Goal: Task Accomplishment & Management: Manage account settings

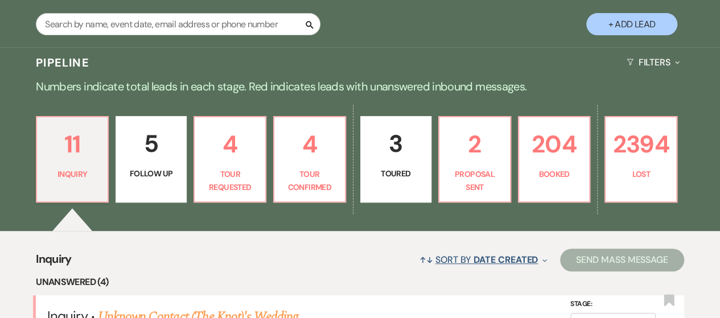
scroll to position [341, 0]
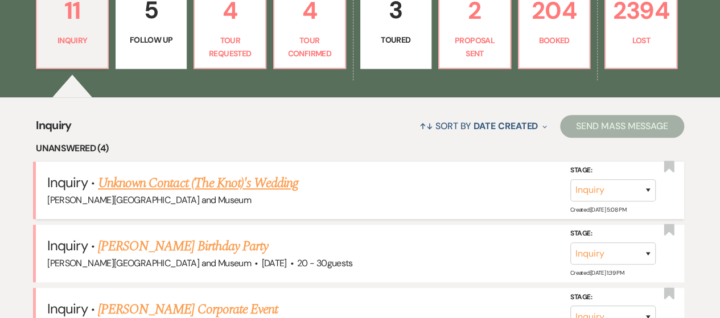
click at [258, 181] on link "Unknown Contact (The Knot)'s Wedding" at bounding box center [198, 183] width 200 height 20
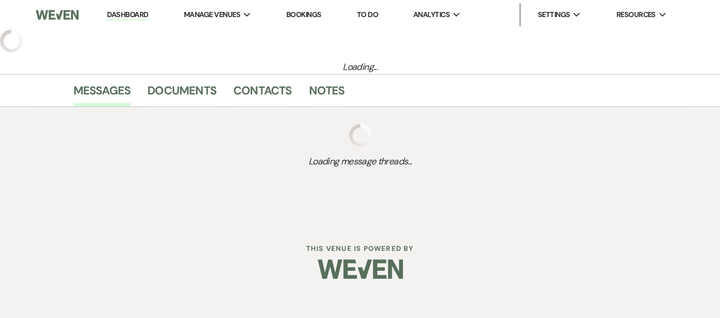
select select "2"
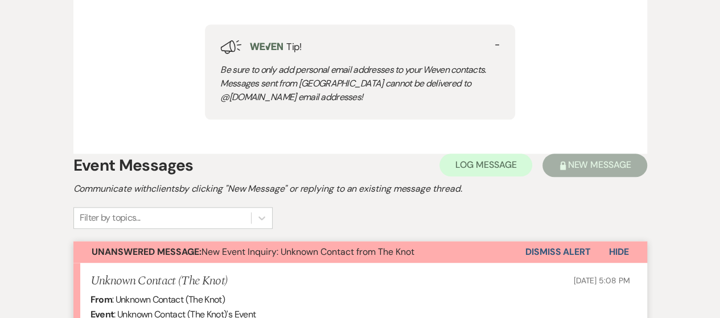
scroll to position [626, 0]
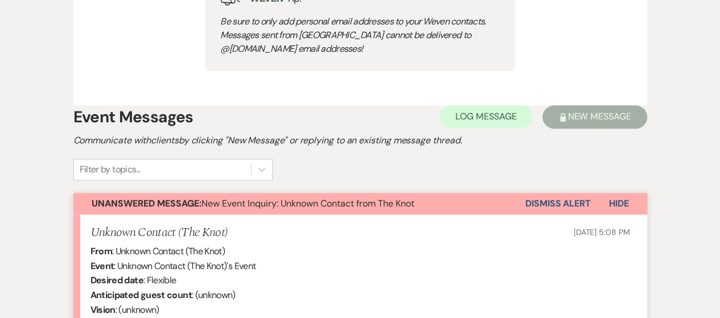
click at [534, 195] on button "Dismiss Alert" at bounding box center [557, 204] width 65 height 22
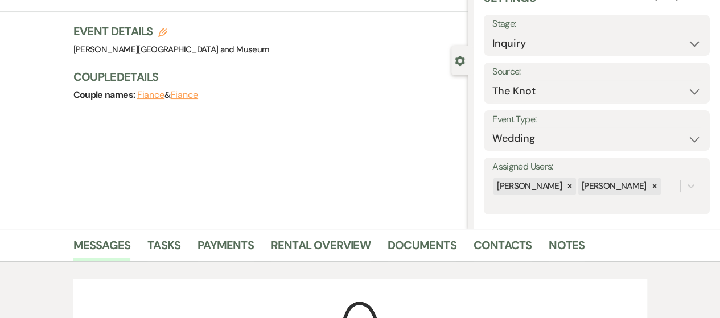
scroll to position [0, 0]
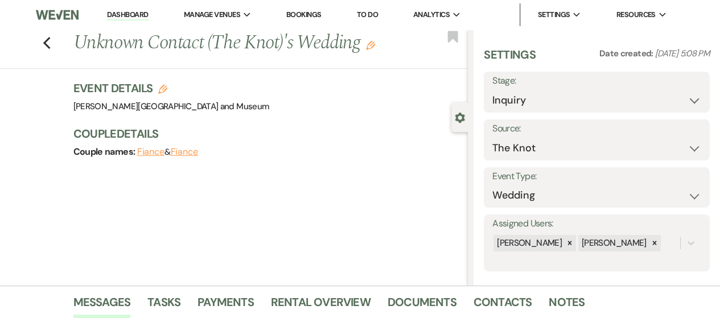
click at [549, 87] on label "Stage:" at bounding box center [596, 81] width 209 height 16
click at [546, 102] on select "Inquiry Follow Up Tour Requested Tour Confirmed Toured Proposal Sent Booked Lost" at bounding box center [596, 100] width 209 height 22
select select "8"
click at [492, 89] on select "Inquiry Follow Up Tour Requested Tour Confirmed Toured Proposal Sent Booked Lost" at bounding box center [596, 100] width 209 height 22
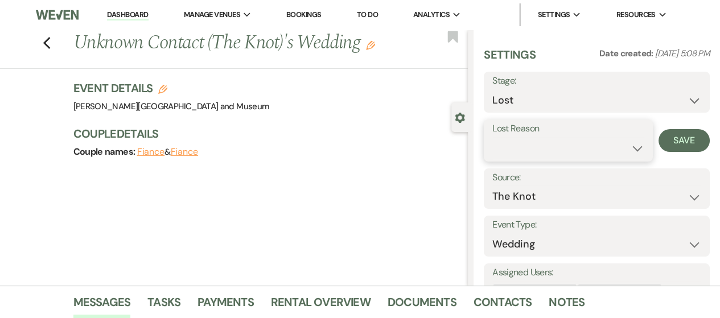
click at [538, 137] on select "Booked Elsewhere Budget Date Unavailable No Response Not a Good Match Capacity …" at bounding box center [568, 148] width 152 height 22
select select "4"
click at [492, 137] on select "Booked Elsewhere Budget Date Unavailable No Response Not a Good Match Capacity …" at bounding box center [568, 148] width 152 height 22
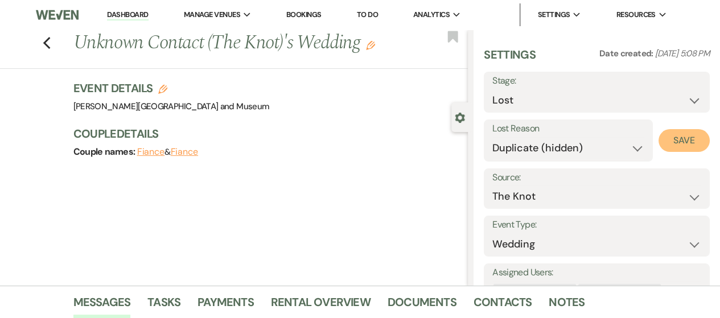
click at [676, 133] on button "Save" at bounding box center [683, 140] width 51 height 23
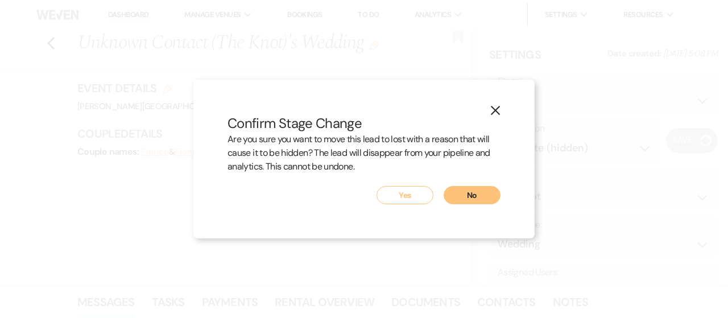
click at [398, 197] on button "Yes" at bounding box center [405, 195] width 57 height 18
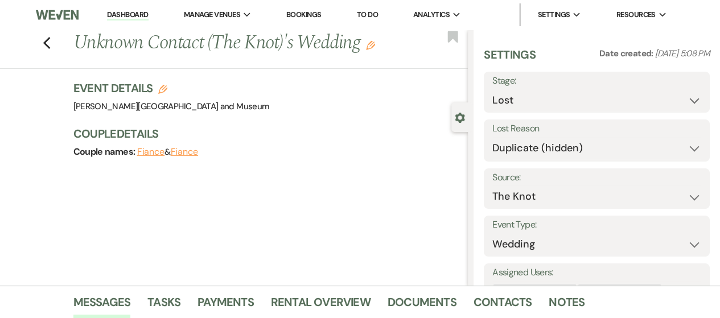
click at [119, 12] on link "Dashboard" at bounding box center [127, 15] width 41 height 11
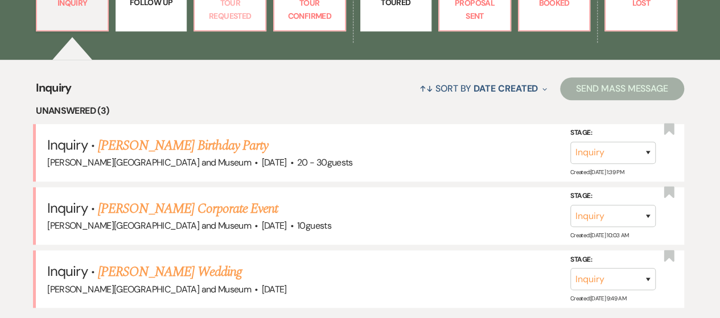
scroll to position [398, 0]
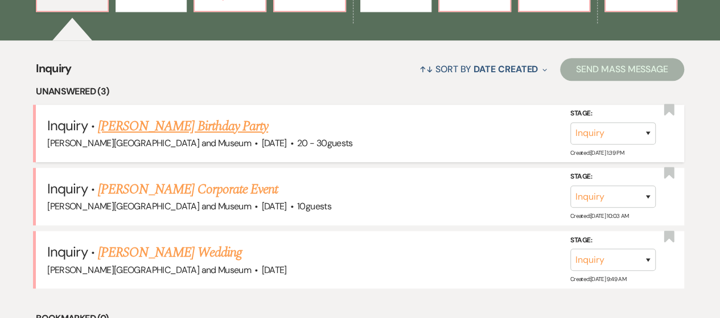
click at [147, 142] on span "[PERSON_NAME][GEOGRAPHIC_DATA] and Museum" at bounding box center [149, 143] width 204 height 12
click at [146, 128] on link "[PERSON_NAME] Birthday Party" at bounding box center [183, 126] width 170 height 20
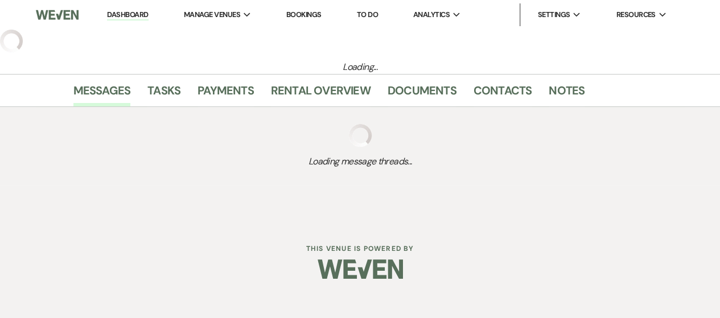
select select "5"
select select "4"
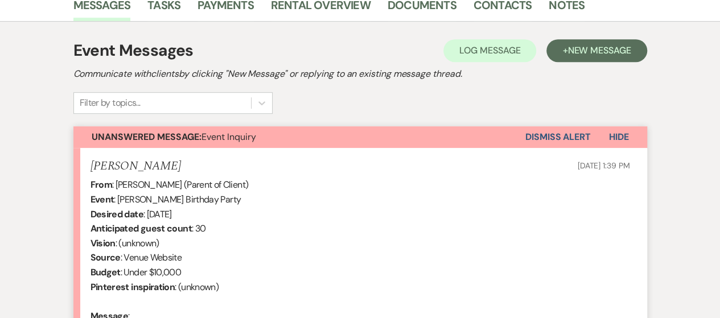
scroll to position [455, 0]
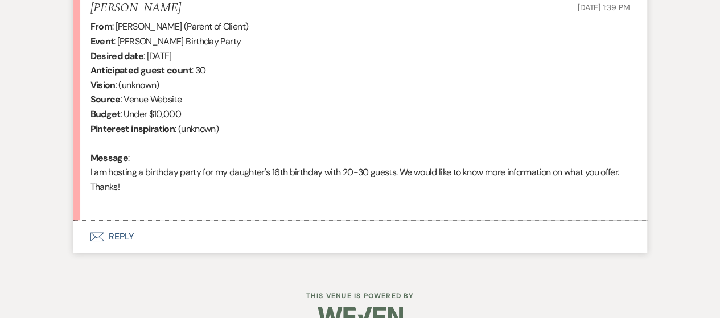
click at [121, 245] on button "Envelope Reply" at bounding box center [359, 237] width 573 height 32
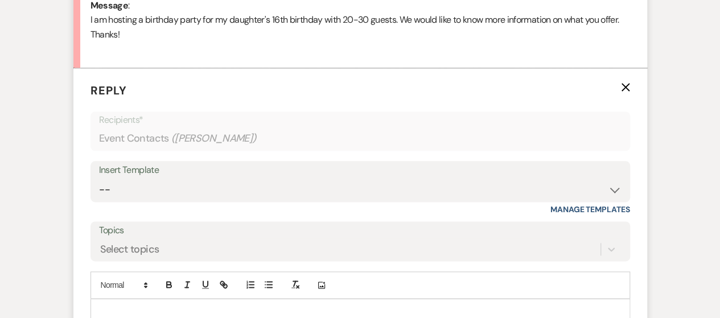
scroll to position [634, 0]
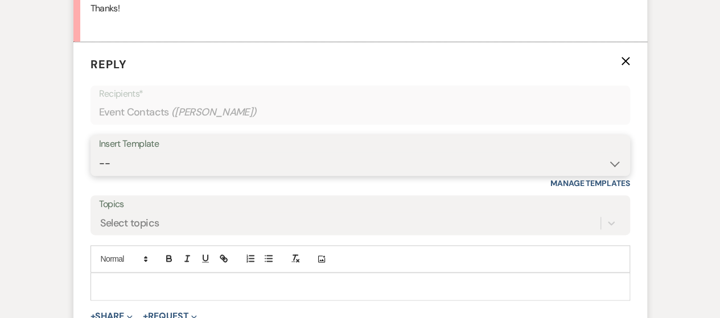
click at [164, 163] on select "-- Weven Planning Portal Introduction (Booked Events) Checking In Planning Foll…" at bounding box center [360, 163] width 522 height 22
select select "5053"
click at [99, 152] on select "-- Weven Planning Portal Introduction (Booked Events) Checking In Planning Foll…" at bounding box center [360, 163] width 522 height 22
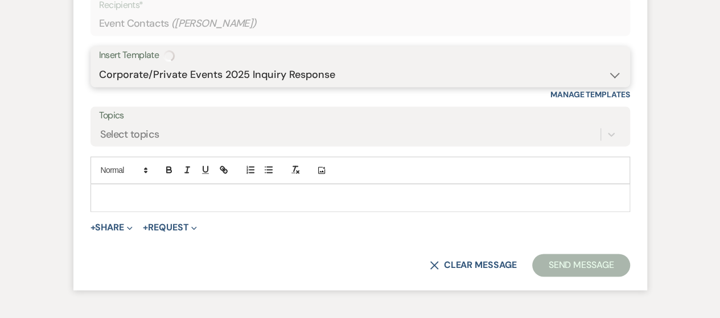
scroll to position [797, 0]
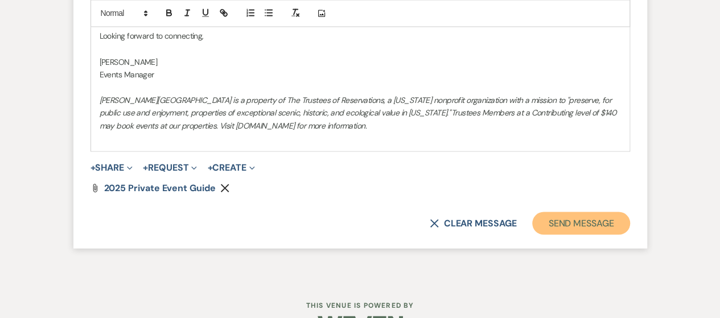
click at [555, 224] on button "Send Message" at bounding box center [580, 223] width 97 height 23
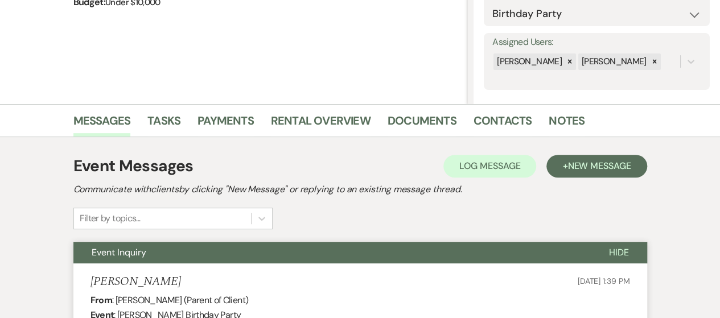
scroll to position [0, 0]
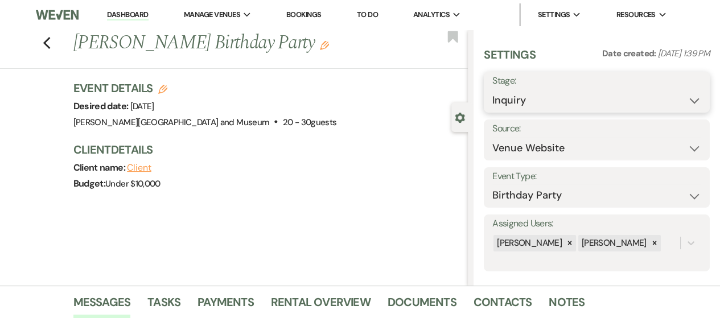
click at [579, 109] on select "Inquiry Follow Up Tour Requested Tour Confirmed Toured Proposal Sent Booked Lost" at bounding box center [596, 100] width 209 height 22
select select "8"
click at [492, 89] on select "Inquiry Follow Up Tour Requested Tour Confirmed Toured Proposal Sent Booked Lost" at bounding box center [596, 100] width 209 height 22
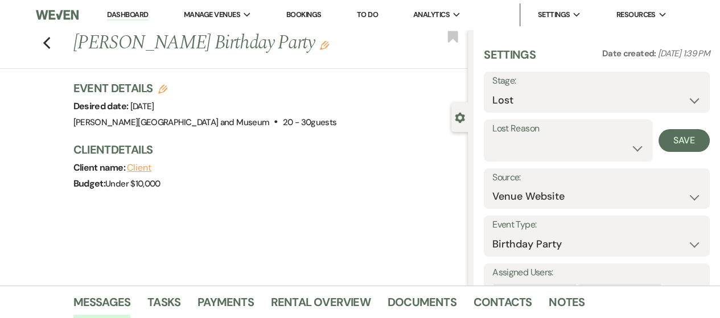
click at [548, 134] on label "Lost Reason" at bounding box center [568, 129] width 152 height 16
click at [547, 154] on select "Booked Elsewhere Budget Date Unavailable No Response Not a Good Match Capacity …" at bounding box center [568, 148] width 152 height 22
select select "10"
click at [492, 137] on select "Booked Elsewhere Budget Date Unavailable No Response Not a Good Match Capacity …" at bounding box center [568, 148] width 152 height 22
click at [679, 142] on button "Save" at bounding box center [683, 140] width 51 height 23
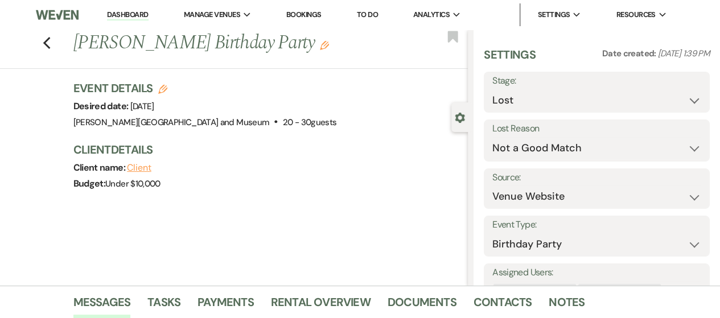
click at [122, 17] on link "Dashboard" at bounding box center [127, 15] width 41 height 11
select select "8"
select select "10"
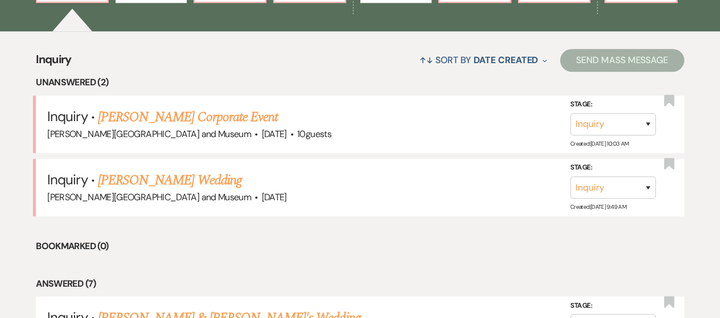
scroll to position [455, 0]
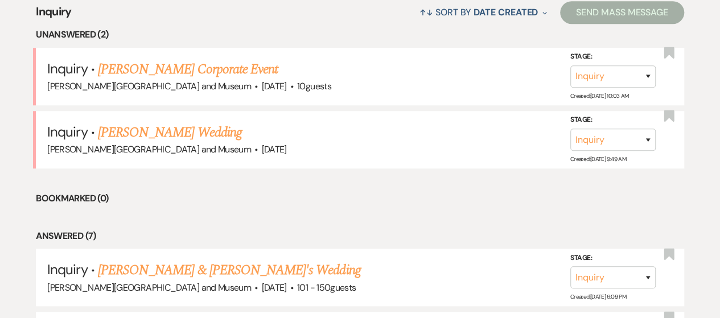
click at [185, 137] on link "[PERSON_NAME] Wedding" at bounding box center [170, 132] width 144 height 20
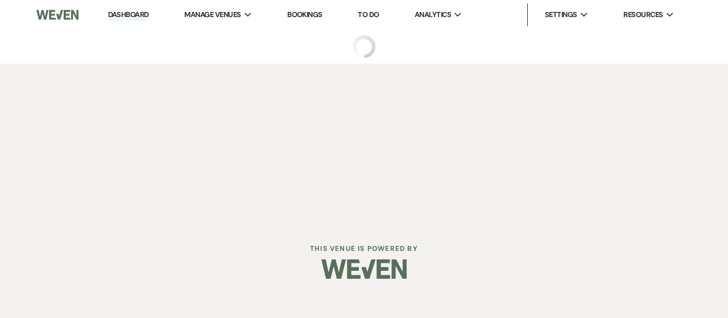
select select "5"
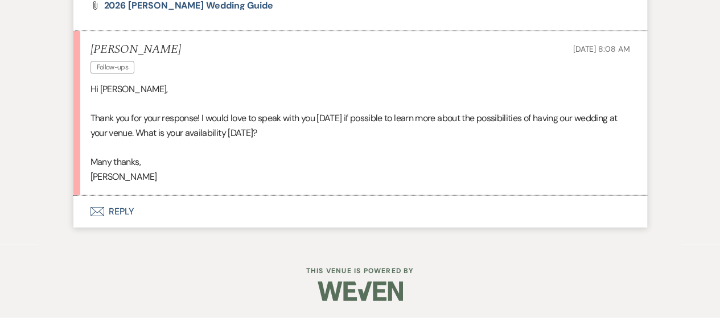
click at [114, 216] on button "Envelope Reply" at bounding box center [359, 212] width 573 height 32
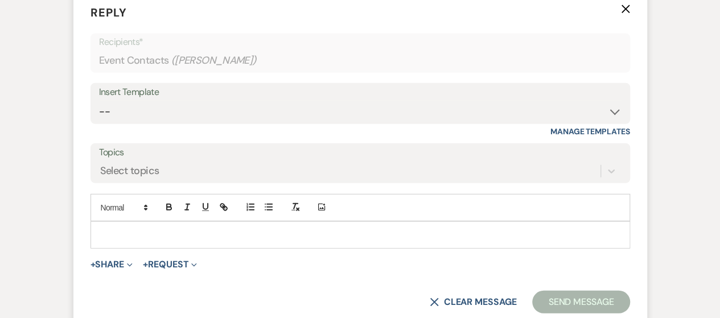
scroll to position [1485, 0]
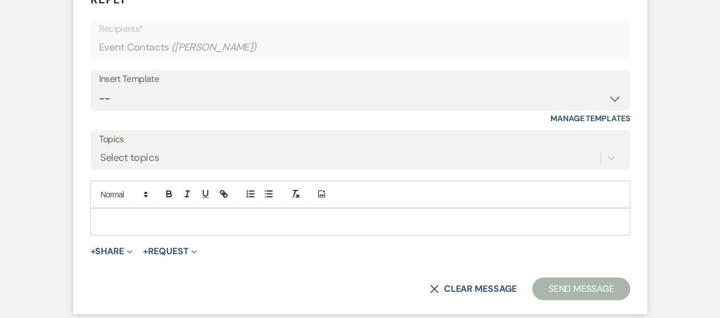
click at [127, 228] on p at bounding box center [360, 222] width 521 height 13
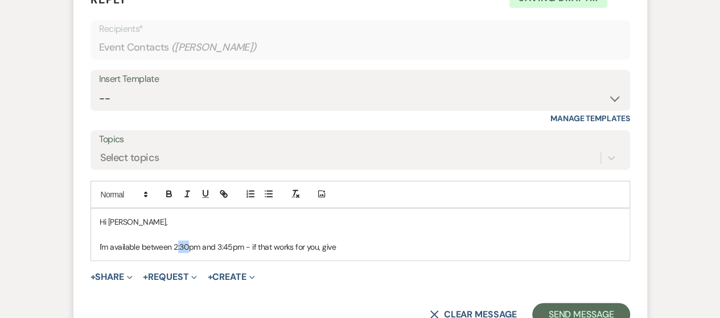
drag, startPoint x: 176, startPoint y: 260, endPoint x: 185, endPoint y: 262, distance: 9.3
click at [185, 253] on p "I'm available between 2:30pm and 3:45pm - if that works for you, give" at bounding box center [360, 247] width 521 height 13
click at [382, 253] on p "I'm available between 2pm and 3:45pm - if that works for you, give" at bounding box center [360, 247] width 521 height 13
click at [210, 253] on p "I'm available between 2pm and 3:45pm - if that works for you, give me th" at bounding box center [360, 247] width 521 height 13
click at [391, 253] on p "I'm available between 2pm and 3:45pm - if that works for you, give me th" at bounding box center [360, 247] width 521 height 13
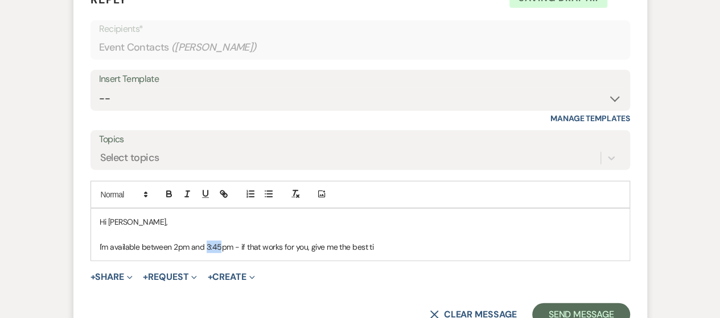
drag, startPoint x: 207, startPoint y: 258, endPoint x: 219, endPoint y: 257, distance: 12.6
click at [219, 253] on p "I'm available between 2pm and 3:45pm - if that works for you, give me the best …" at bounding box center [360, 247] width 521 height 13
click at [403, 253] on p "I'm available between 2pm and 4pm - if that works for you, give me the best ti" at bounding box center [360, 247] width 521 height 13
click at [207, 253] on p "I'm available between 2pm and 4pm - if that works for you, let me know what tim…" at bounding box center [360, 247] width 521 height 13
click at [176, 253] on p "I'm available between 2pm and 5pm - if that works for you, let me know what tim…" at bounding box center [360, 247] width 521 height 13
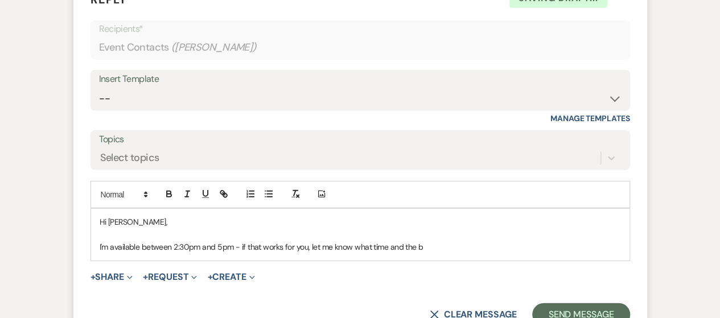
click at [477, 253] on p "I'm available between 2:30pm and 5pm - if that works for you, let me know what …" at bounding box center [360, 247] width 521 height 13
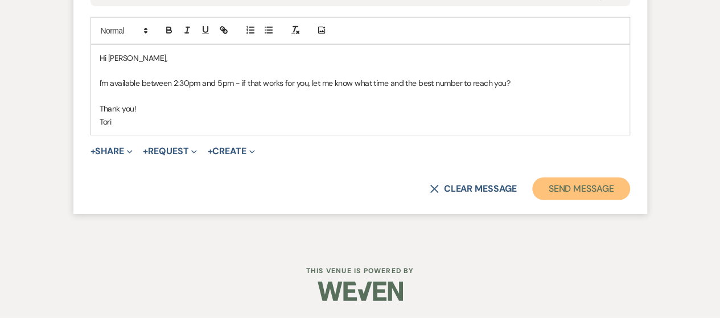
click at [577, 200] on button "Send Message" at bounding box center [580, 188] width 97 height 23
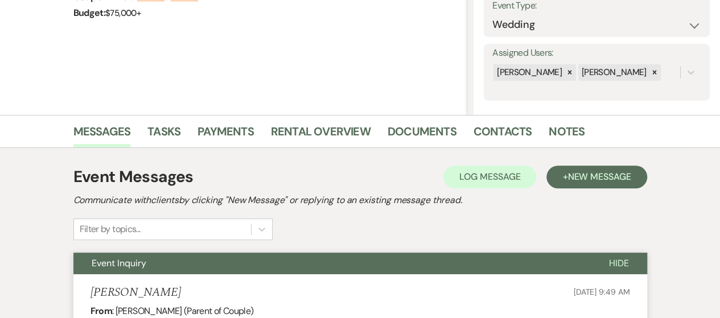
scroll to position [0, 0]
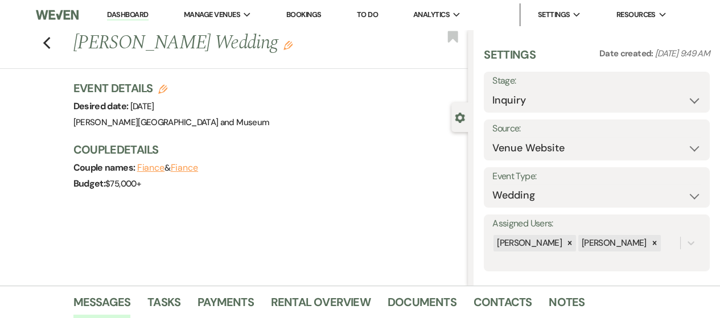
click at [133, 12] on link "Dashboard" at bounding box center [127, 15] width 41 height 11
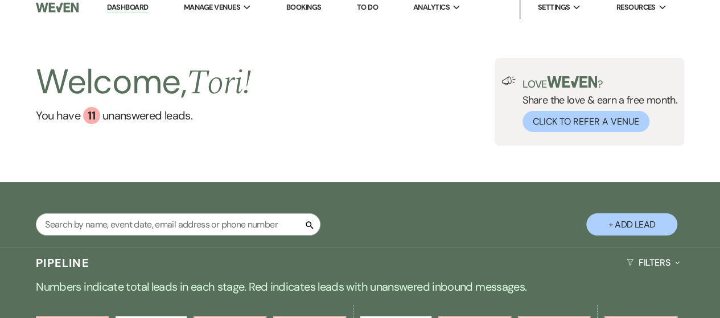
scroll to position [171, 0]
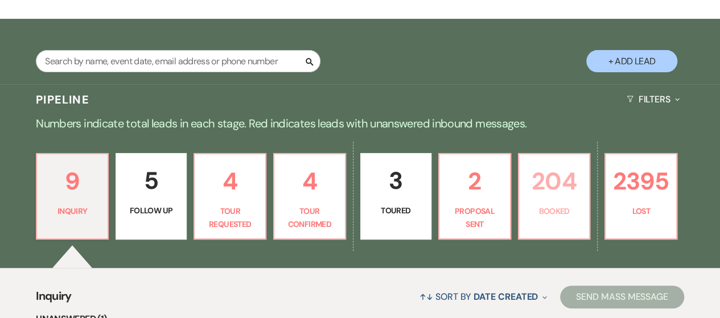
click at [548, 209] on p "Booked" at bounding box center [554, 211] width 57 height 13
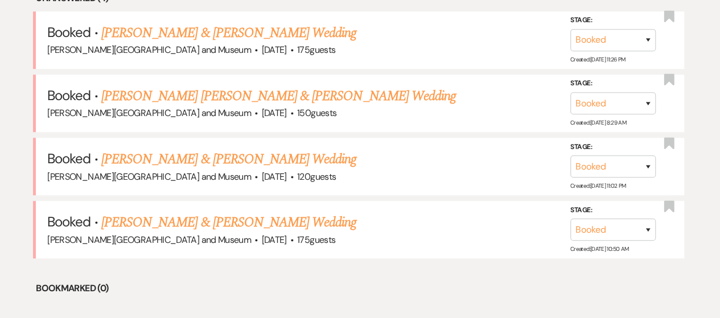
scroll to position [431, 0]
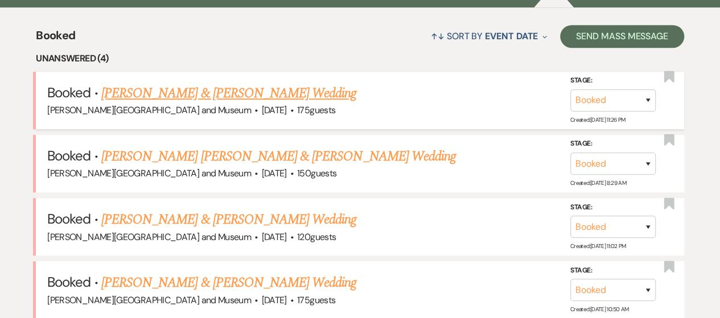
click at [241, 89] on link "[PERSON_NAME] & [PERSON_NAME] Wedding" at bounding box center [228, 93] width 255 height 20
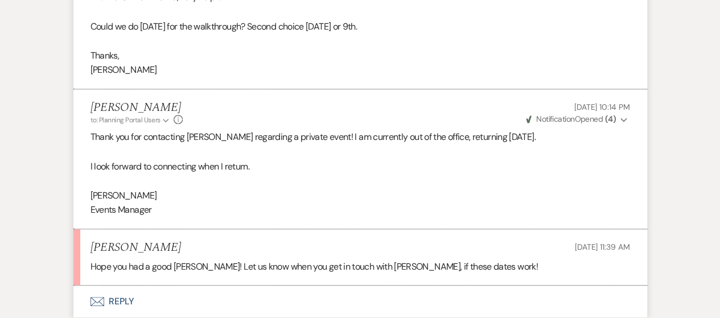
scroll to position [2381, 0]
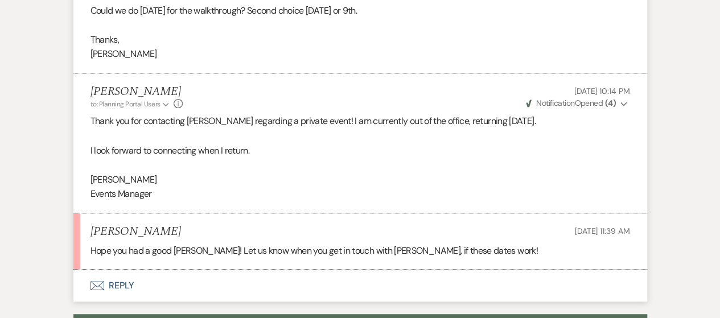
click at [114, 271] on button "Envelope Reply" at bounding box center [359, 286] width 573 height 32
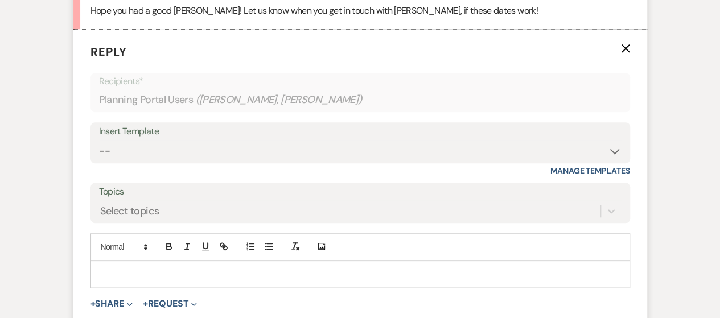
scroll to position [2643, 0]
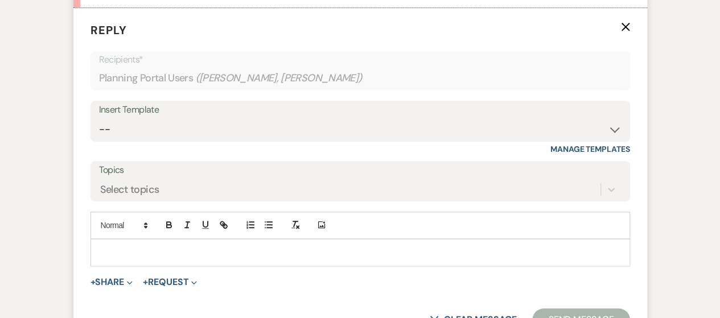
click at [126, 246] on p at bounding box center [360, 252] width 521 height 13
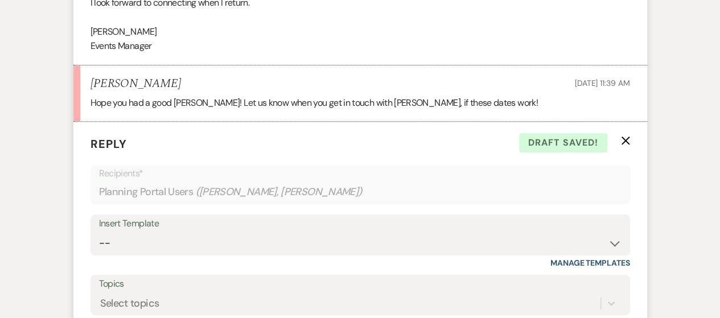
scroll to position [2757, 0]
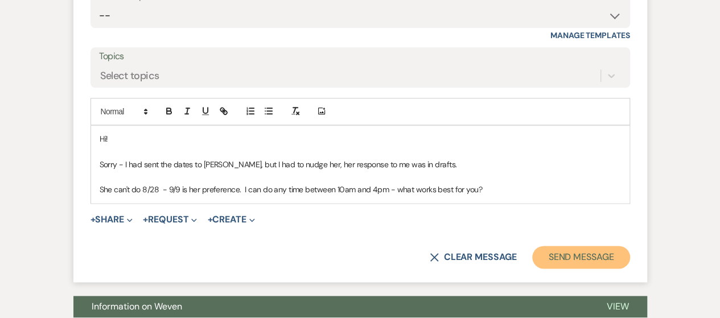
click at [613, 246] on button "Send Message" at bounding box center [580, 257] width 97 height 23
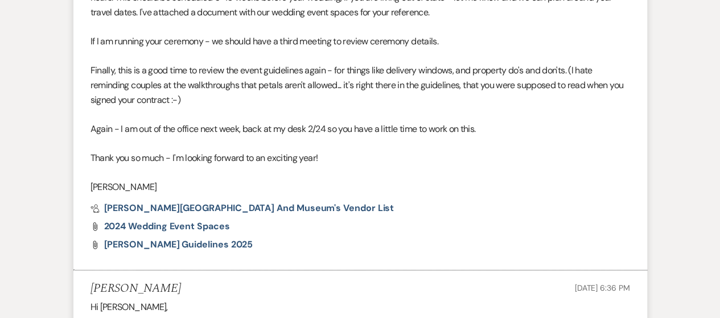
scroll to position [0, 0]
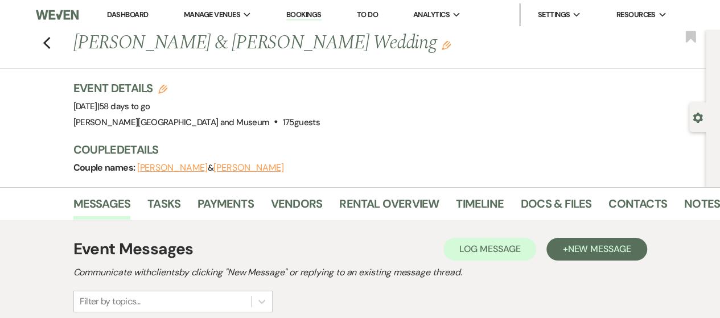
click at [131, 19] on link "Dashboard" at bounding box center [127, 15] width 41 height 10
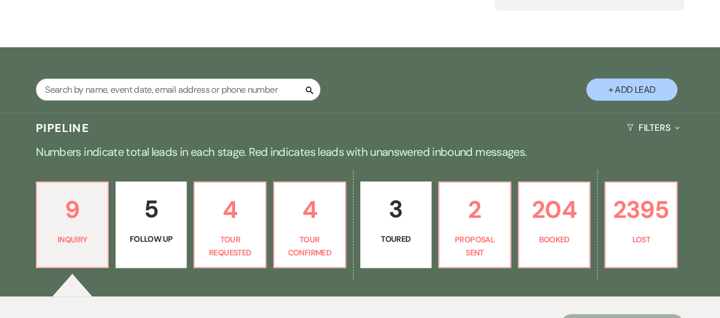
scroll to position [228, 0]
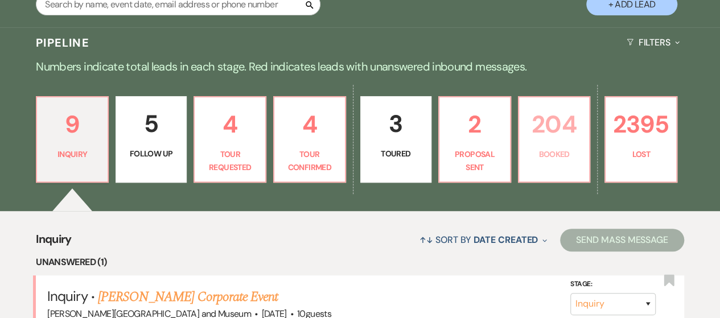
click at [580, 154] on p "Booked" at bounding box center [554, 154] width 57 height 13
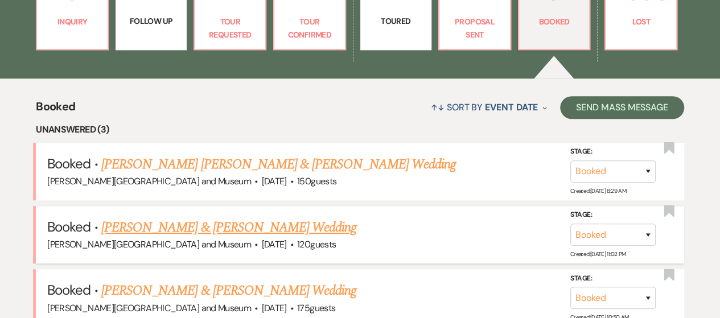
scroll to position [398, 0]
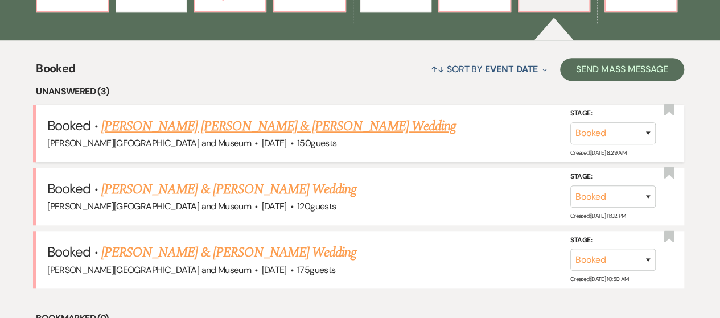
click at [251, 127] on link "[PERSON_NAME] [PERSON_NAME] & [PERSON_NAME] Wedding" at bounding box center [278, 126] width 354 height 20
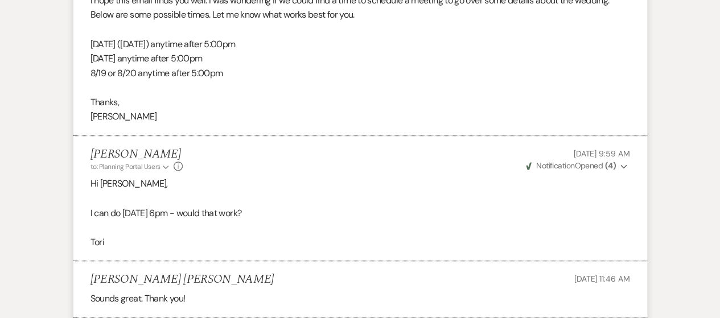
scroll to position [341, 0]
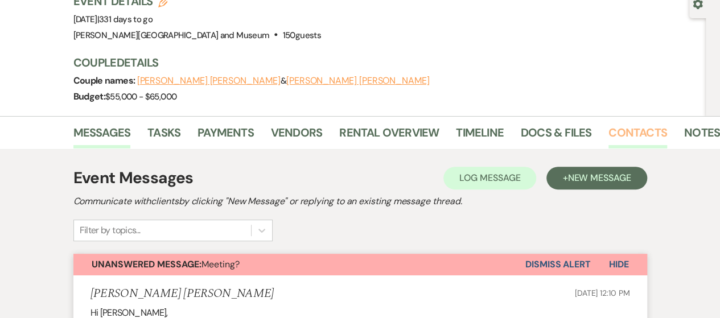
click at [627, 123] on link "Contacts" at bounding box center [637, 135] width 59 height 25
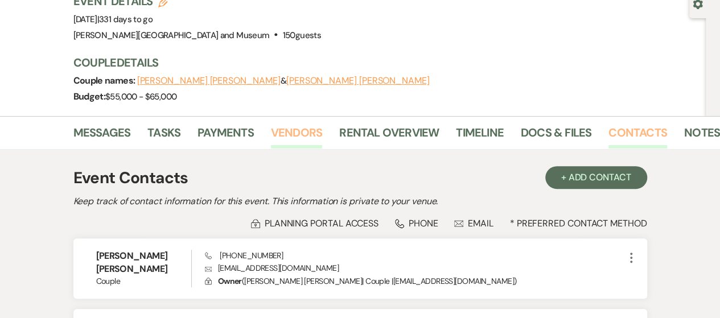
scroll to position [284, 0]
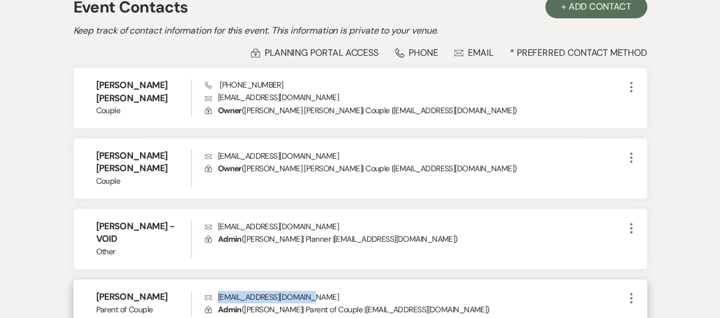
drag, startPoint x: 218, startPoint y: 246, endPoint x: 321, endPoint y: 242, distance: 103.0
click at [321, 291] on p "Envelope kathleenpdaly@gmail.com" at bounding box center [414, 297] width 419 height 13
copy p "kathleenpdaly@gmail.com"
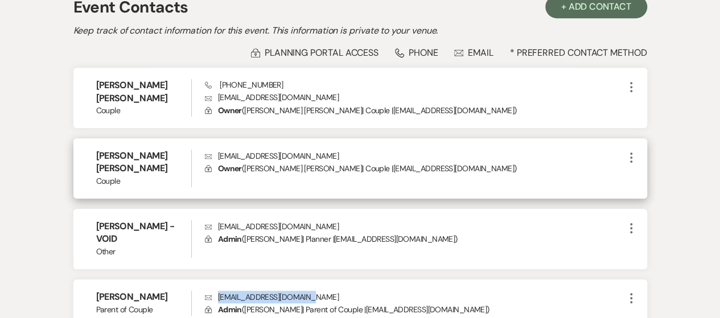
drag, startPoint x: 217, startPoint y: 127, endPoint x: 387, endPoint y: 129, distance: 169.5
click at [387, 150] on p "Envelope jandmjourneytoforever@gmail.com" at bounding box center [414, 156] width 419 height 13
copy p "jandmjourneytoforever@gmail.com"
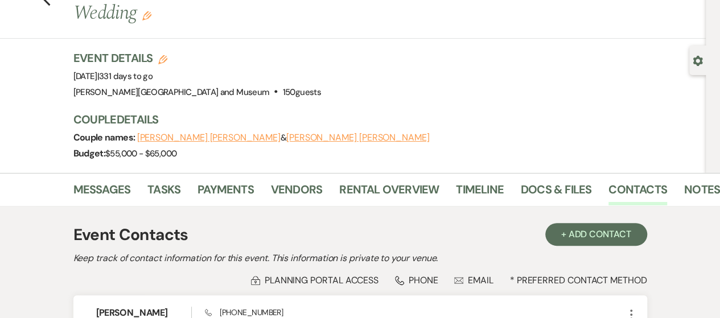
scroll to position [0, 0]
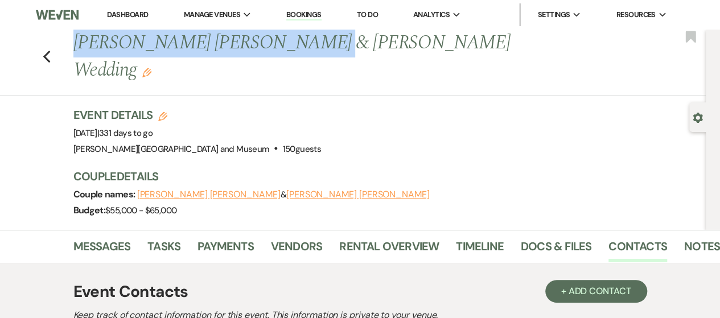
drag, startPoint x: 75, startPoint y: 40, endPoint x: 310, endPoint y: 46, distance: 235.6
click at [310, 46] on div "Previous McKenna Daly & Joshua Sigman's Wedding Edit" at bounding box center [387, 57] width 638 height 54
copy h1 "McKenna Daly & Joshua Sigman"
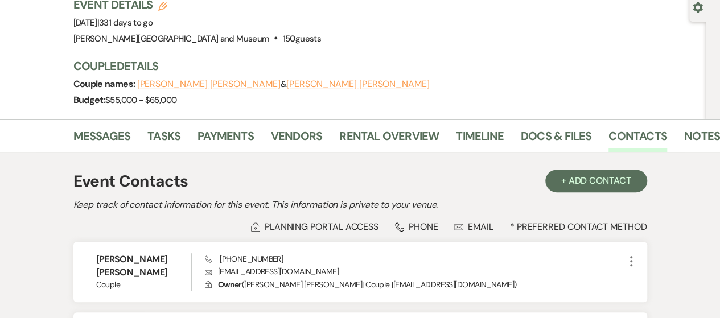
scroll to position [1, 0]
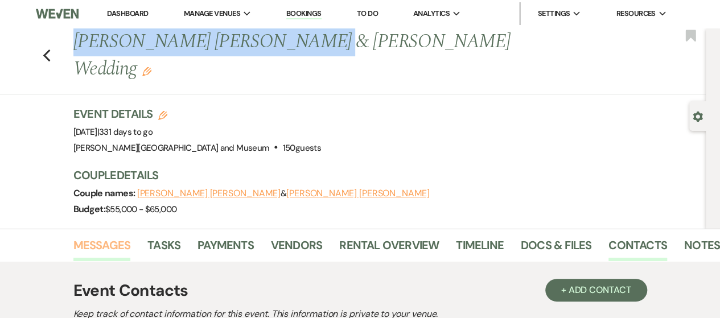
click at [113, 236] on link "Messages" at bounding box center [101, 248] width 57 height 25
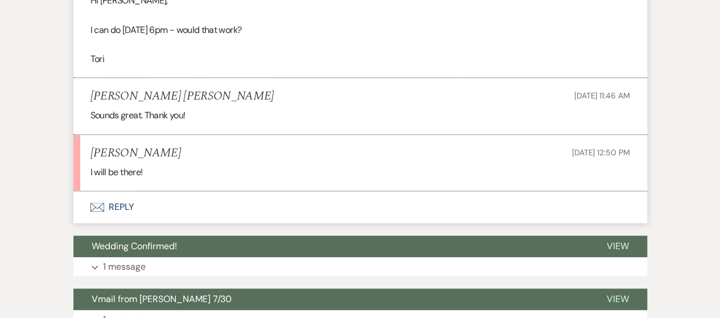
click at [112, 191] on button "Envelope Reply" at bounding box center [359, 207] width 573 height 32
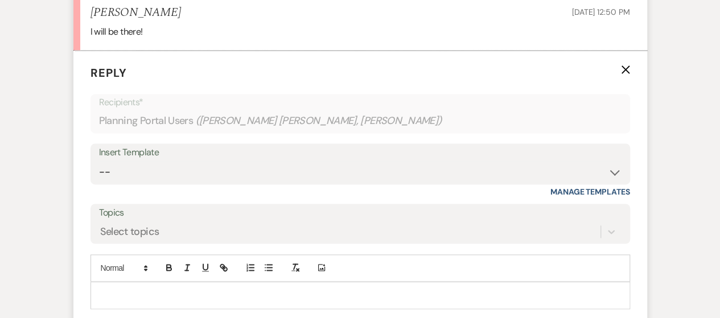
scroll to position [810, 0]
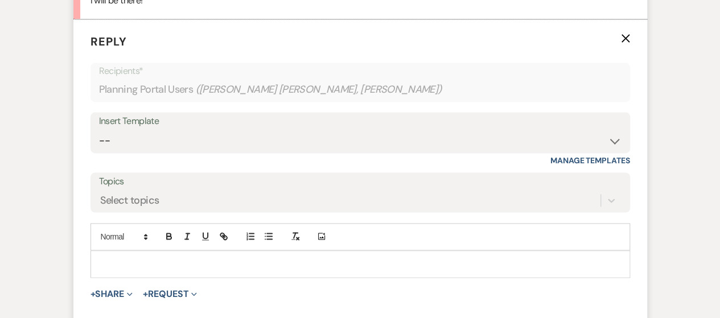
click at [148, 258] on p at bounding box center [360, 264] width 521 height 13
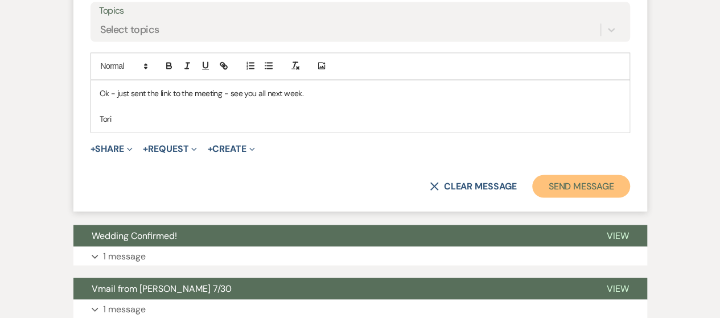
click at [542, 175] on button "Send Message" at bounding box center [580, 186] width 97 height 23
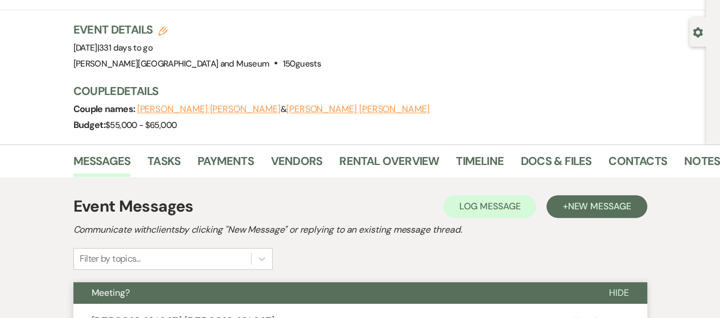
scroll to position [0, 0]
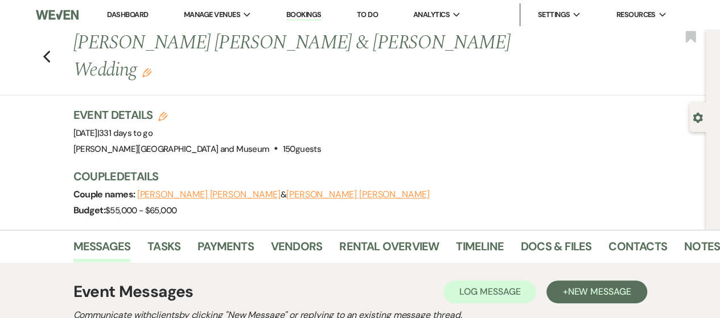
click at [129, 18] on link "Dashboard" at bounding box center [127, 15] width 41 height 10
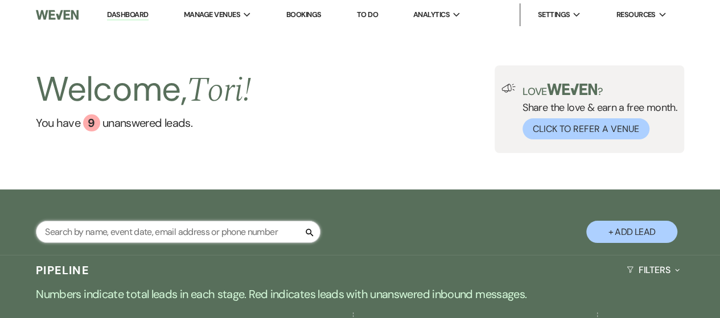
click at [169, 242] on input "text" at bounding box center [178, 232] width 284 height 22
type input "brand"
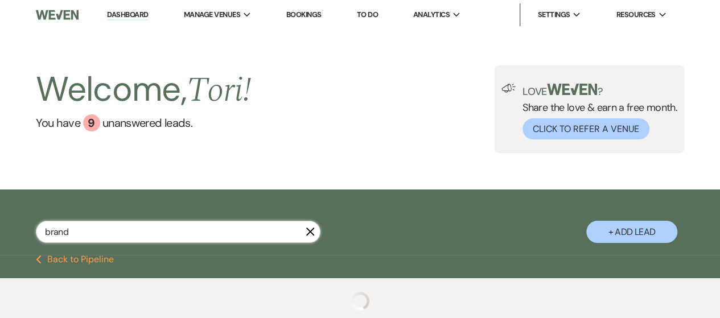
select select "8"
select select "5"
select select "8"
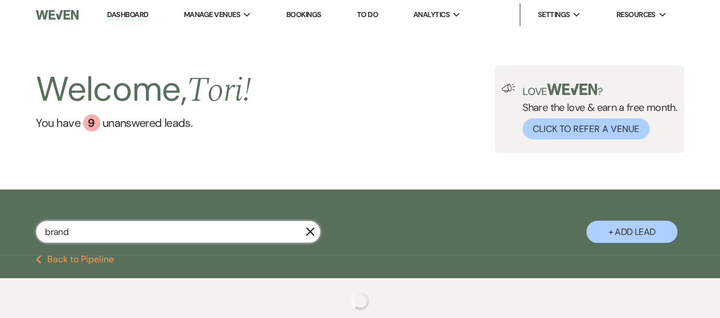
select select "10"
select select "8"
select select "1"
select select "8"
select select "1"
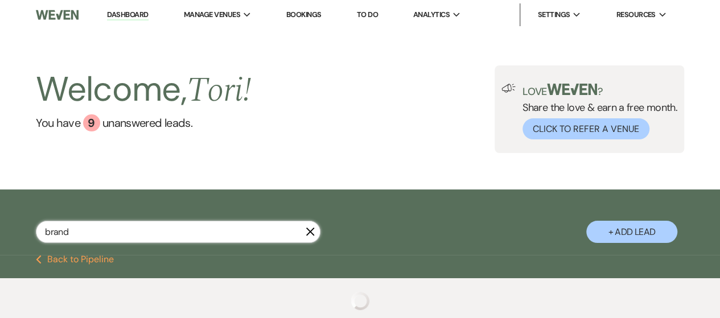
select select "8"
select select "5"
select select "8"
select select "2"
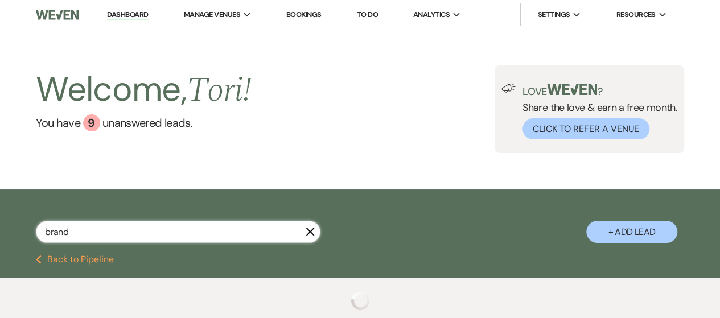
select select "8"
select select "2"
select select "8"
select select "2"
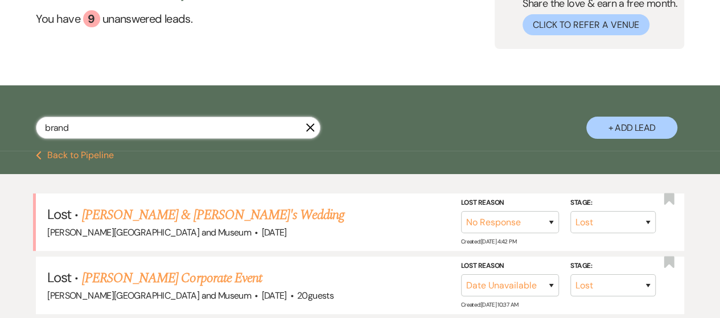
scroll to position [228, 0]
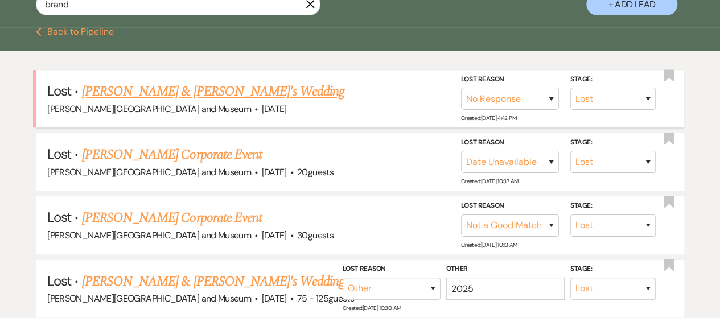
click at [172, 93] on link "[PERSON_NAME] & [PERSON_NAME]'s Wedding" at bounding box center [213, 91] width 263 height 20
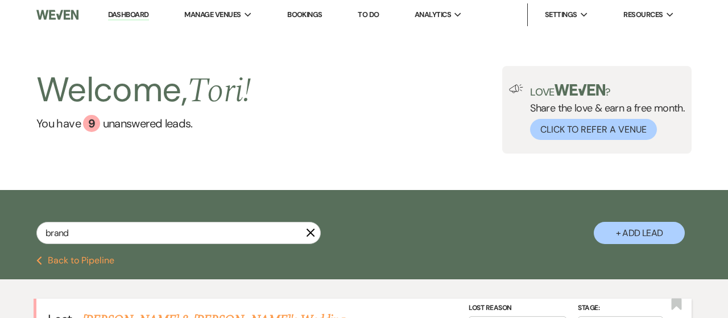
select select "8"
select select "5"
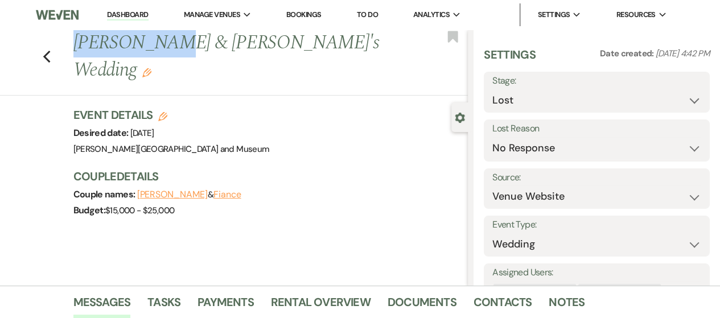
drag, startPoint x: 79, startPoint y: 42, endPoint x: 165, endPoint y: 43, distance: 86.5
click at [165, 43] on h1 "Brandy Tate & Fiance's Wedding Edit" at bounding box center [228, 57] width 311 height 54
copy h1 "Brandy Tate"
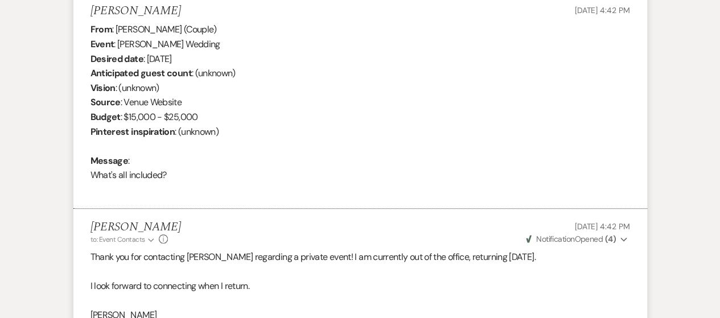
scroll to position [512, 0]
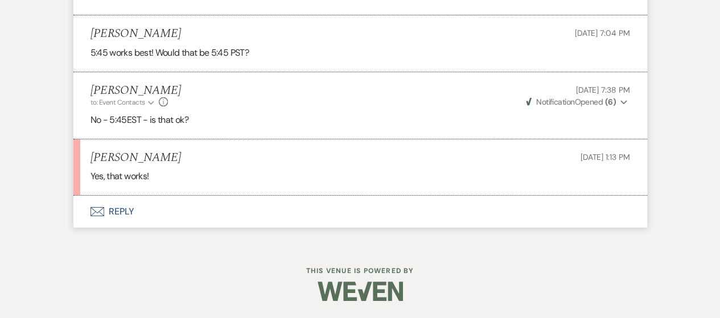
click at [127, 204] on button "Envelope Reply" at bounding box center [359, 212] width 573 height 32
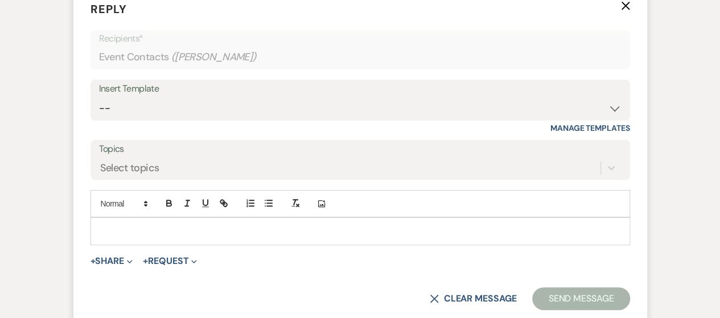
scroll to position [2280, 0]
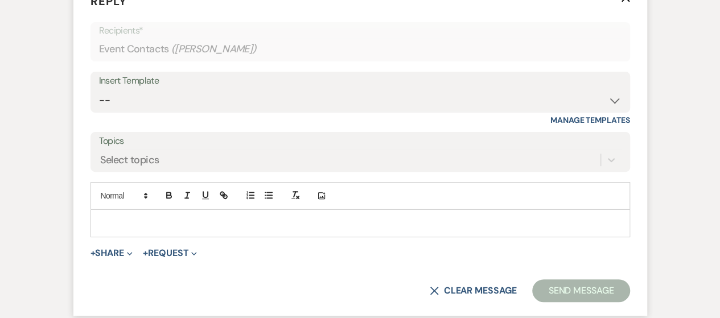
click at [113, 236] on div at bounding box center [360, 223] width 538 height 26
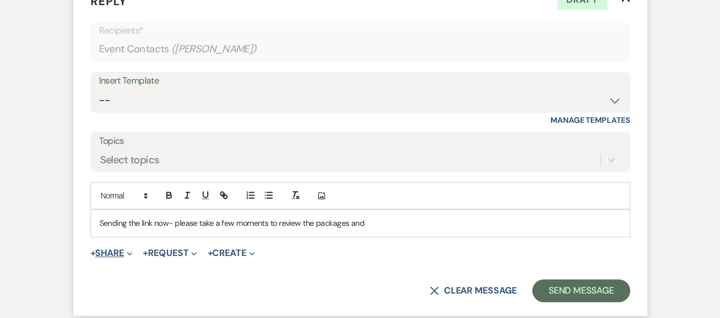
click at [118, 258] on button "+ Share Expand" at bounding box center [111, 253] width 43 height 9
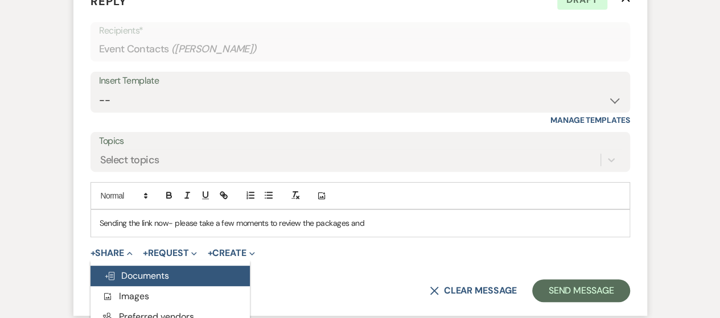
click at [129, 282] on span "Doc Upload Documents" at bounding box center [136, 276] width 65 height 12
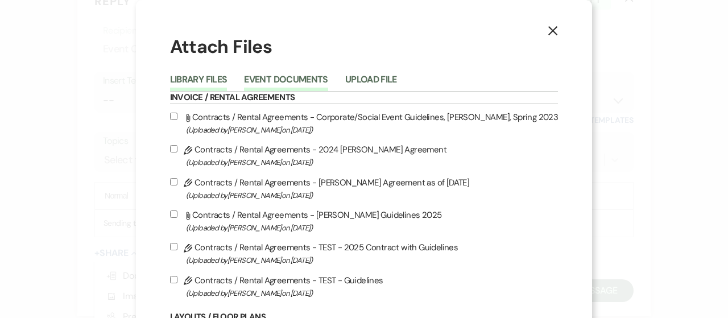
click at [302, 81] on button "Event Documents" at bounding box center [286, 83] width 84 height 16
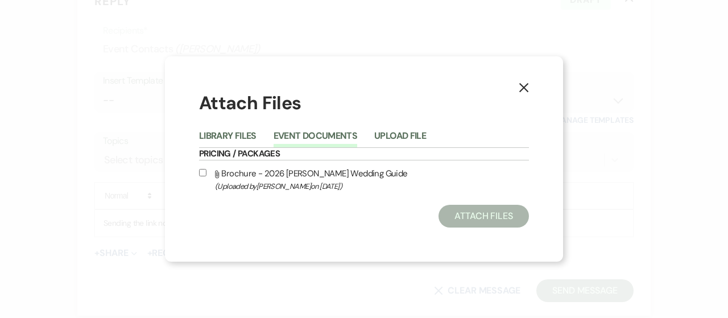
click at [204, 173] on input "Attach File Brochure - 2026 deCordova Wedding Guide (Uploaded by Tori Nagle on …" at bounding box center [202, 172] width 7 height 7
checkbox input "true"
click at [460, 208] on button "Attach Files" at bounding box center [484, 216] width 90 height 23
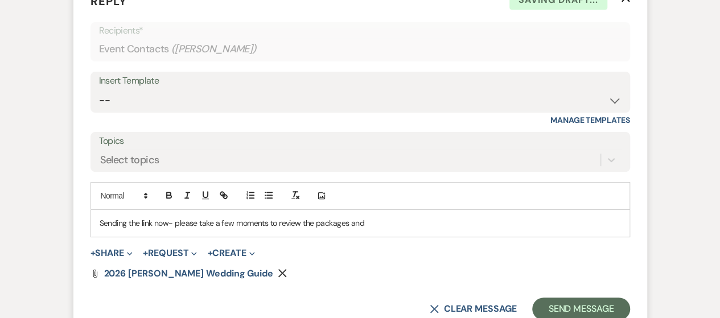
click at [374, 229] on p "Sending the link now- please take a few moments to review the packages and" at bounding box center [360, 223] width 521 height 13
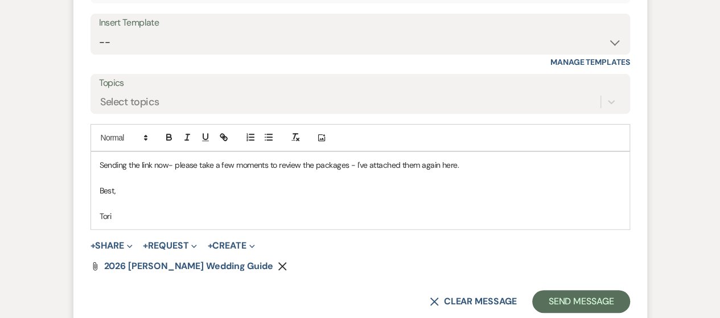
scroll to position [2394, 0]
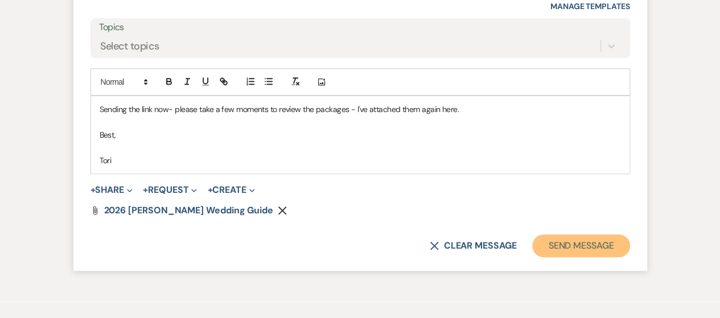
click at [585, 257] on button "Send Message" at bounding box center [580, 245] width 97 height 23
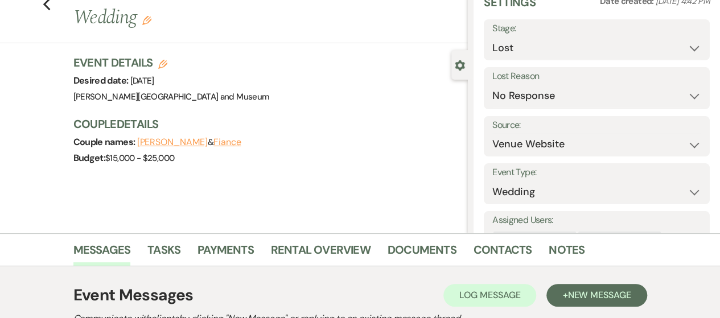
scroll to position [0, 0]
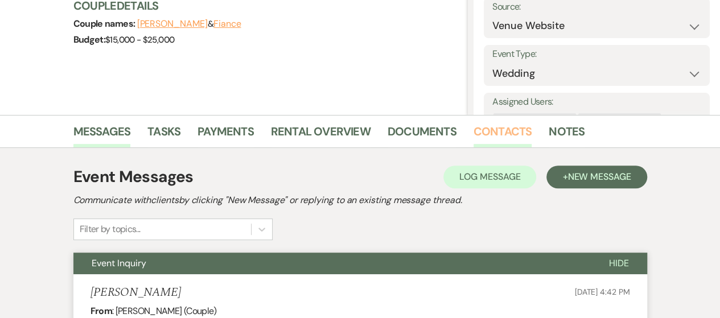
click at [497, 128] on link "Contacts" at bounding box center [502, 134] width 59 height 25
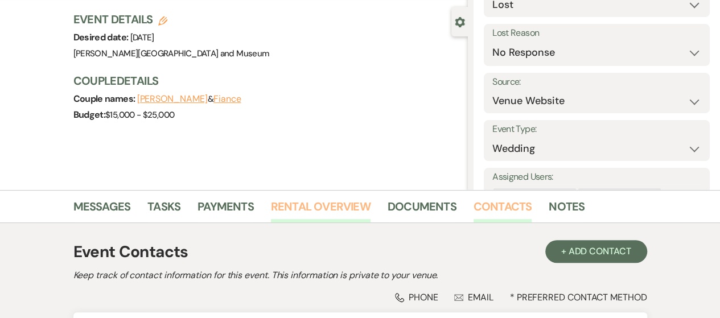
scroll to position [237, 0]
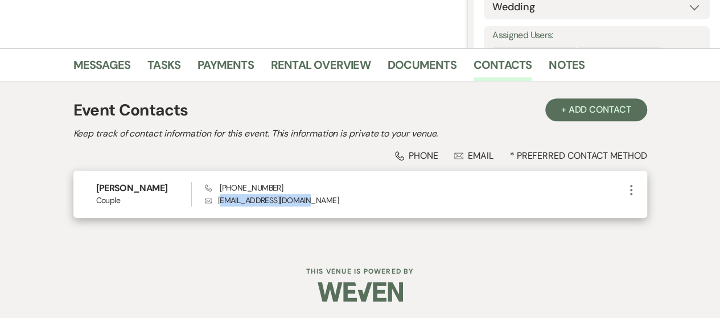
drag, startPoint x: 221, startPoint y: 200, endPoint x: 338, endPoint y: 202, distance: 116.6
click at [338, 202] on p "Envelope brandy44tate@gmail.com" at bounding box center [414, 200] width 419 height 13
click at [274, 200] on p "Envelope brandy44tate@gmail.com" at bounding box center [414, 200] width 419 height 13
drag, startPoint x: 217, startPoint y: 200, endPoint x: 309, endPoint y: 202, distance: 92.2
click at [309, 202] on p "Envelope brandy44tate@gmail.com" at bounding box center [414, 200] width 419 height 13
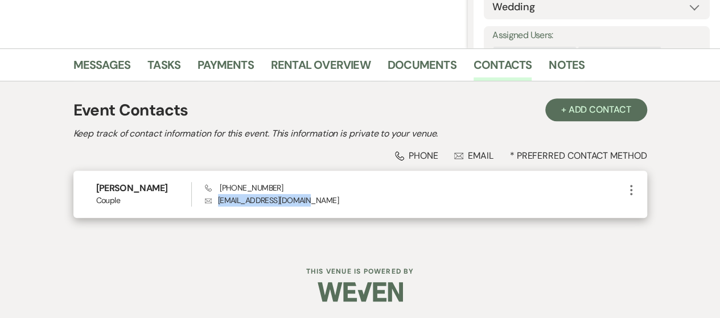
copy p "brandy44tate@gmail.com"
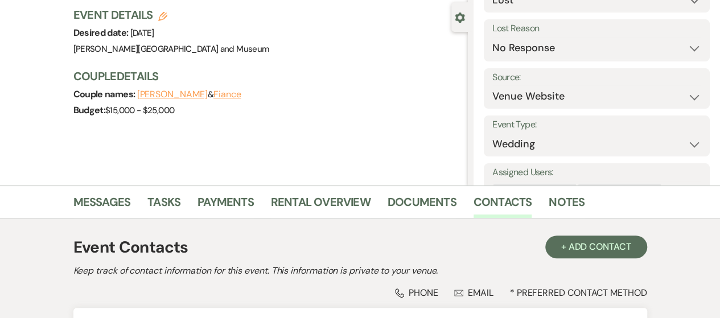
scroll to position [0, 0]
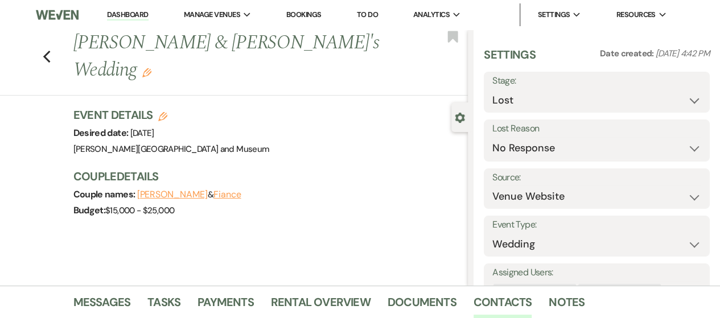
click at [117, 6] on li "Dashboard" at bounding box center [127, 14] width 52 height 23
click at [601, 101] on select "Inquiry Follow Up Tour Requested Tour Confirmed Toured Proposal Sent Booked Lost" at bounding box center [596, 100] width 209 height 22
select select "4"
click at [492, 89] on select "Inquiry Follow Up Tour Requested Tour Confirmed Toured Proposal Sent Booked Lost" at bounding box center [596, 100] width 209 height 22
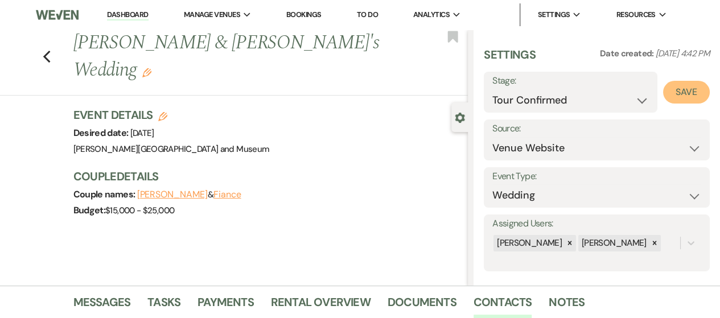
click at [685, 90] on button "Save" at bounding box center [686, 92] width 47 height 23
click at [126, 17] on link "Dashboard" at bounding box center [127, 15] width 41 height 11
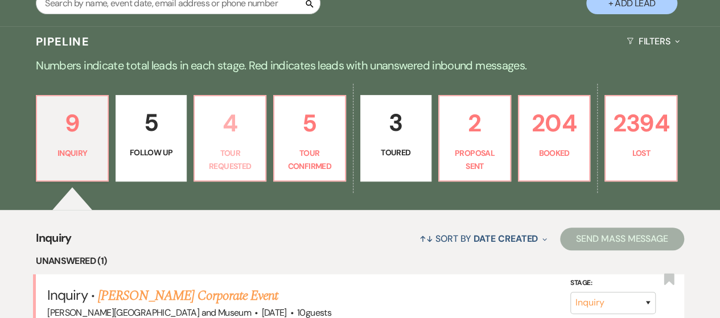
scroll to position [228, 0]
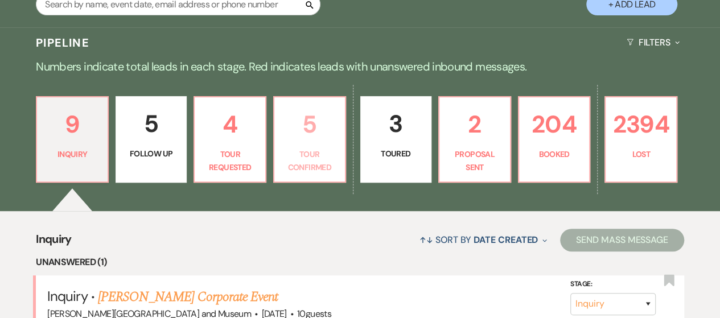
click at [298, 128] on p "5" at bounding box center [309, 124] width 57 height 38
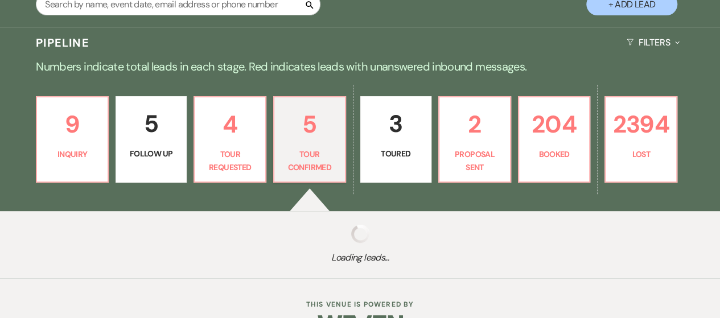
select select "4"
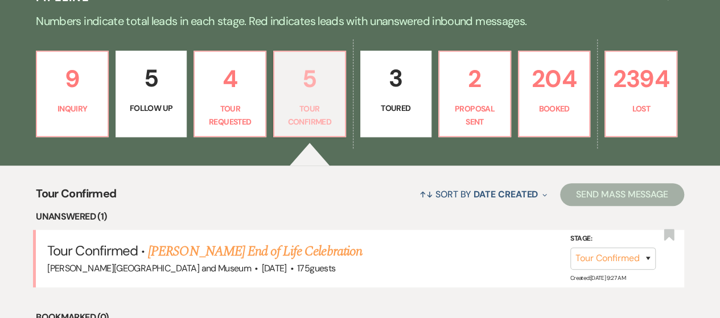
scroll to position [341, 0]
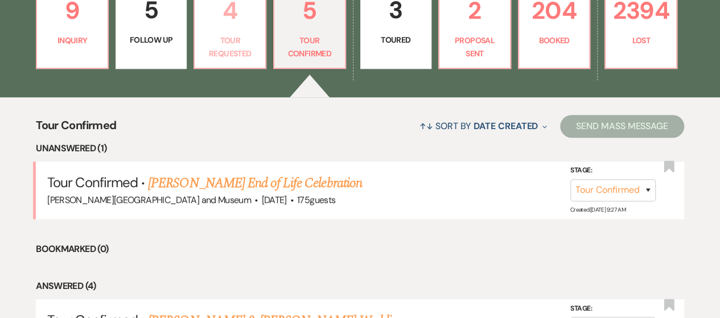
click at [224, 50] on p "Tour Requested" at bounding box center [229, 47] width 57 height 26
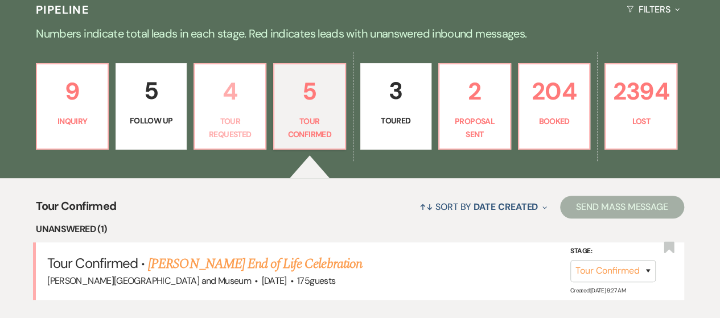
select select "2"
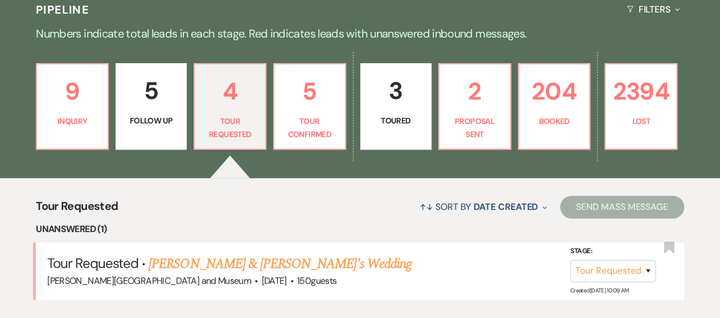
scroll to position [341, 0]
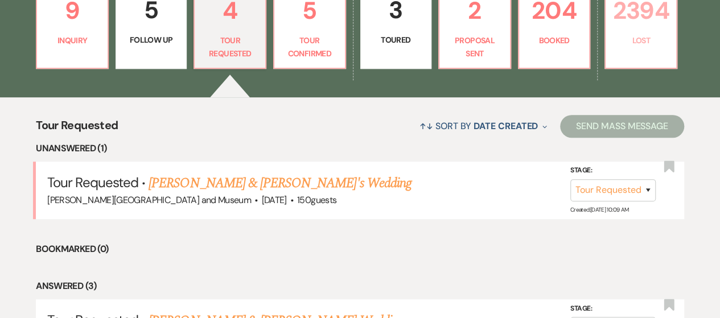
click at [637, 39] on p "Lost" at bounding box center [640, 40] width 57 height 13
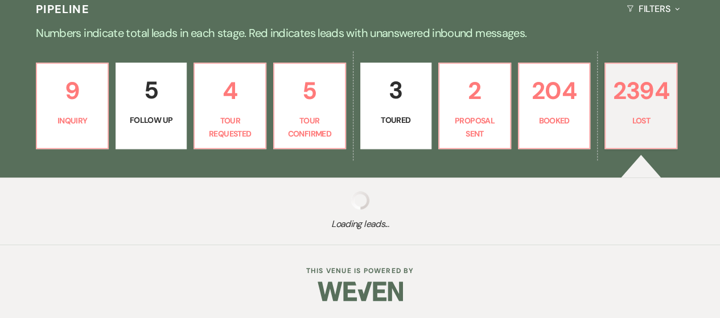
scroll to position [261, 0]
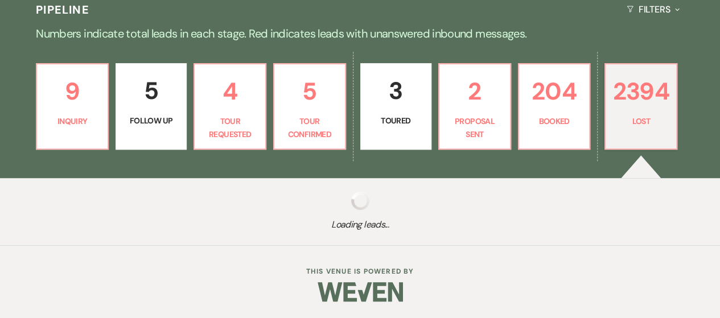
select select "8"
select select "6"
select select "8"
select select "10"
select select "8"
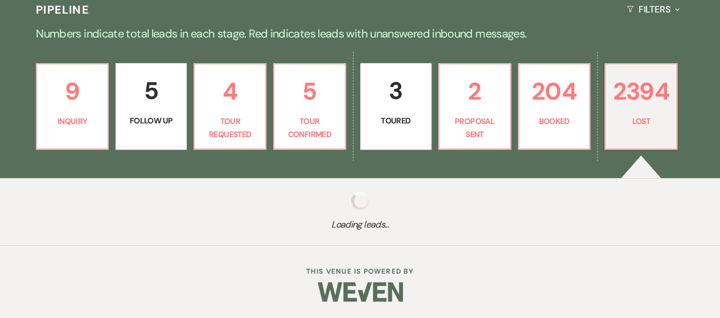
select select "10"
select select "8"
select select "5"
select select "8"
select select "10"
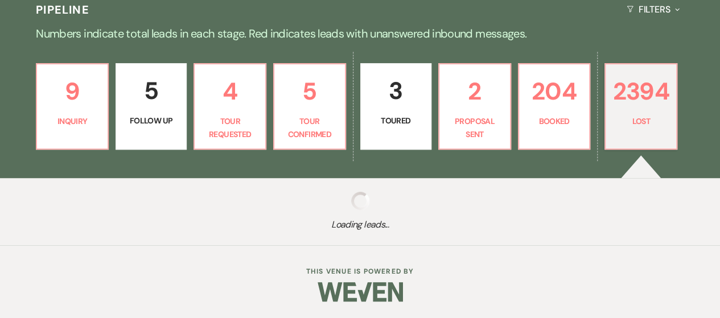
select select "8"
select select "5"
select select "8"
select select "10"
select select "8"
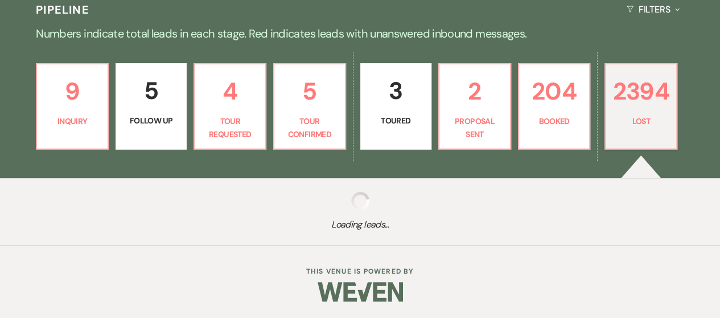
select select "5"
select select "8"
select select "10"
select select "8"
select select "5"
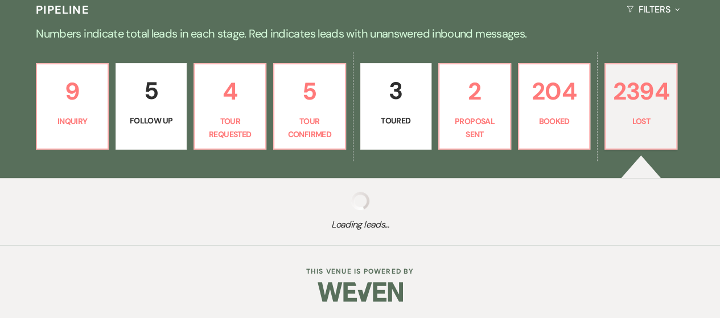
select select "8"
select select "10"
select select "8"
select select "5"
select select "8"
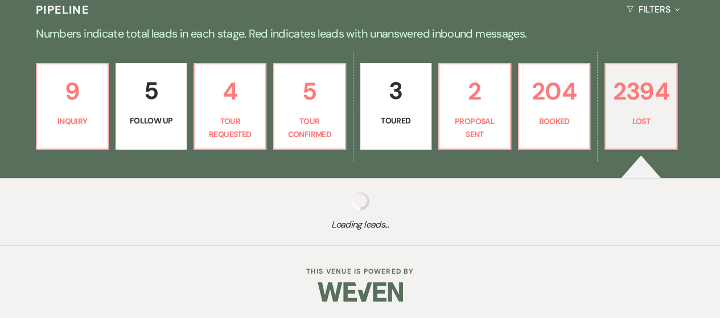
select select "5"
select select "8"
select select "5"
select select "8"
select select "5"
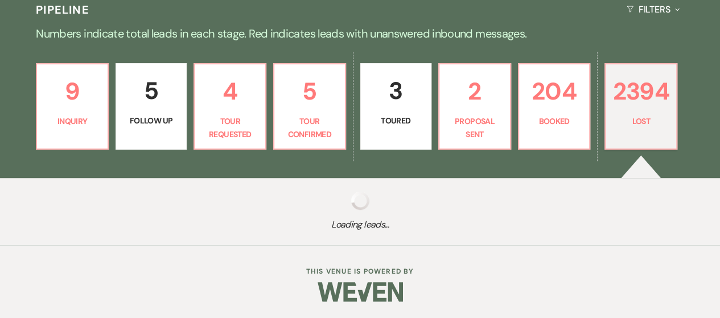
select select "8"
select select "5"
select select "8"
select select "10"
select select "8"
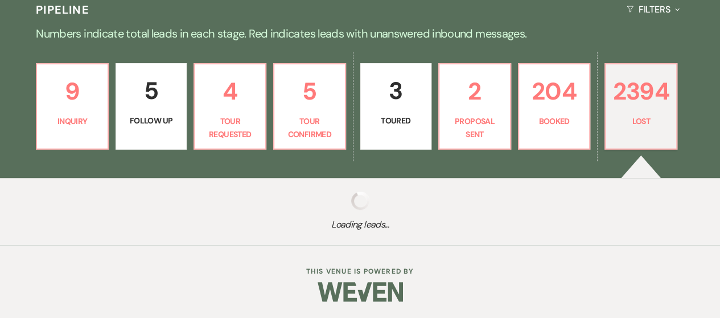
select select "5"
select select "8"
select select "5"
select select "8"
select select "5"
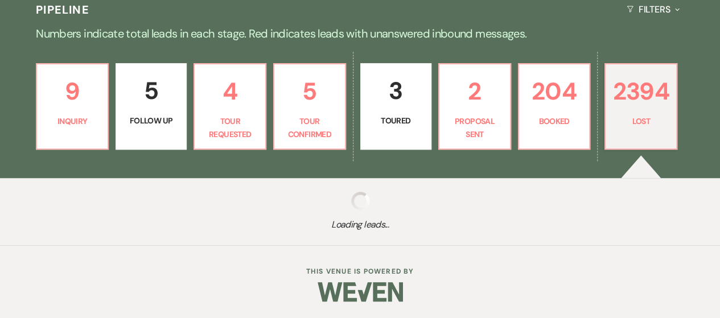
select select "8"
select select "10"
select select "8"
select select "5"
select select "8"
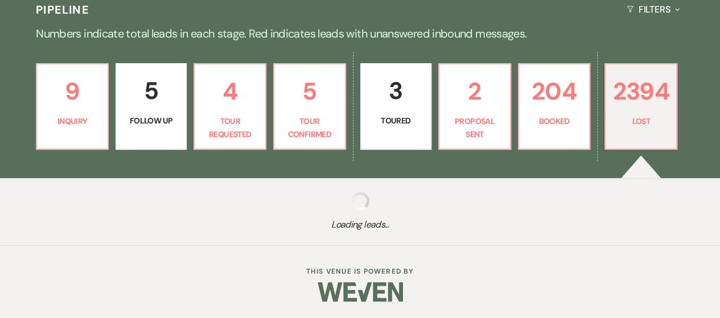
select select "8"
select select "10"
select select "8"
select select "5"
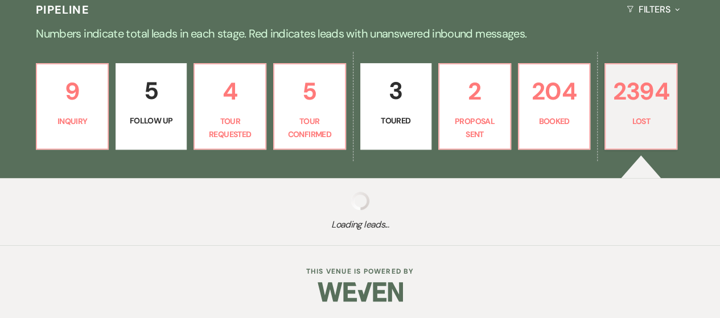
select select "8"
select select "5"
select select "8"
select select "7"
select select "8"
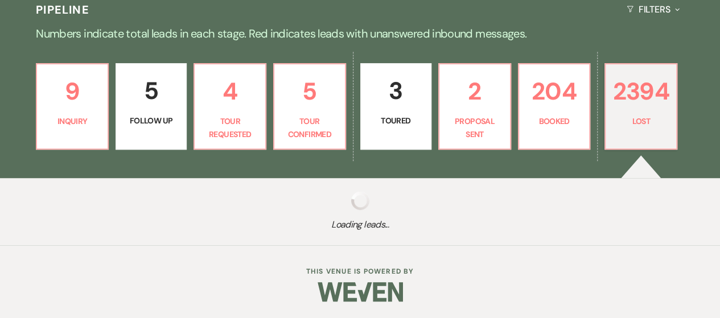
select select "6"
select select "8"
select select "10"
select select "8"
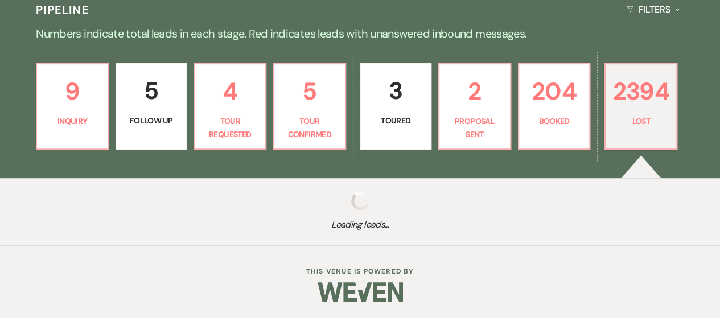
select select "10"
select select "8"
select select "5"
select select "8"
select select "5"
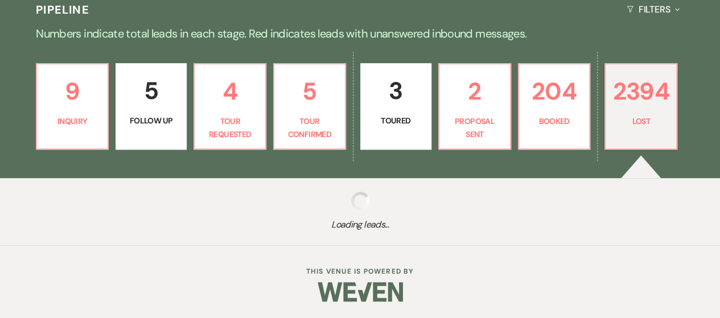
select select "8"
select select "10"
select select "8"
select select "5"
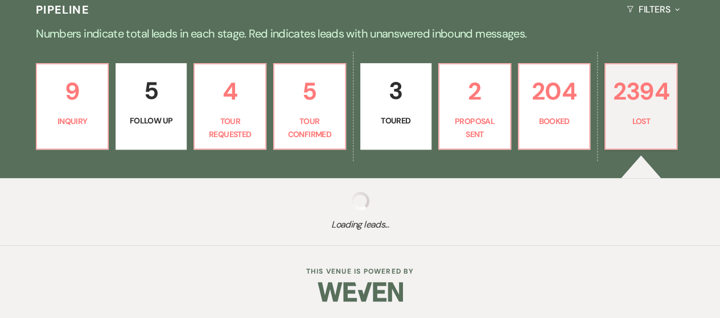
select select "8"
select select "5"
select select "8"
select select "5"
select select "8"
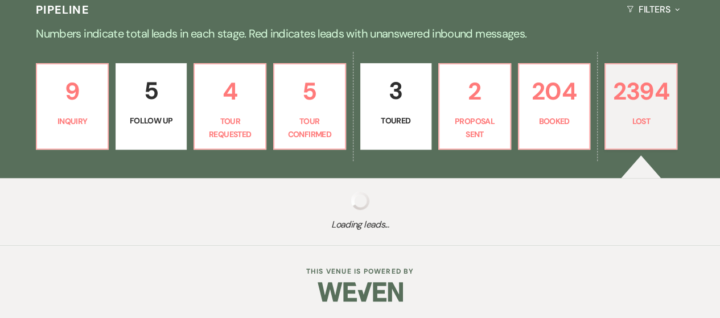
select select "10"
select select "8"
select select "5"
select select "8"
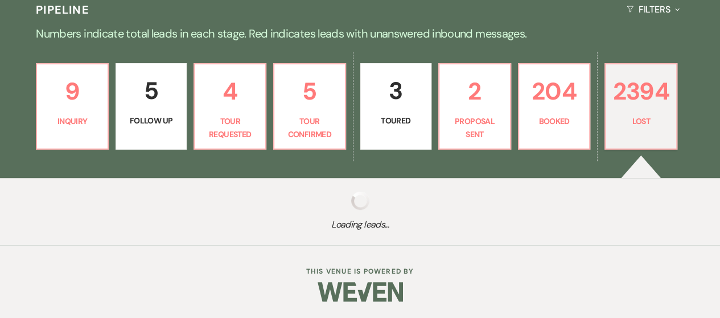
select select "5"
select select "8"
select select "5"
select select "8"
select select "7"
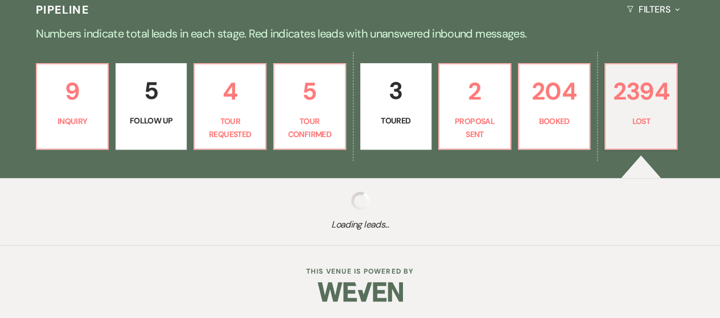
select select "8"
select select "5"
select select "8"
select select "5"
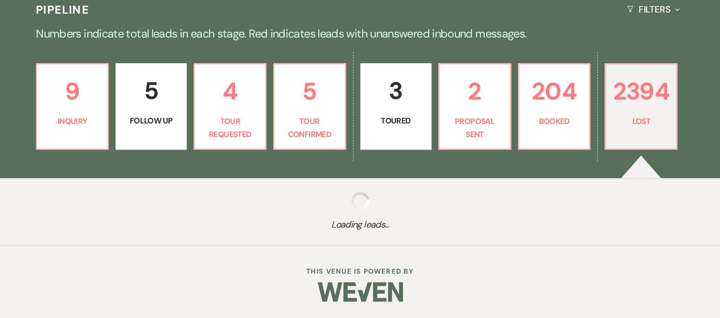
select select "8"
select select "6"
select select "8"
select select "5"
select select "8"
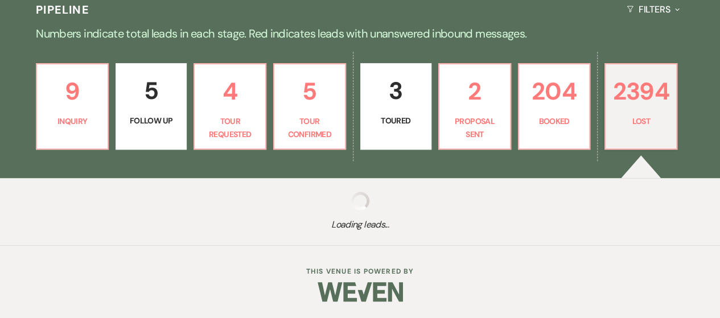
select select "5"
select select "8"
select select "5"
select select "8"
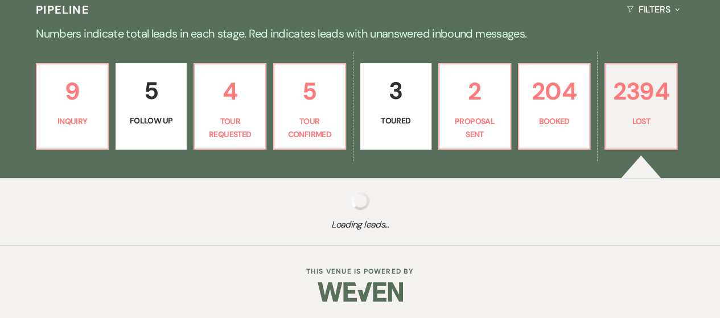
select select "5"
select select "8"
select select "5"
select select "8"
select select "7"
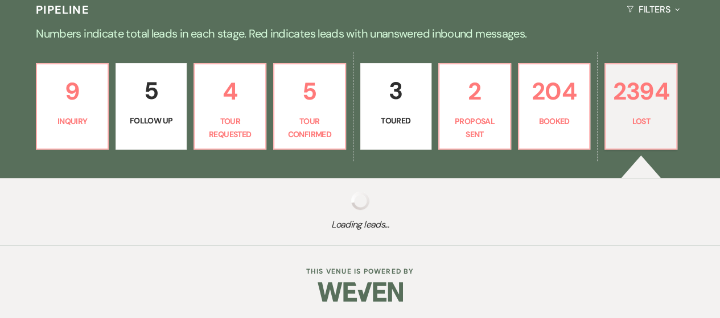
select select "8"
select select "5"
select select "8"
select select "6"
select select "8"
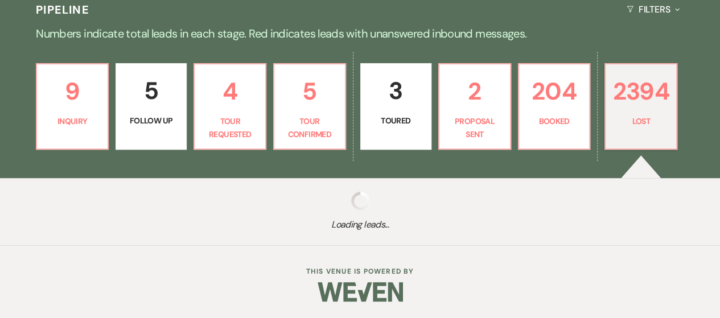
select select "5"
select select "8"
select select "10"
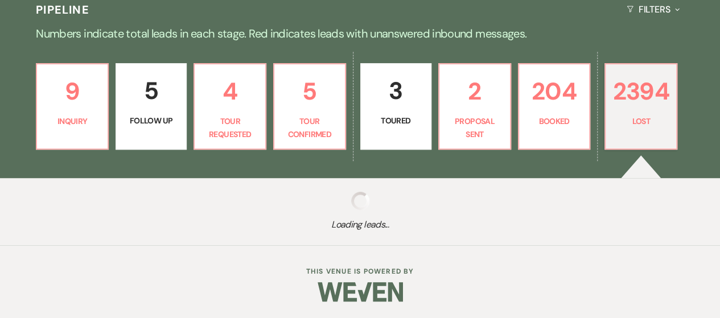
select select "8"
select select "10"
select select "8"
select select "5"
select select "8"
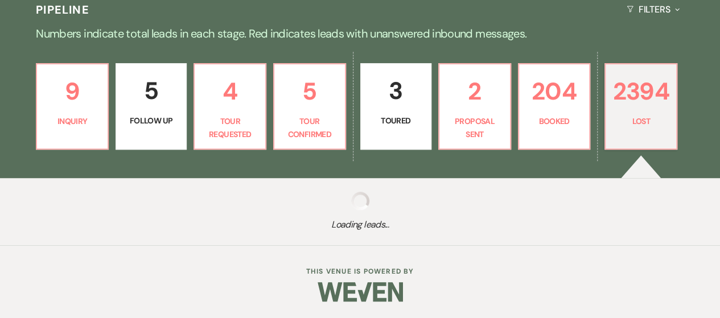
select select "5"
select select "8"
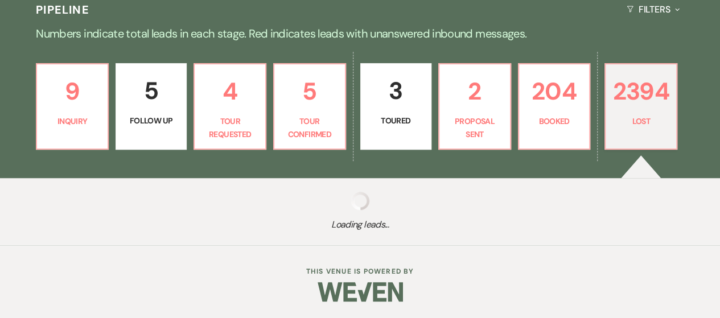
select select "8"
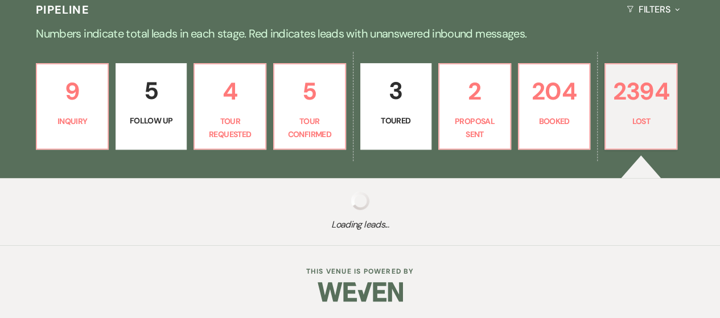
select select "5"
select select "8"
select select "5"
select select "8"
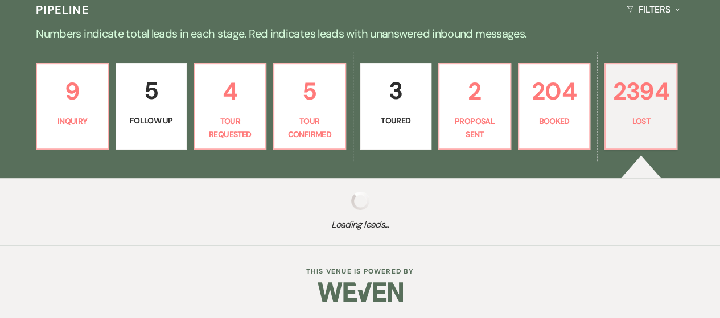
select select "8"
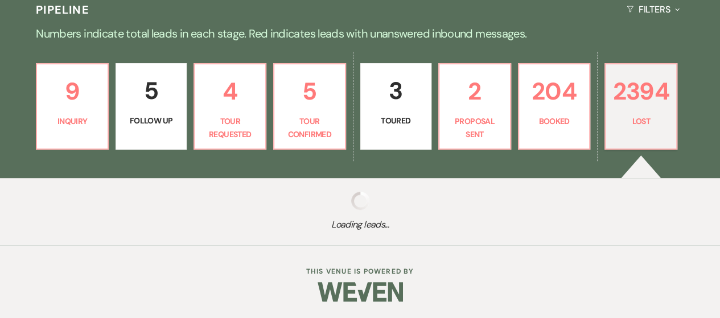
select select "5"
select select "8"
select select "5"
select select "8"
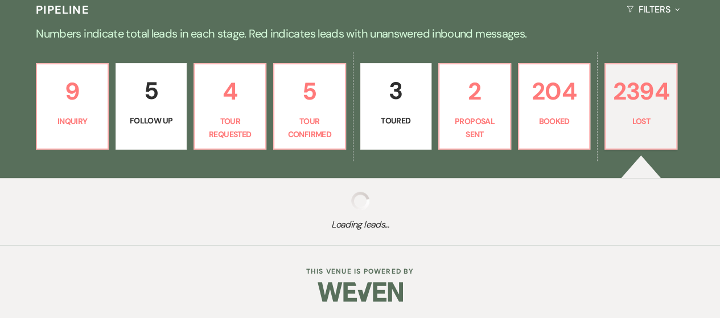
select select "8"
select select "5"
select select "8"
select select "5"
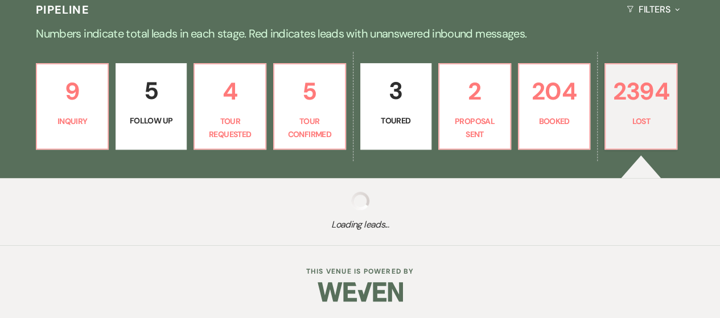
select select "8"
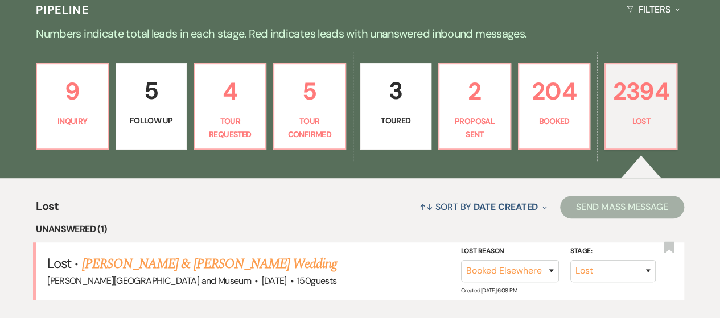
scroll to position [341, 0]
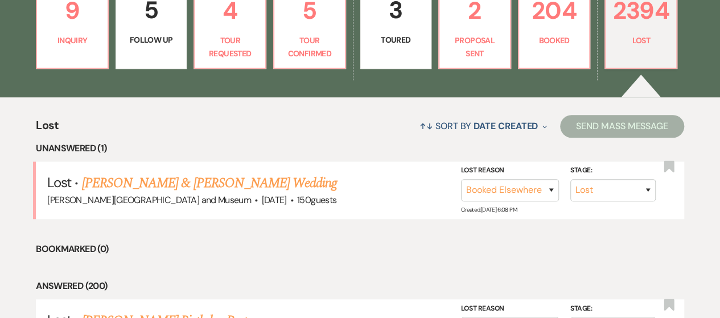
click at [170, 179] on link "[PERSON_NAME] & [PERSON_NAME] Wedding" at bounding box center [209, 183] width 255 height 20
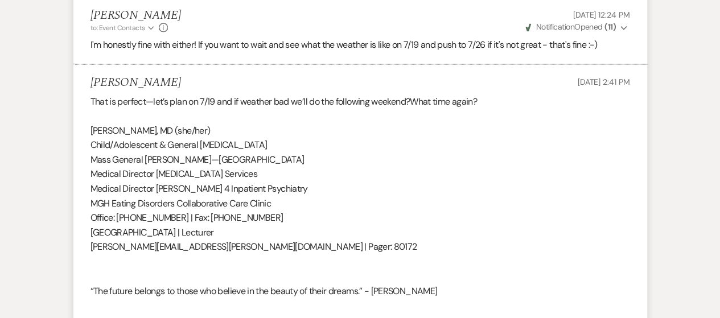
scroll to position [10098, 0]
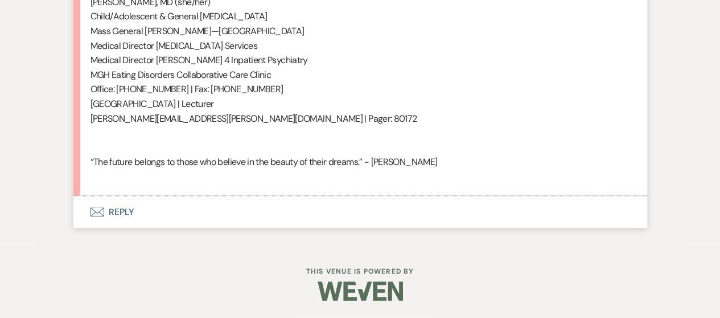
click at [139, 209] on button "Envelope Reply" at bounding box center [359, 212] width 573 height 32
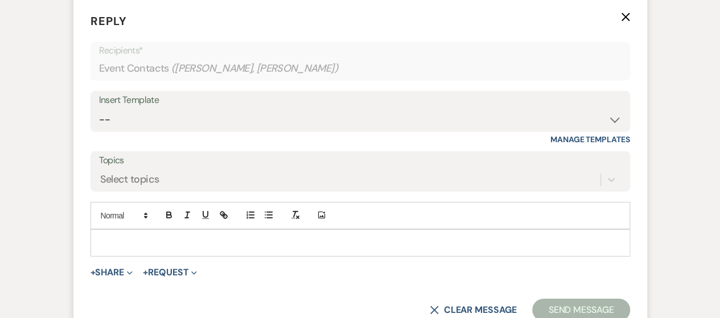
scroll to position [10302, 0]
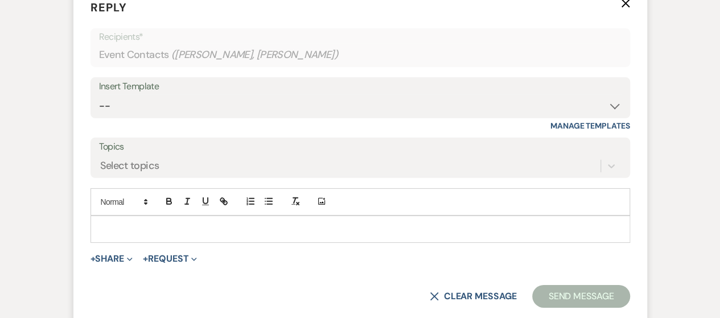
click at [175, 216] on div "Add Photo" at bounding box center [359, 201] width 539 height 27
click at [174, 236] on p at bounding box center [360, 229] width 521 height 13
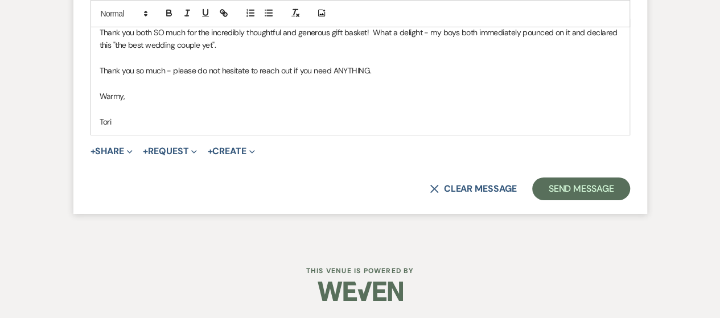
scroll to position [10504, 0]
click at [596, 195] on button "Send Message" at bounding box center [580, 188] width 97 height 23
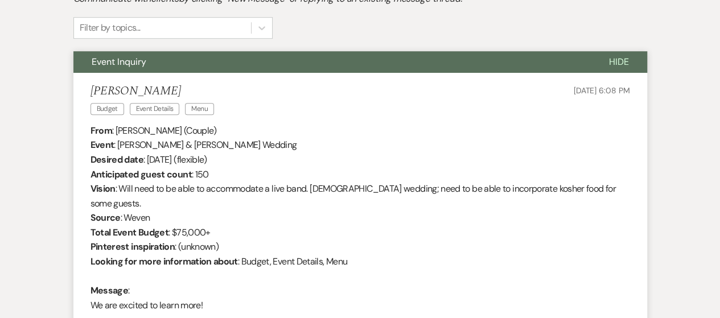
scroll to position [0, 0]
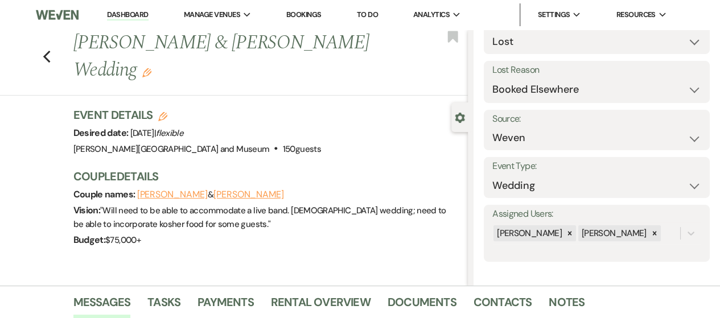
click at [127, 11] on link "Dashboard" at bounding box center [127, 15] width 41 height 11
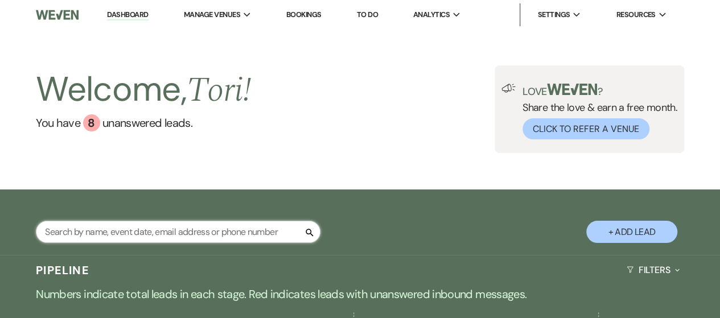
click at [122, 228] on input "text" at bounding box center [178, 232] width 284 height 22
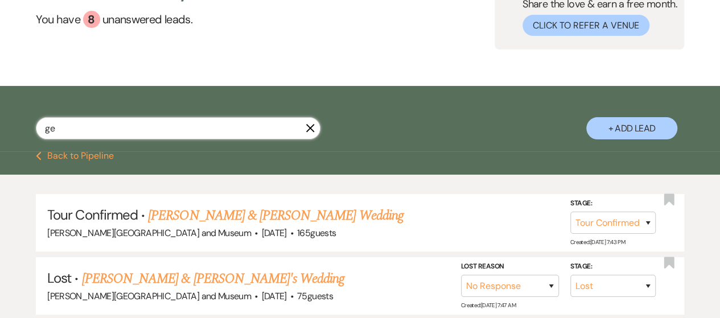
scroll to position [157, 0]
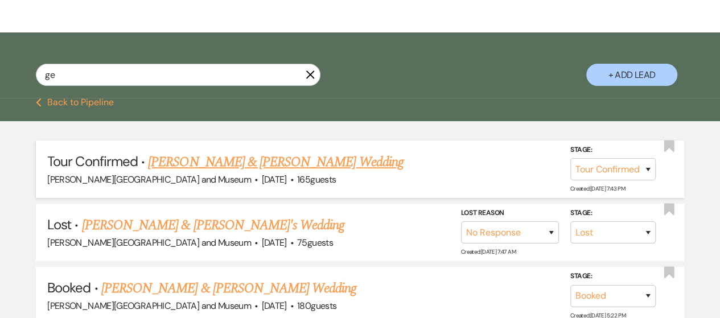
click at [216, 160] on link "[PERSON_NAME] & [PERSON_NAME] Wedding" at bounding box center [275, 162] width 255 height 20
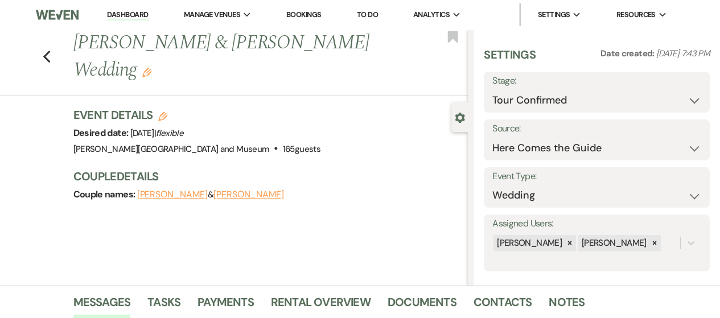
scroll to position [236, 0]
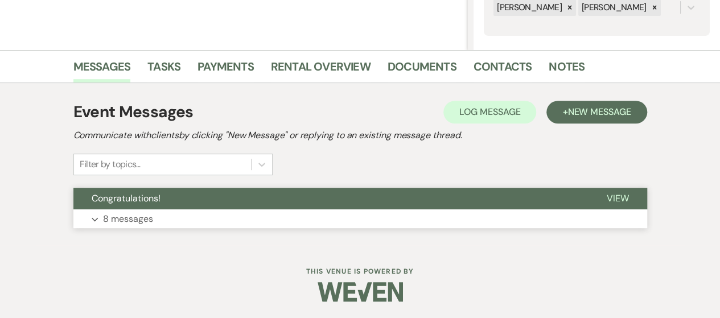
click at [196, 213] on button "Expand 8 messages" at bounding box center [359, 218] width 573 height 19
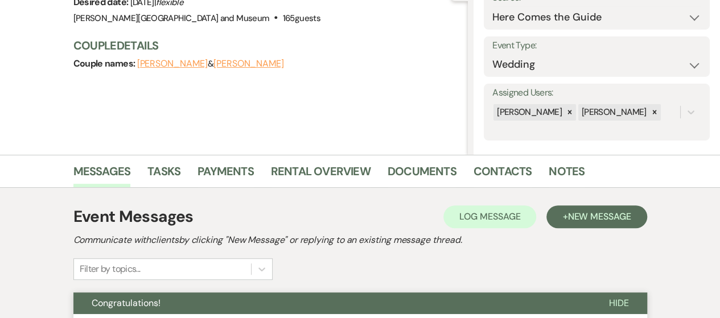
scroll to position [0, 0]
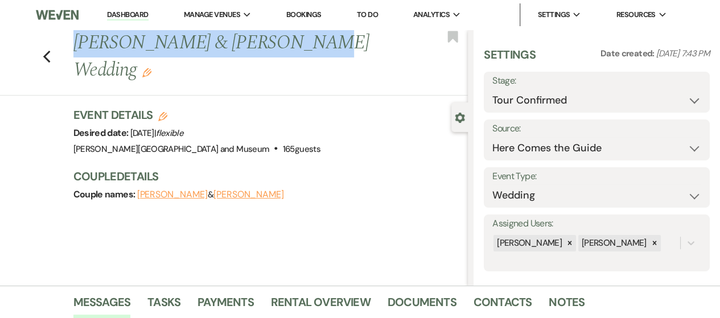
drag, startPoint x: 80, startPoint y: 43, endPoint x: 288, endPoint y: 54, distance: 207.9
click at [288, 54] on h1 "Lauren Ge & Jeremy Welborn's Wedding Edit" at bounding box center [228, 57] width 311 height 54
copy h1 "Lauren Ge & Jeremy Welborn'"
click at [123, 14] on link "Dashboard" at bounding box center [127, 15] width 41 height 11
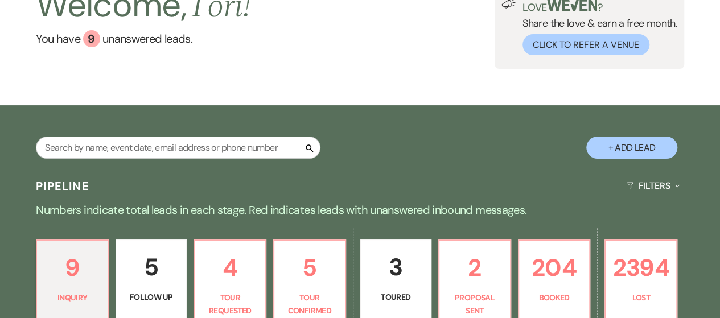
scroll to position [114, 0]
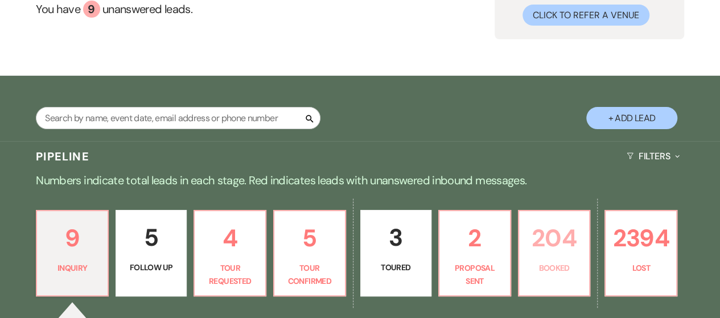
click at [546, 247] on p "204" at bounding box center [554, 238] width 57 height 38
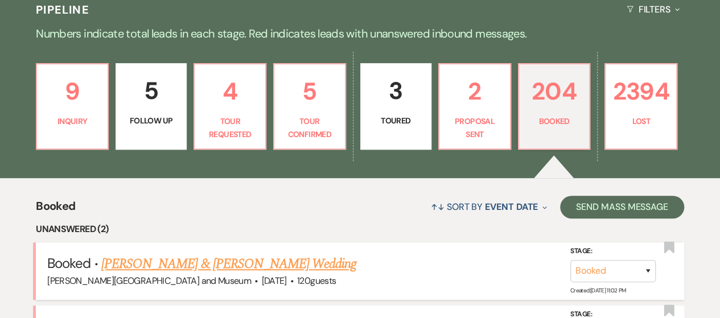
scroll to position [431, 0]
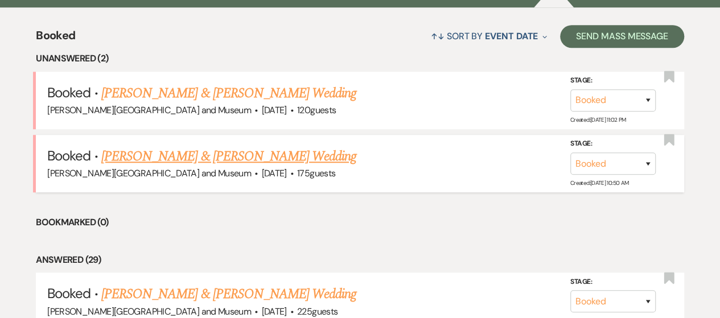
click at [204, 153] on link "[PERSON_NAME] & [PERSON_NAME] Wedding" at bounding box center [228, 156] width 255 height 20
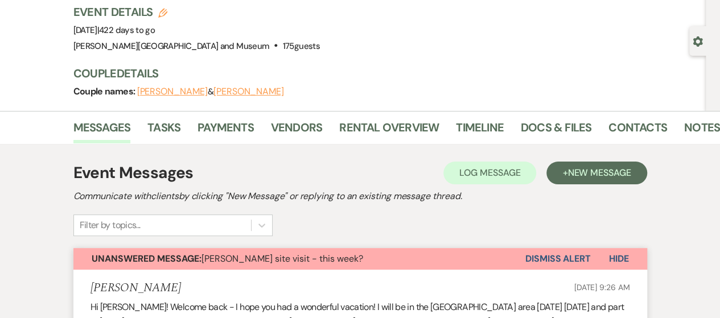
scroll to position [57, 0]
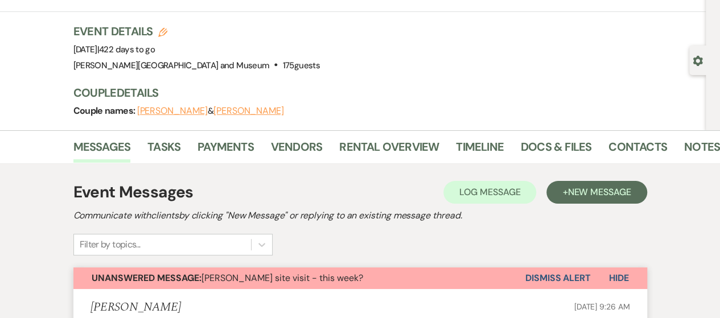
click at [551, 280] on button "Dismiss Alert" at bounding box center [557, 278] width 65 height 22
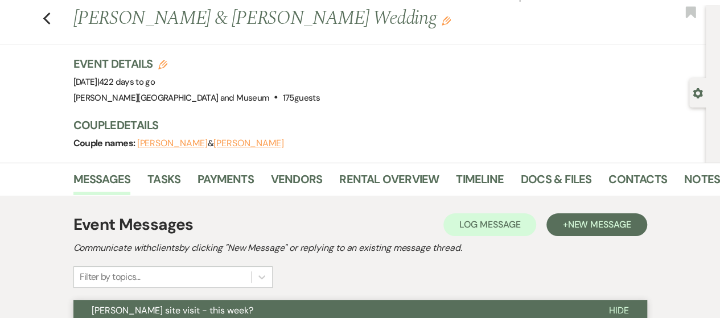
scroll to position [0, 0]
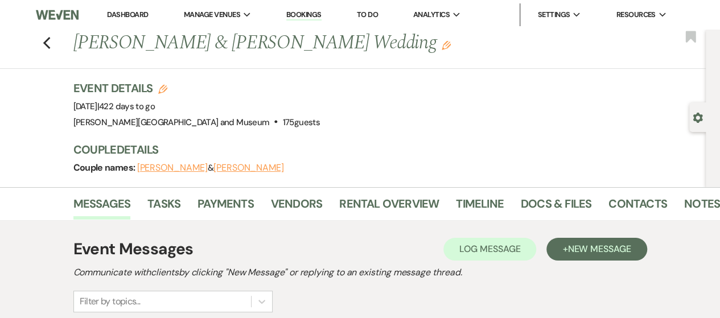
click at [133, 13] on link "Dashboard" at bounding box center [127, 15] width 41 height 10
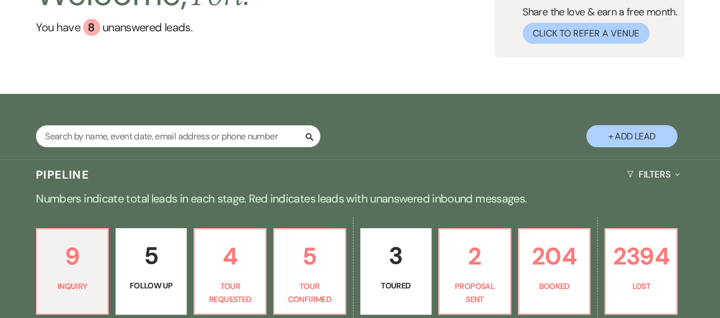
scroll to position [228, 0]
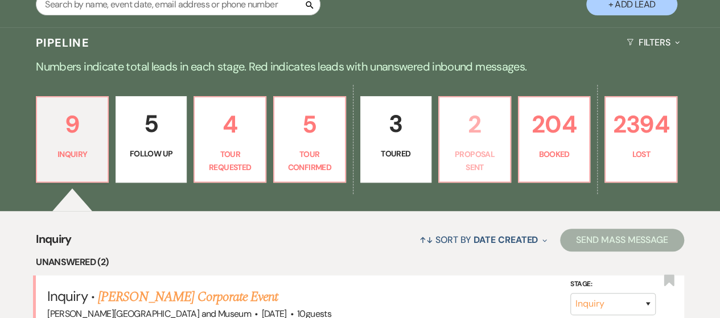
click at [480, 143] on p "2" at bounding box center [474, 124] width 57 height 38
select select "6"
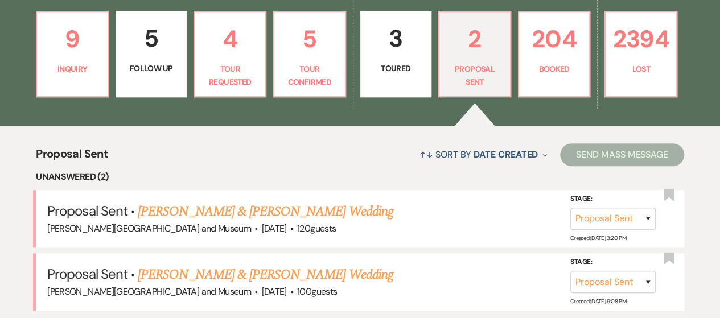
scroll to position [398, 0]
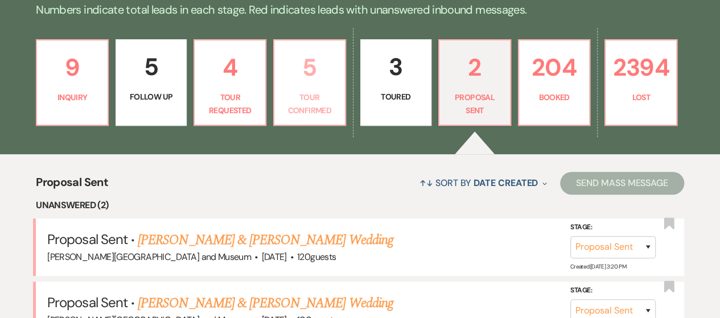
click at [295, 107] on p "Tour Confirmed" at bounding box center [309, 104] width 57 height 26
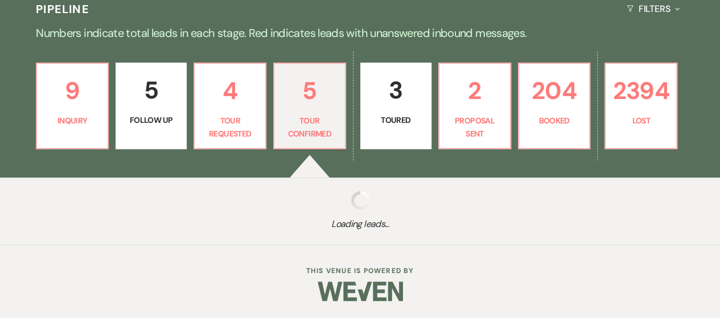
scroll to position [284, 0]
select select "4"
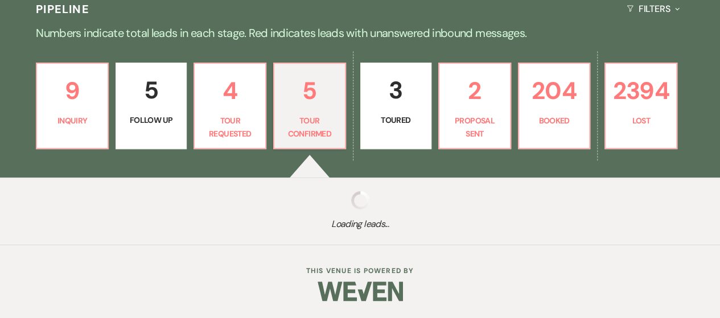
select select "4"
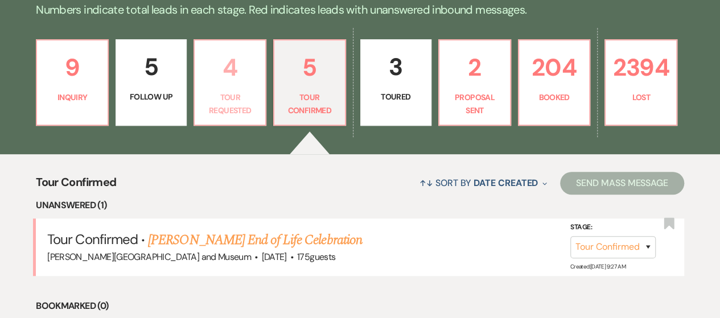
click at [232, 109] on p "Tour Requested" at bounding box center [229, 104] width 57 height 26
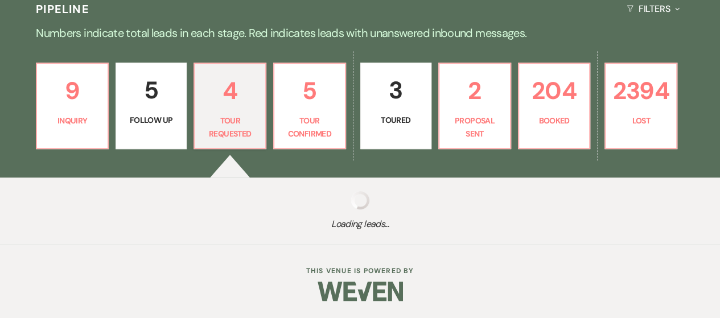
select select "2"
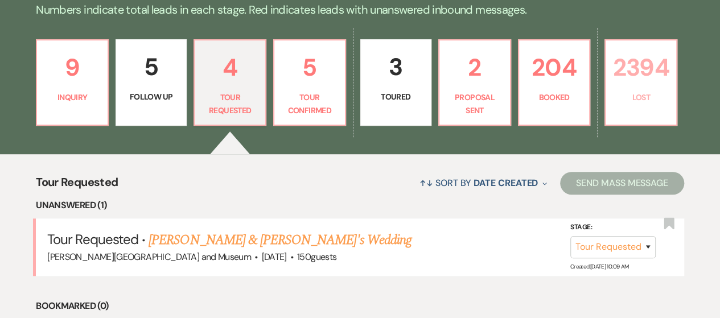
click at [626, 100] on p "Lost" at bounding box center [640, 97] width 57 height 13
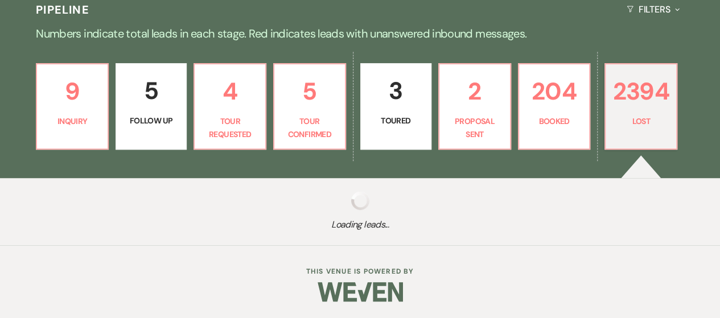
select select "8"
select select "6"
select select "8"
select select "10"
select select "8"
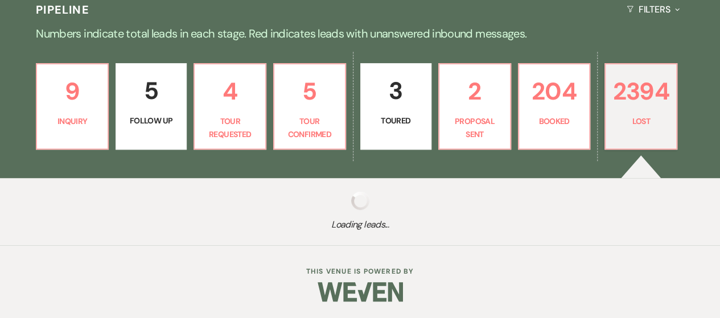
select select "10"
select select "8"
select select "5"
select select "8"
select select "10"
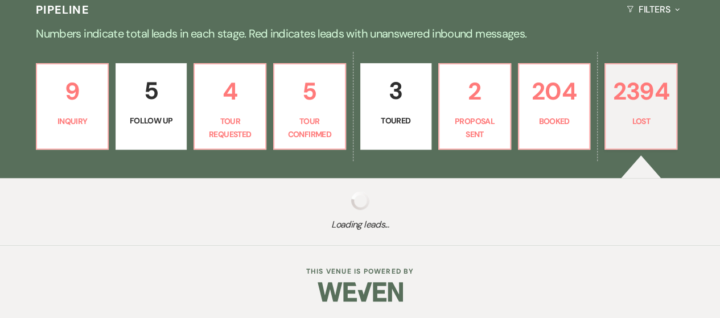
select select "8"
select select "5"
select select "8"
select select "10"
select select "8"
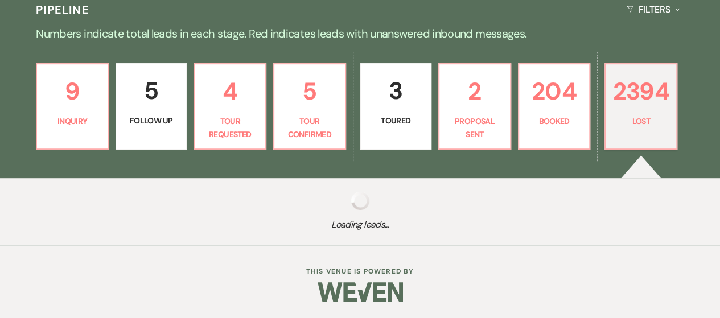
select select "5"
select select "8"
select select "10"
select select "8"
select select "5"
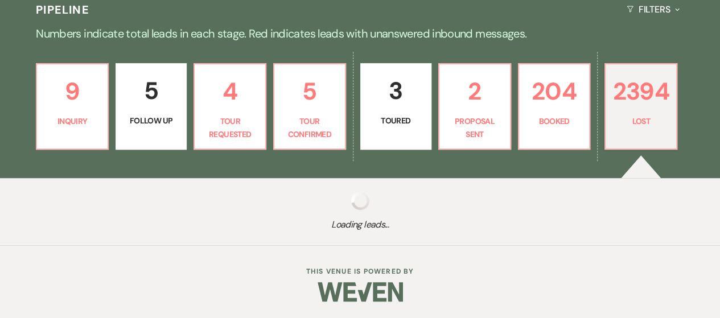
select select "8"
select select "10"
select select "8"
select select "5"
select select "8"
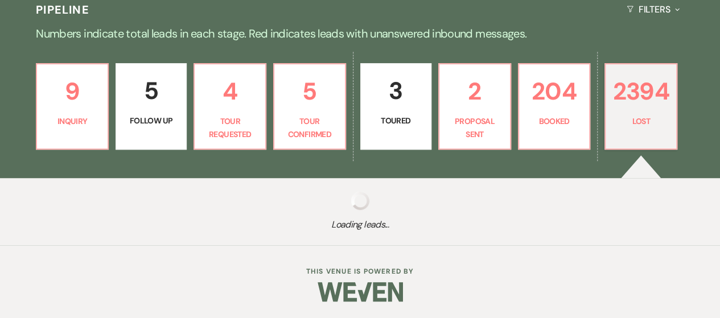
select select "5"
select select "8"
select select "5"
select select "8"
select select "5"
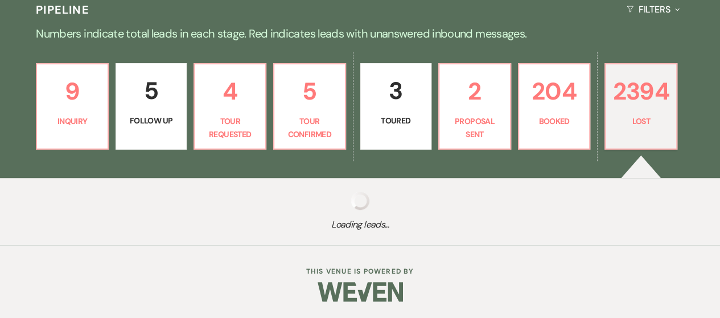
select select "8"
select select "5"
select select "8"
select select "10"
select select "8"
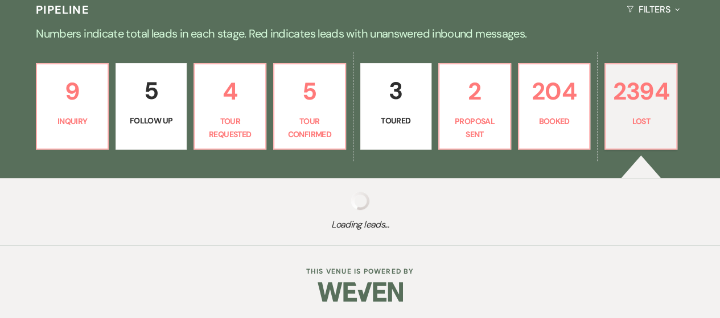
select select "5"
select select "8"
select select "5"
select select "8"
select select "5"
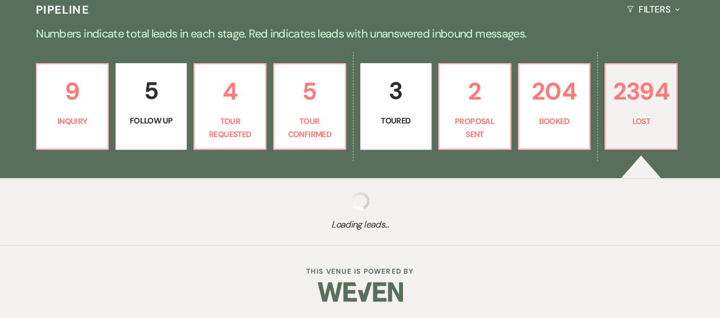
select select "8"
select select "10"
select select "8"
select select "5"
select select "8"
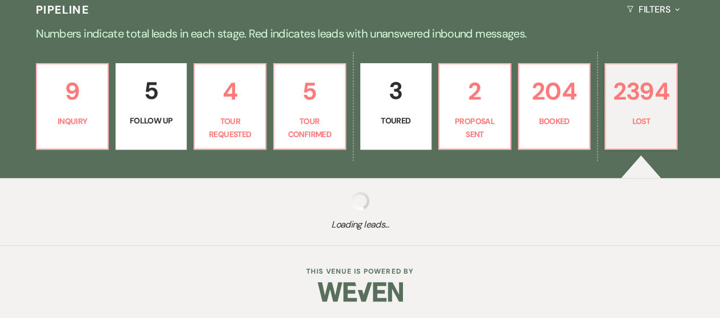
select select "8"
select select "10"
select select "8"
select select "5"
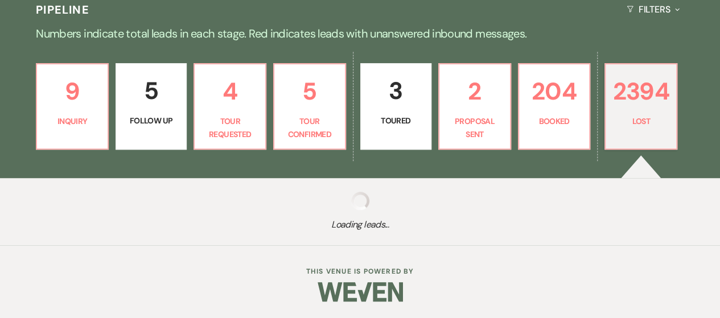
select select "8"
select select "5"
select select "8"
select select "7"
select select "8"
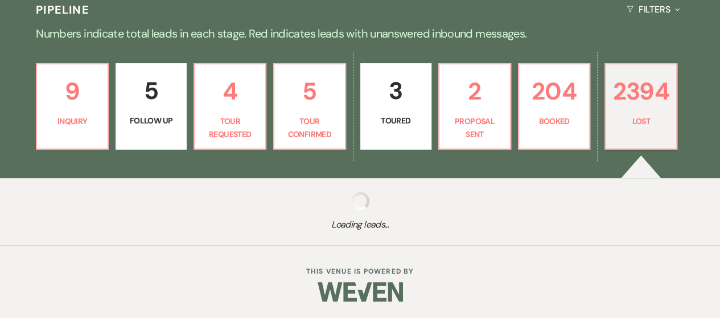
select select "6"
select select "8"
select select "10"
select select "8"
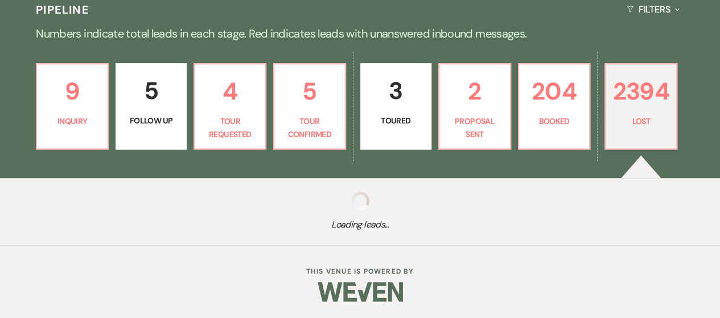
select select "10"
select select "8"
select select "5"
select select "8"
select select "5"
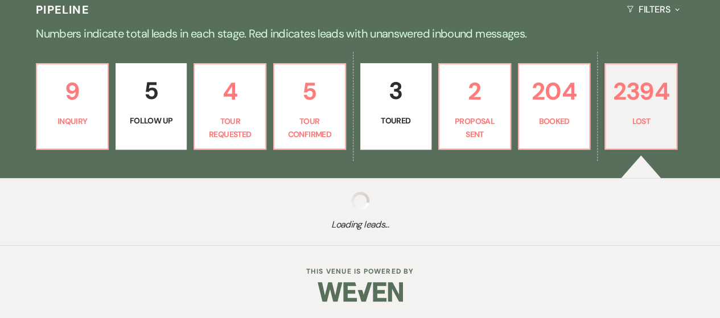
select select "8"
select select "10"
select select "8"
select select "5"
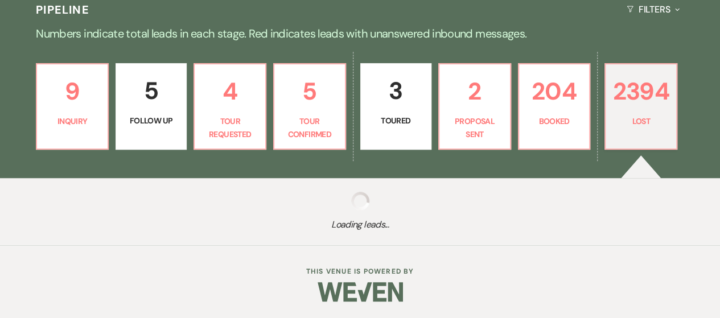
select select "8"
select select "5"
select select "8"
select select "5"
select select "8"
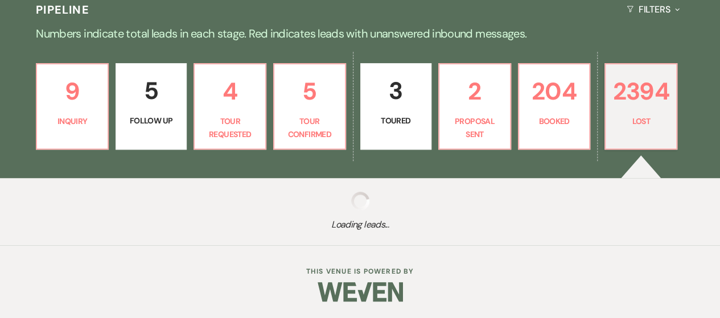
select select "10"
select select "8"
select select "5"
select select "8"
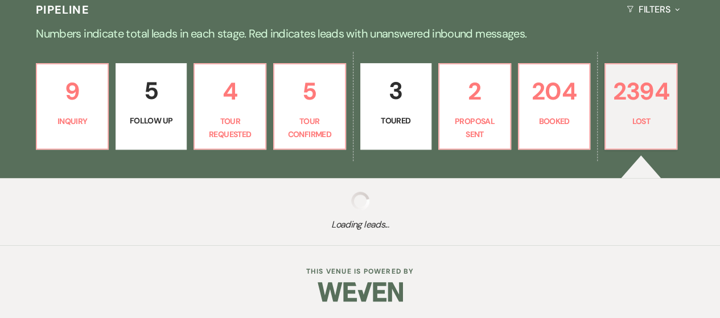
select select "5"
select select "8"
select select "5"
select select "8"
select select "7"
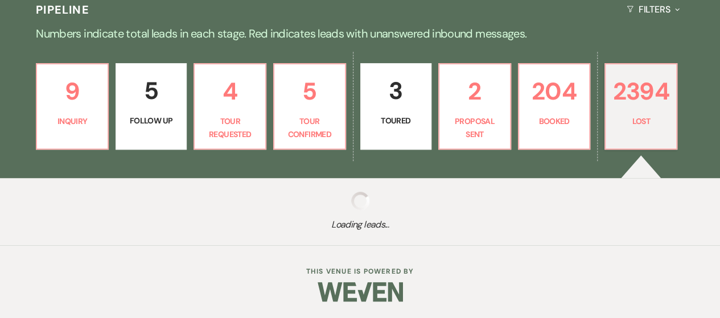
select select "8"
select select "5"
select select "8"
select select "5"
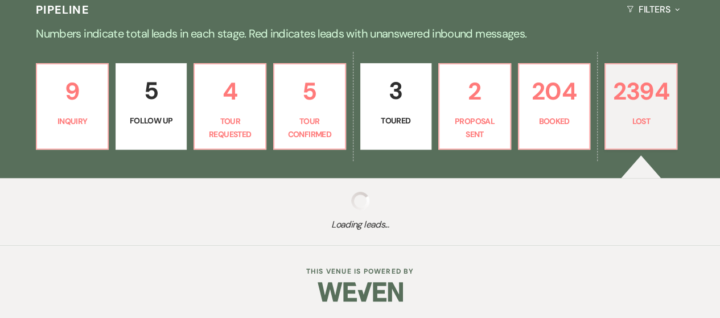
select select "8"
select select "6"
select select "8"
select select "5"
select select "8"
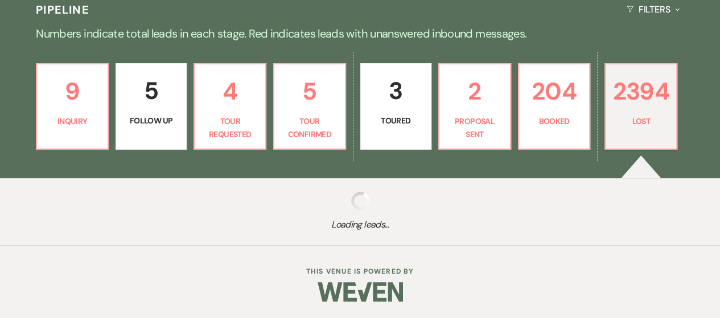
select select "5"
select select "8"
select select "5"
select select "8"
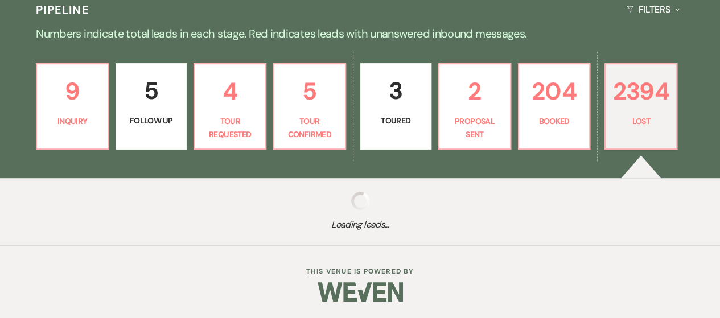
select select "5"
select select "8"
select select "5"
select select "8"
select select "7"
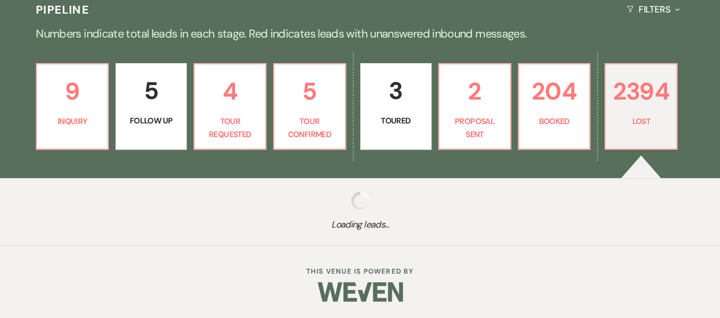
select select "8"
select select "5"
select select "8"
select select "6"
select select "8"
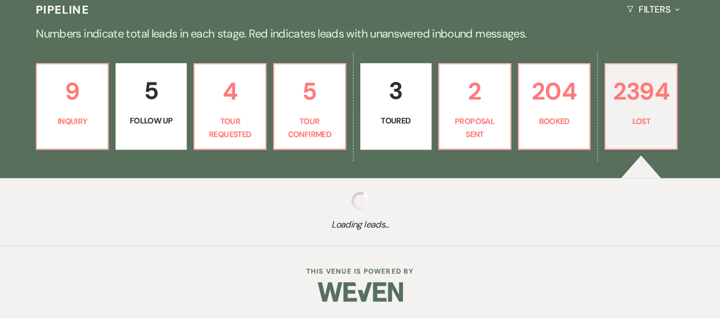
select select "5"
select select "8"
select select "10"
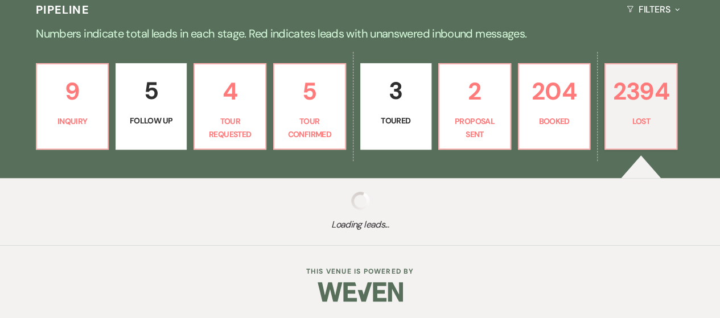
select select "8"
select select "10"
select select "8"
select select "5"
select select "8"
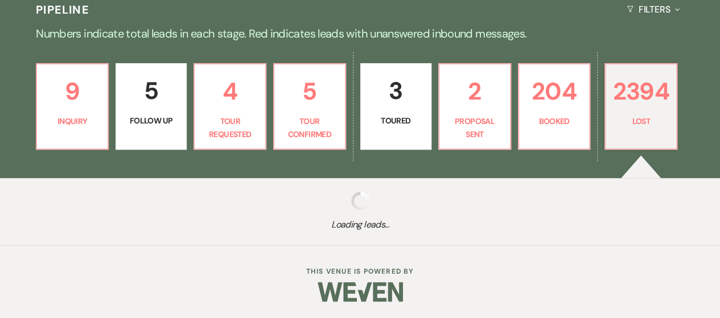
select select "5"
select select "8"
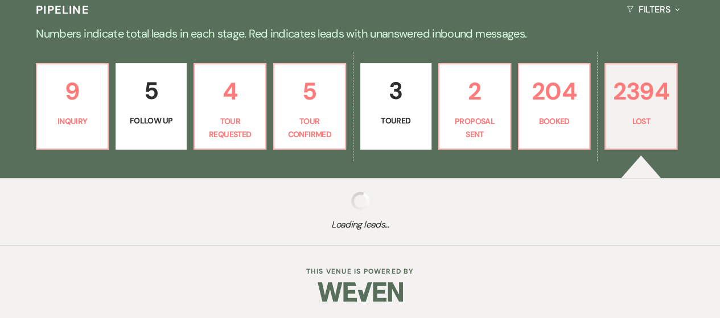
select select "8"
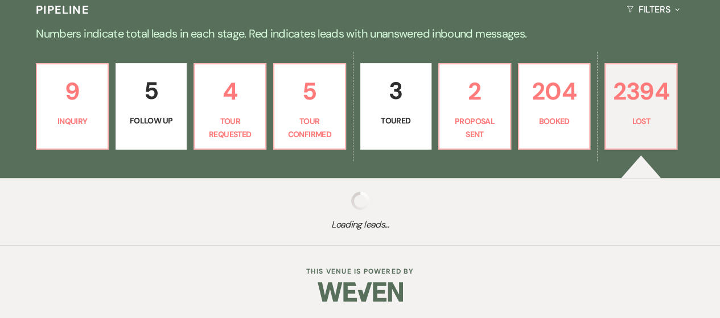
select select "5"
select select "8"
select select "5"
select select "8"
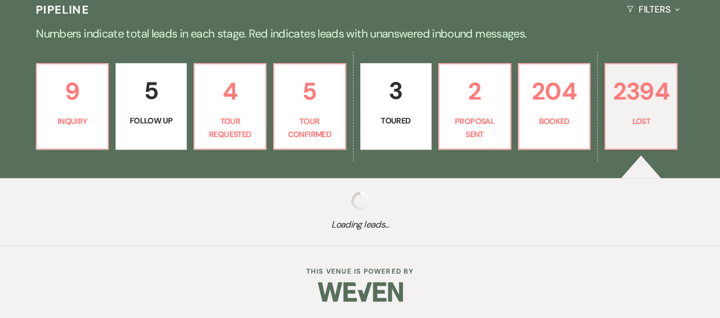
select select "8"
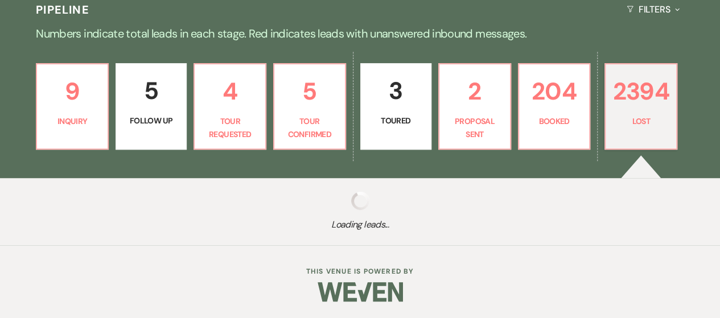
select select "5"
select select "8"
select select "5"
select select "8"
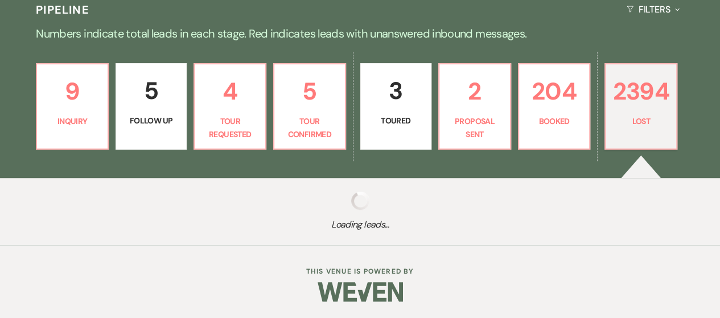
select select "8"
select select "5"
select select "8"
select select "5"
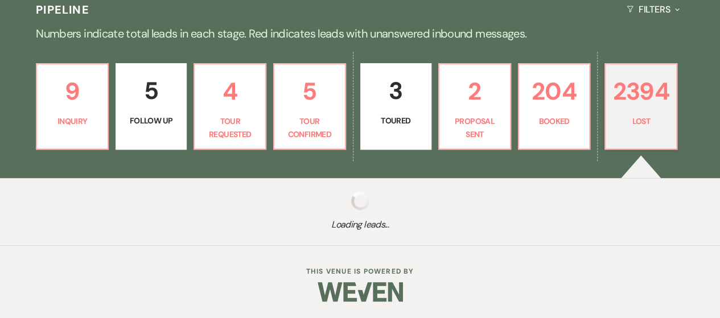
select select "8"
select select "5"
select select "8"
select select "5"
select select "8"
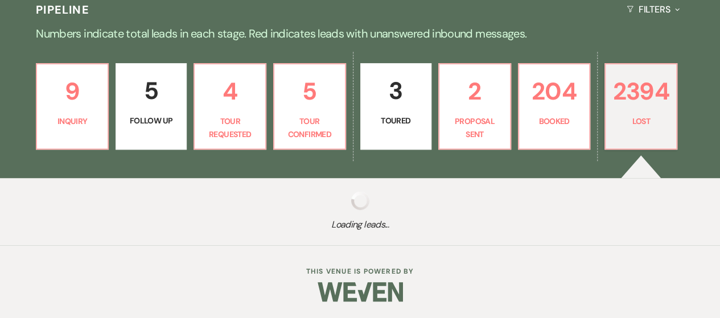
select select "5"
select select "8"
select select "5"
select select "8"
select select "5"
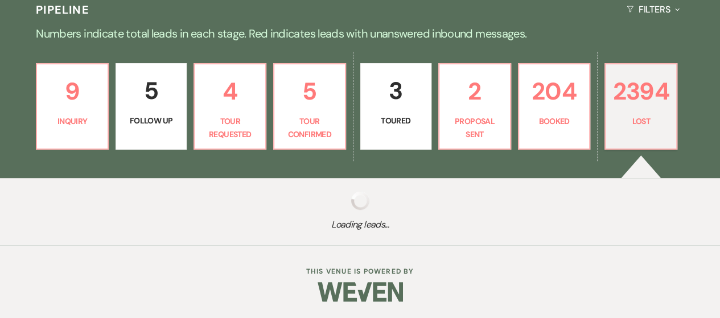
select select "8"
select select "7"
select select "8"
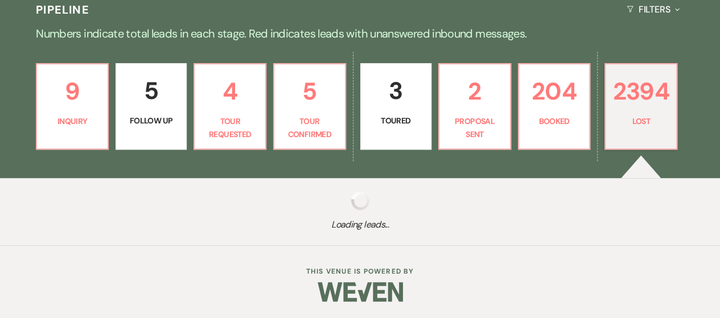
select select "8"
select select "5"
select select "8"
select select "5"
select select "8"
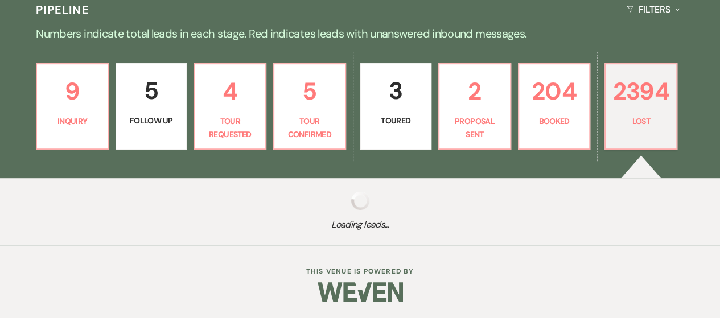
select select "7"
select select "8"
select select "5"
select select "8"
select select "5"
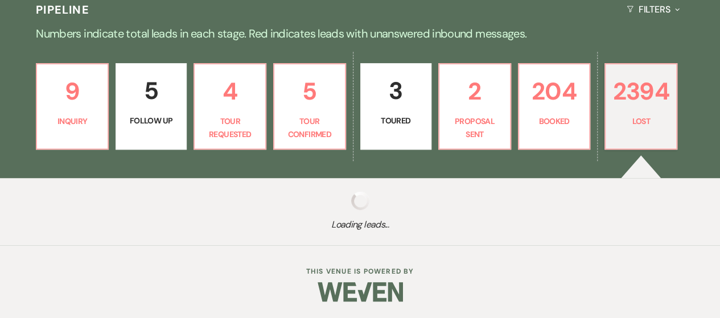
select select "8"
select select "10"
select select "8"
select select "5"
select select "8"
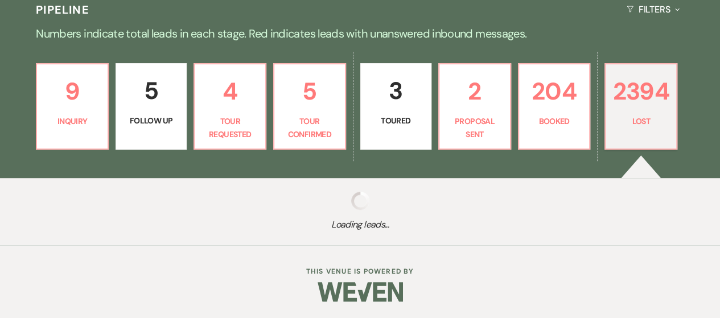
select select "5"
select select "8"
select select "7"
select select "8"
select select "5"
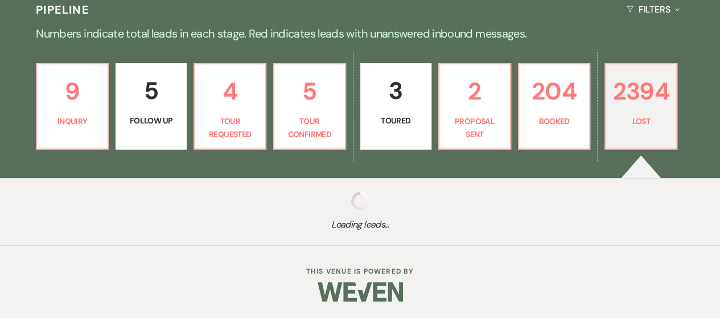
select select "8"
select select "5"
select select "8"
select select "5"
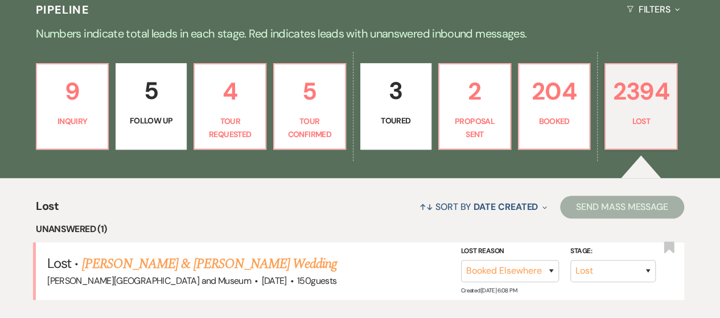
scroll to position [284, 0]
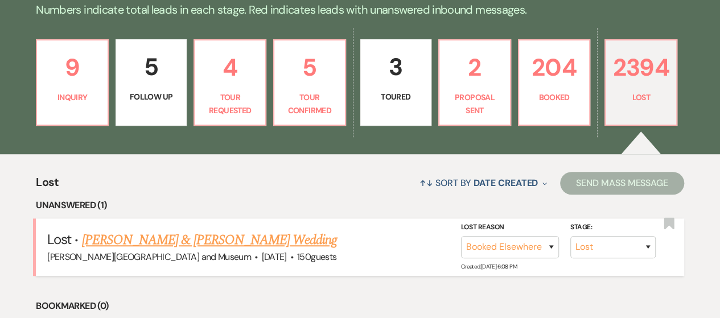
click at [144, 244] on link "[PERSON_NAME] & [PERSON_NAME] Wedding" at bounding box center [209, 240] width 255 height 20
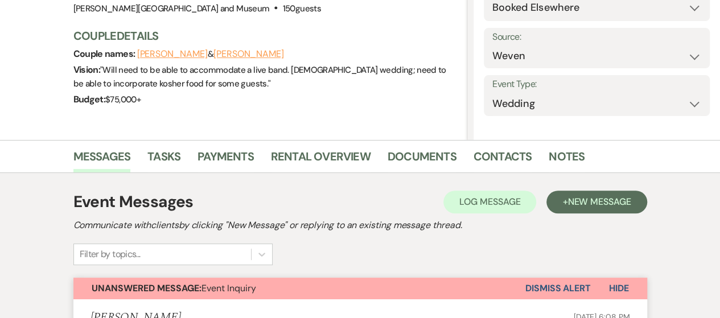
scroll to position [228, 0]
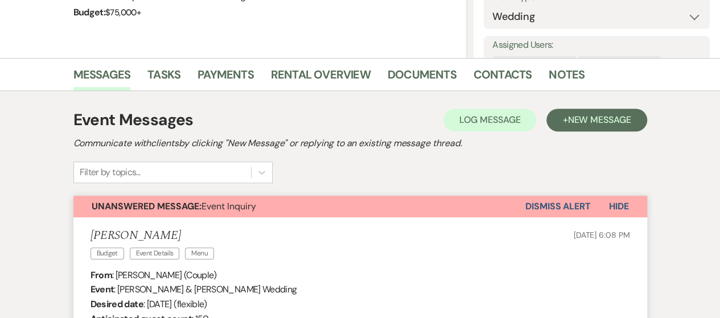
click at [540, 204] on button "Dismiss Alert" at bounding box center [557, 207] width 65 height 22
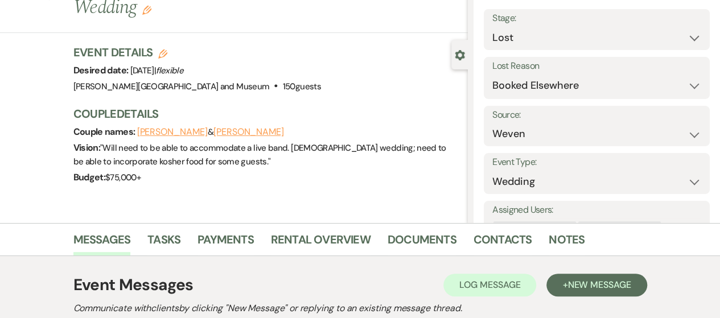
scroll to position [0, 0]
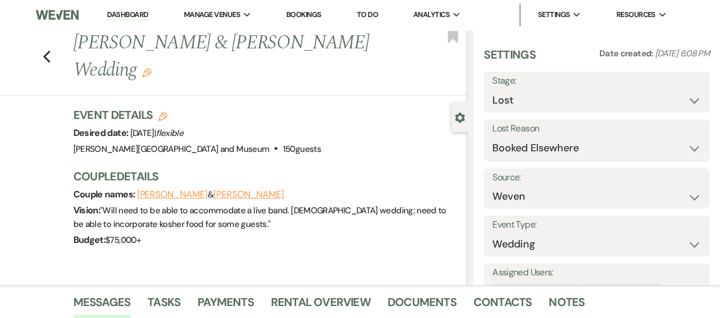
click at [126, 23] on li "Dashboard" at bounding box center [127, 14] width 52 height 23
click at [125, 18] on link "Dashboard" at bounding box center [127, 15] width 41 height 11
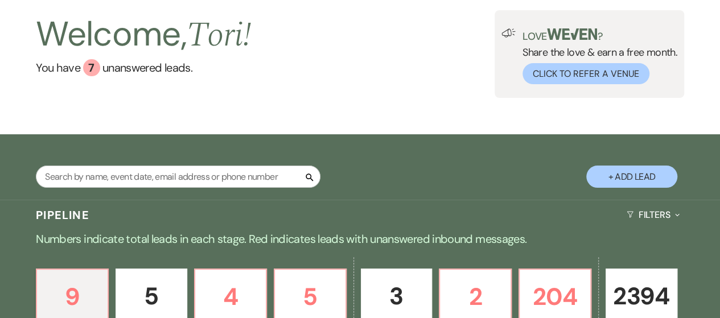
scroll to position [228, 0]
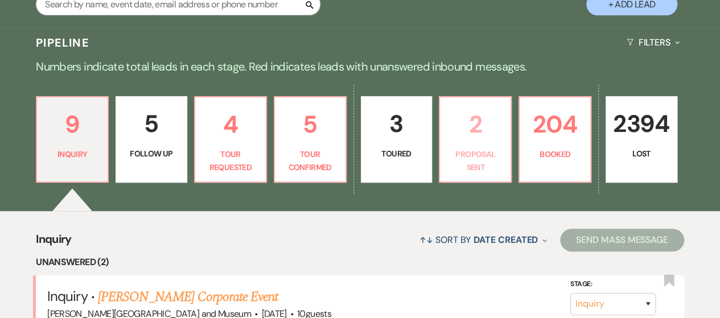
click at [462, 174] on link "2 Proposal Sent" at bounding box center [475, 139] width 73 height 86
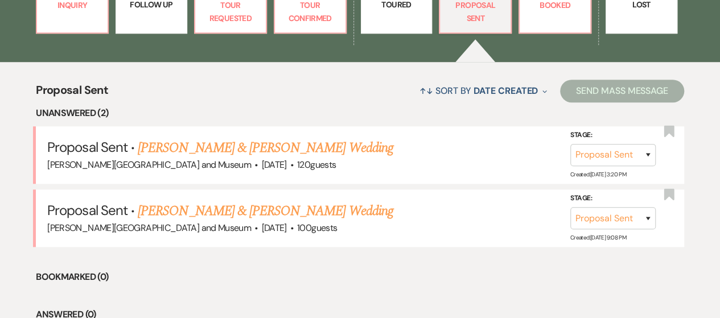
scroll to position [455, 0]
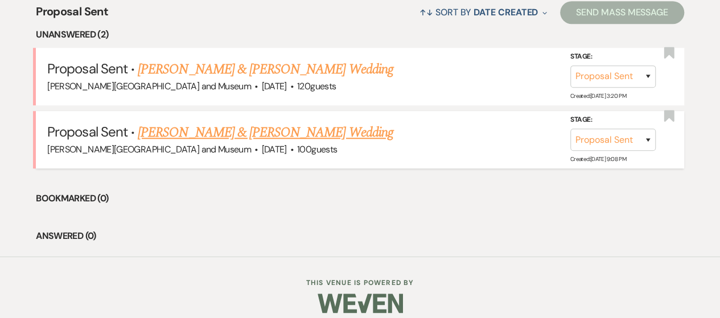
click at [238, 129] on link "[PERSON_NAME] & [PERSON_NAME] Wedding" at bounding box center [265, 132] width 255 height 20
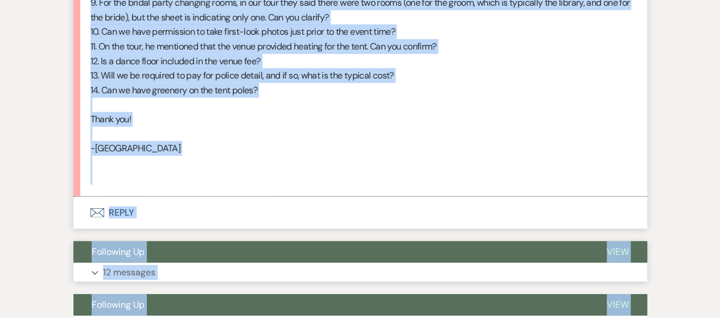
scroll to position [1681, 0]
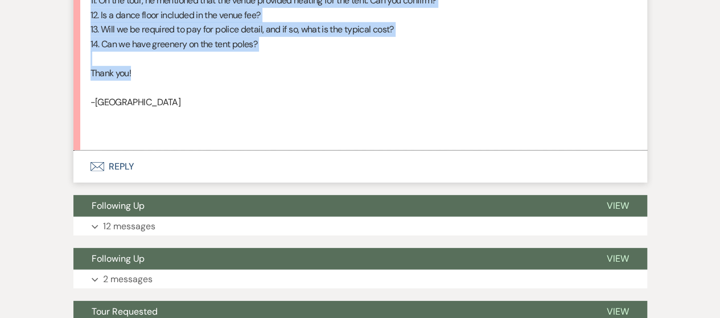
drag, startPoint x: 89, startPoint y: 127, endPoint x: 198, endPoint y: 69, distance: 122.9
copy div "2. Loremi dol sita co adi elitsed, doe tempo inci ut labo etdolo magna ali enim…"
click at [134, 166] on button "Envelope Reply" at bounding box center [359, 167] width 573 height 32
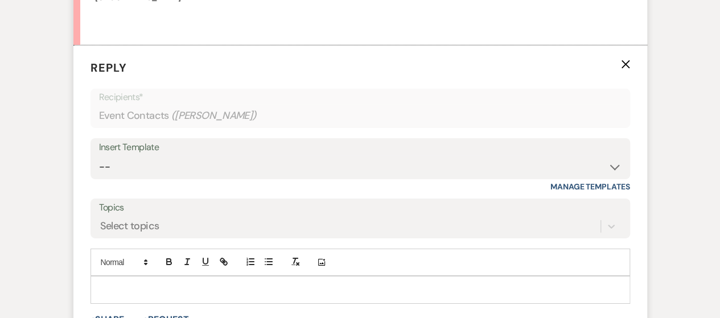
scroll to position [1789, 0]
click at [112, 275] on div at bounding box center [360, 287] width 538 height 26
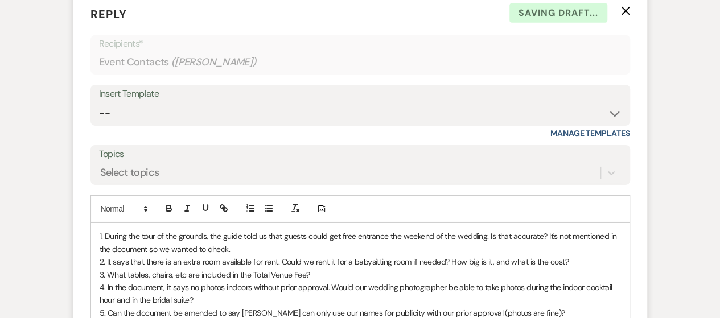
scroll to position [1902, 0]
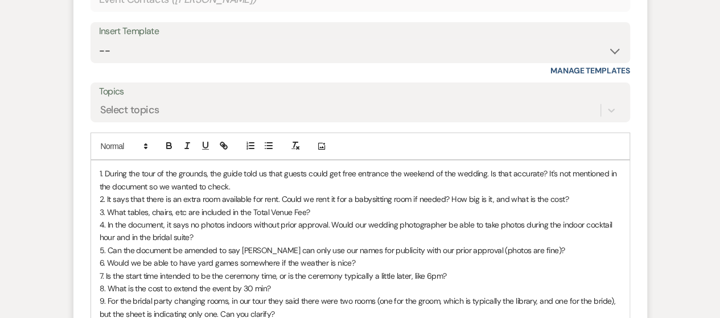
click at [95, 173] on div "1. During the tour of the grounds, the guide told us that guests could get free…" at bounding box center [360, 294] width 538 height 269
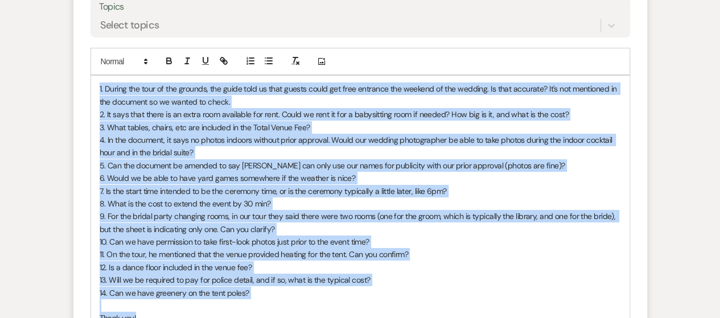
scroll to position [2015, 0]
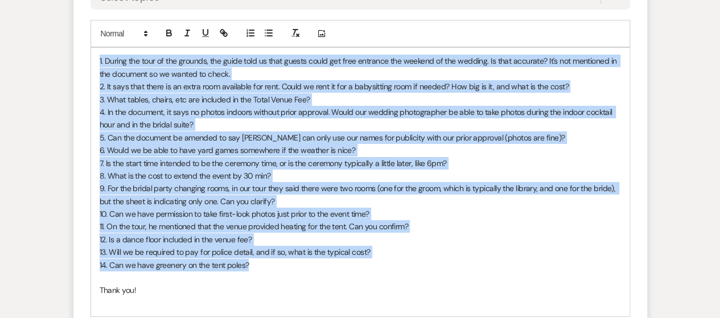
drag, startPoint x: 97, startPoint y: 172, endPoint x: 262, endPoint y: 262, distance: 187.6
click at [262, 262] on div "1. During the tour of the grounds, the guide told us that guests could get free…" at bounding box center [360, 182] width 538 height 269
click at [167, 30] on icon "button" at bounding box center [169, 31] width 4 height 3
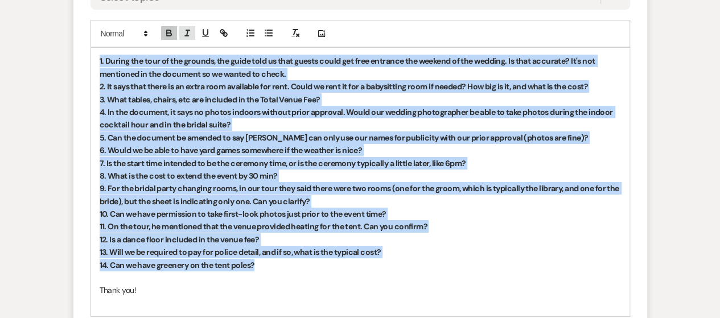
click at [182, 28] on icon "button" at bounding box center [187, 33] width 10 height 10
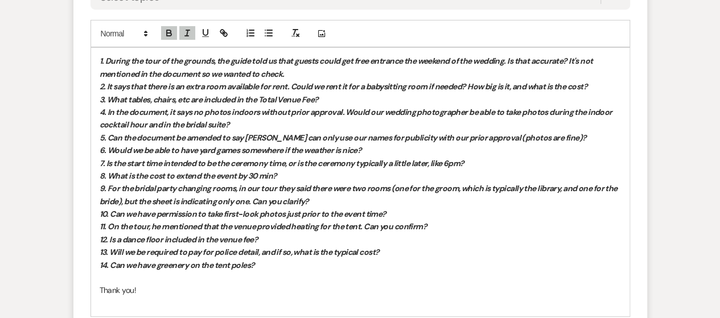
click at [105, 288] on span "Thank you!" at bounding box center [118, 290] width 36 height 10
drag, startPoint x: 94, startPoint y: 289, endPoint x: 176, endPoint y: 290, distance: 82.5
click at [176, 290] on div "1. During the tour of the grounds, the guide told us that guests could get free…" at bounding box center [360, 182] width 538 height 269
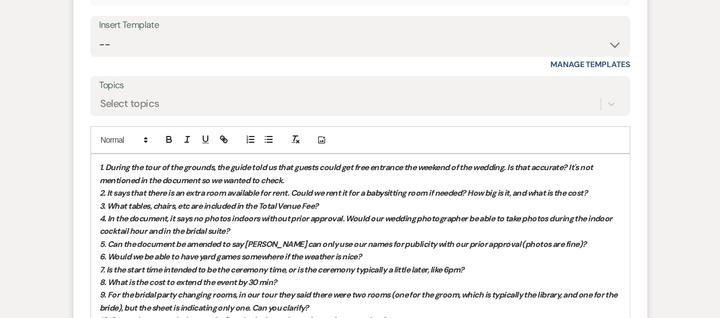
scroll to position [1844, 0]
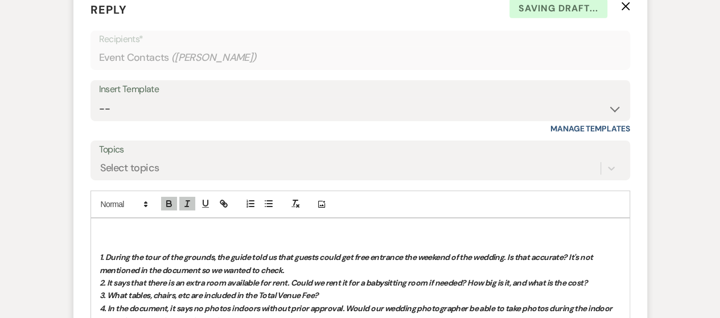
click at [139, 228] on p at bounding box center [360, 231] width 521 height 13
click at [362, 267] on p "1. During the tour of the grounds, the guide told us that guests could get free…" at bounding box center [360, 264] width 521 height 26
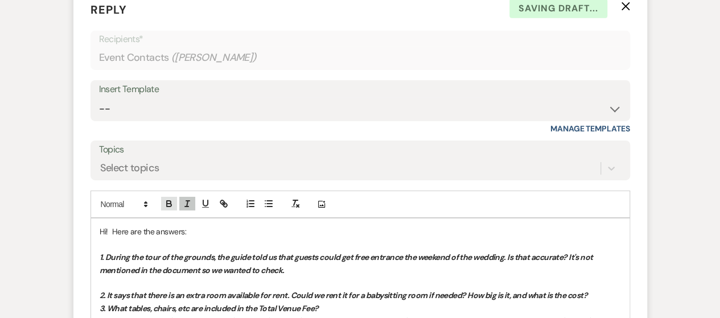
click at [170, 201] on icon "button" at bounding box center [169, 202] width 4 height 3
click at [185, 203] on icon "button" at bounding box center [187, 204] width 10 height 10
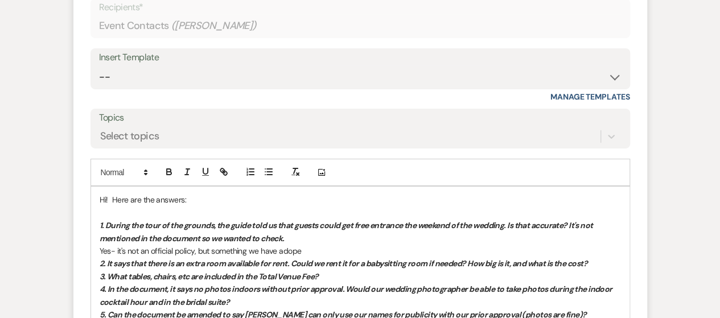
scroll to position [1901, 0]
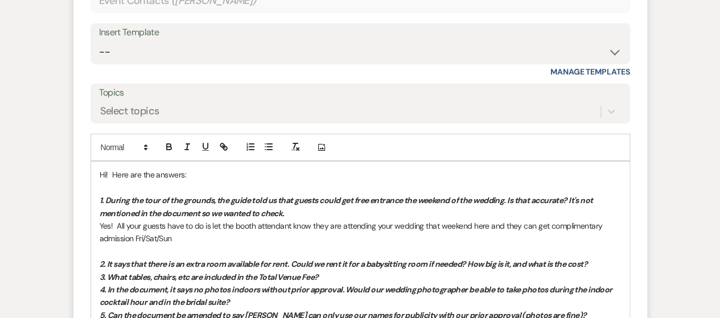
click at [608, 258] on p "2. It says that there is an extra room available for rent. Could we rent it for…" at bounding box center [360, 264] width 521 height 13
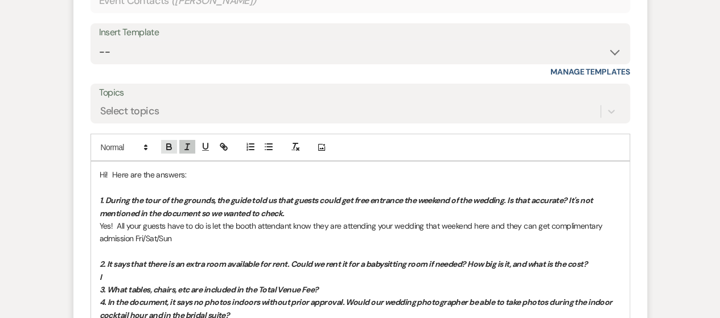
click at [167, 146] on icon "button" at bounding box center [169, 147] width 10 height 10
click at [184, 143] on icon "button" at bounding box center [187, 147] width 10 height 10
click at [141, 276] on p "I" at bounding box center [360, 277] width 521 height 13
click at [183, 144] on icon "button" at bounding box center [187, 147] width 10 height 10
click at [171, 147] on icon "button" at bounding box center [169, 148] width 5 height 3
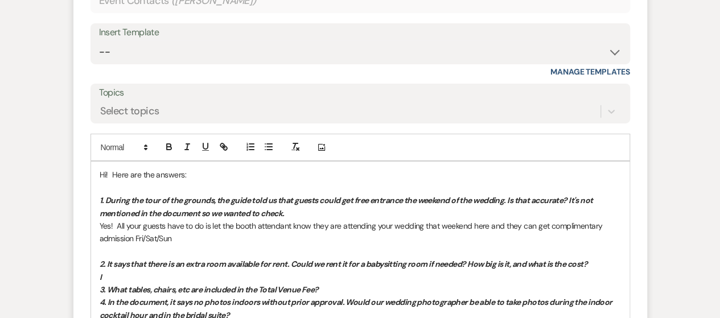
click at [123, 271] on p "I" at bounding box center [360, 277] width 521 height 13
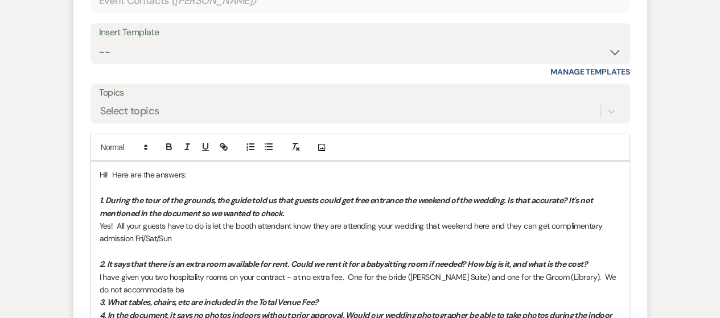
click at [175, 285] on p "I have given you two hospitality rooms on your contract - at no extra fee. One …" at bounding box center [360, 284] width 521 height 26
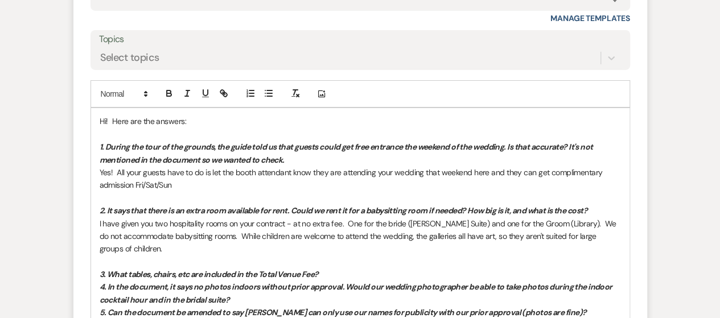
scroll to position [2015, 0]
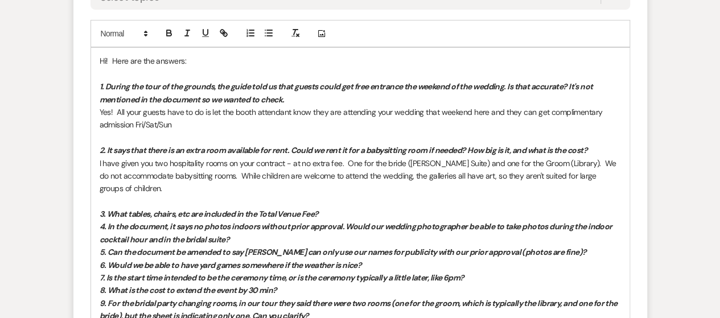
click at [346, 203] on p at bounding box center [360, 201] width 521 height 13
click at [343, 210] on p "3. What tables, chairs, etc are included in the Total Venue Fee?" at bounding box center [360, 214] width 521 height 13
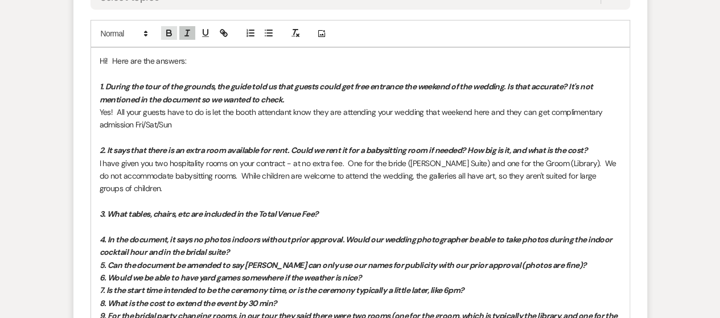
click at [167, 33] on icon "button" at bounding box center [169, 34] width 5 height 3
click at [187, 34] on line "button" at bounding box center [187, 33] width 1 height 6
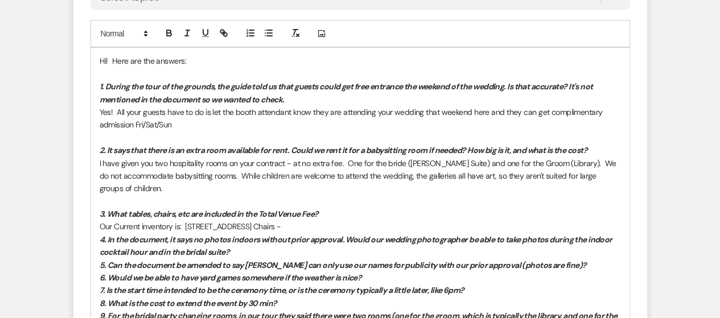
click at [281, 221] on span "Our Current inventory is: [STREET_ADDRESS] Chairs -" at bounding box center [190, 226] width 181 height 10
click at [372, 229] on p "Our Current inventory is: 175 Fruitwood Garden Folding Ceremony Chairs -" at bounding box center [360, 226] width 521 height 13
drag, startPoint x: 185, startPoint y: 227, endPoint x: 210, endPoint y: 230, distance: 25.3
click at [185, 227] on span "Our Current inventory is: 175 Fruitwood Garden Folding Ceremony Chairs" at bounding box center [223, 226] width 246 height 10
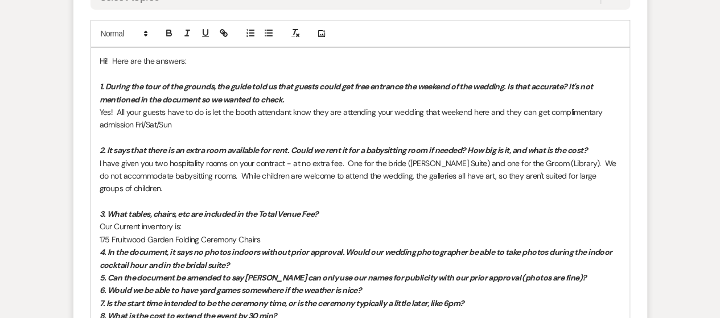
click at [283, 236] on p "﻿ 175 Fruitwood Garden Folding Ceremony Chairs" at bounding box center [360, 239] width 521 height 13
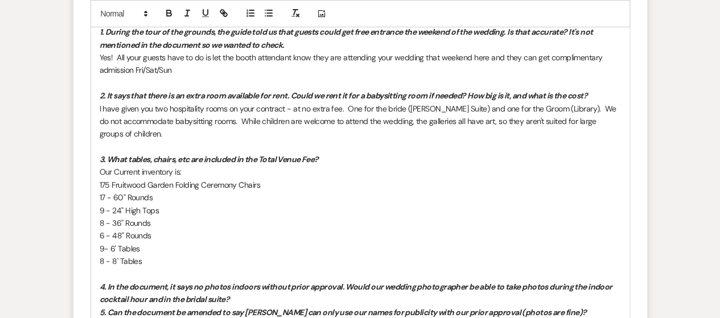
scroll to position [2187, 0]
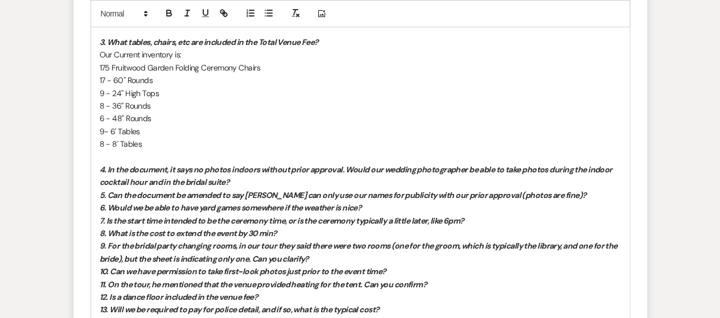
click at [276, 177] on p "4. In the document, it says no photos indoors without prior approval. Would our…" at bounding box center [360, 176] width 521 height 26
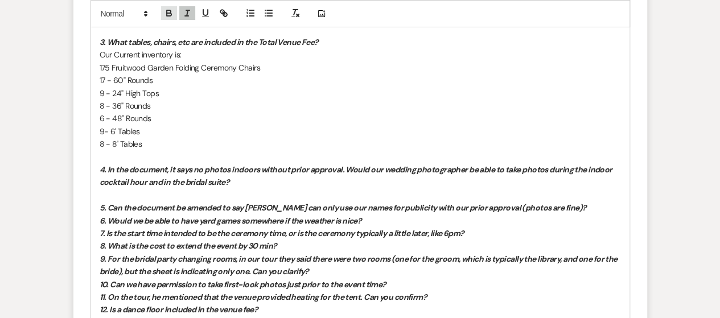
click at [166, 18] on button "button" at bounding box center [169, 13] width 16 height 14
click at [183, 17] on icon "button" at bounding box center [187, 13] width 10 height 10
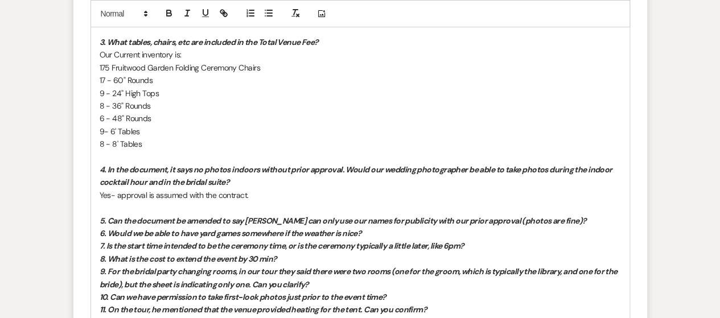
click at [595, 220] on p "5. Can the document be amended to say [PERSON_NAME] can only use our names for …" at bounding box center [360, 220] width 521 height 13
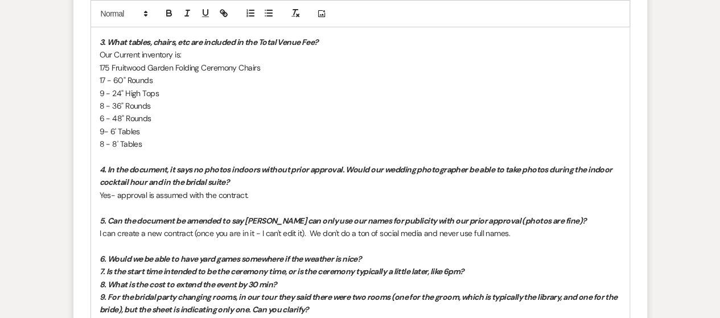
click at [381, 257] on p "6. Would we be able to have yard games somewhere if the weather is nice?" at bounding box center [360, 259] width 521 height 13
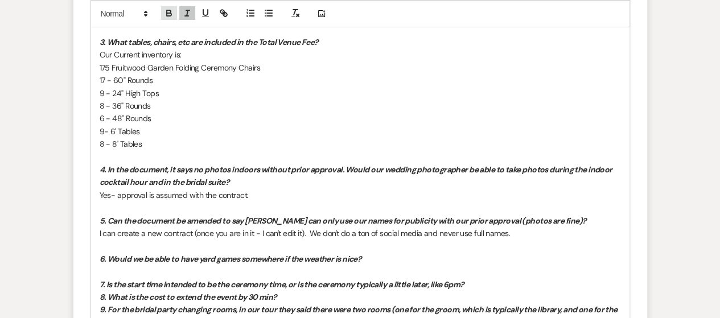
click at [170, 14] on icon "button" at bounding box center [169, 14] width 5 height 3
click at [192, 14] on button "button" at bounding box center [187, 13] width 16 height 14
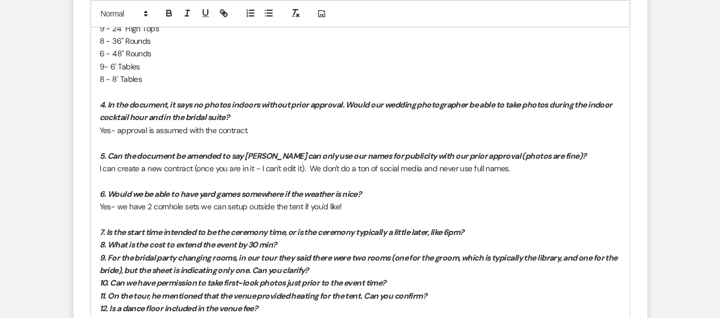
scroll to position [2301, 0]
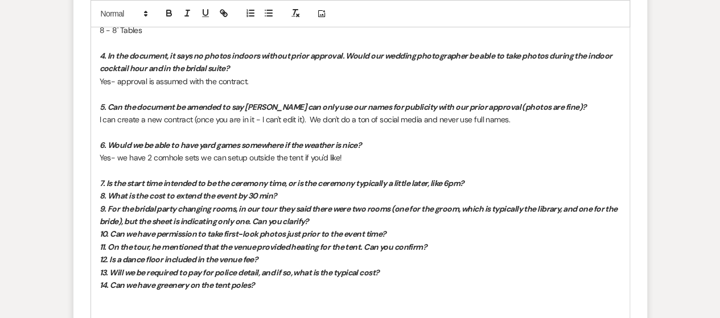
click at [498, 180] on p "7. Is the start time intended to be the ceremony time, or is the ceremony typic…" at bounding box center [360, 183] width 521 height 13
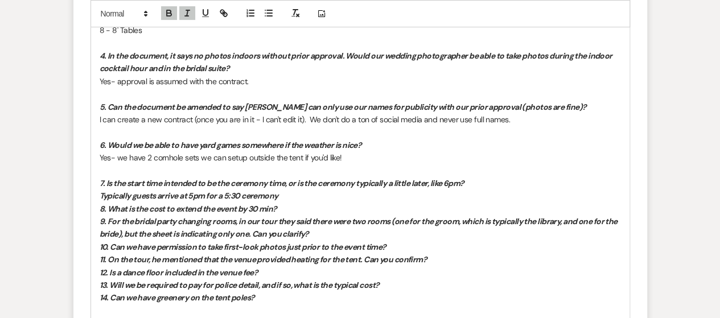
click at [197, 194] on em "Typically guests arrive at 5pm for a 5:30 ceremony" at bounding box center [189, 196] width 179 height 10
click at [195, 193] on em "Typically guests arrive at 5pm for a 5:30 ceremony" at bounding box center [189, 196] width 179 height 10
click at [305, 194] on p "Typically guests arrive at 5/5:15pm for a 5:30 ceremony" at bounding box center [360, 195] width 521 height 13
click at [257, 194] on em "Typically guests arrive at 5/5:15pm for a 5:30 ceremony ." at bounding box center [199, 196] width 199 height 10
drag, startPoint x: 195, startPoint y: 193, endPoint x: 211, endPoint y: 193, distance: 15.9
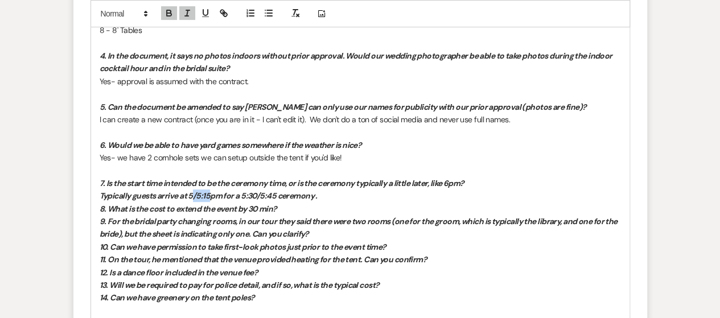
click at [211, 193] on em "Typically guests arrive at 5/5:15pm for a 5:30/5:45 ceremony ." at bounding box center [209, 196] width 218 height 10
drag, startPoint x: 238, startPoint y: 196, endPoint x: 260, endPoint y: 196, distance: 21.6
click at [260, 196] on em "Typically guests arrive at 5pm for a 5:30/5:45 ceremony ." at bounding box center [200, 196] width 201 height 10
drag, startPoint x: 101, startPoint y: 195, endPoint x: 321, endPoint y: 199, distance: 219.6
click at [321, 199] on p "Typically guests arrive at 5pm for a 5:30pm ceremony ." at bounding box center [360, 195] width 521 height 13
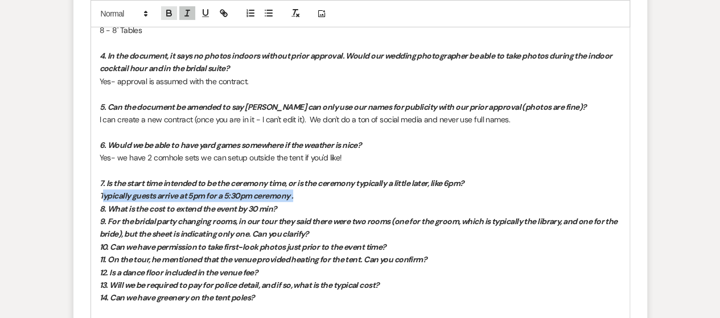
click at [166, 9] on icon "button" at bounding box center [169, 13] width 10 height 10
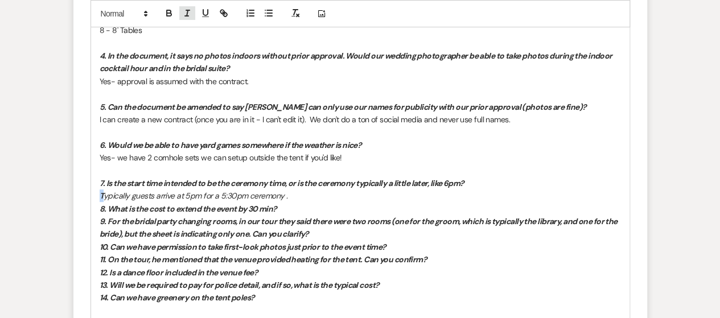
click at [190, 16] on icon "button" at bounding box center [187, 13] width 10 height 10
click at [302, 203] on p "8. What is the cost to extend the event by 30 min?" at bounding box center [360, 209] width 521 height 13
click at [303, 195] on p "T ypically guests arrive at 5pm for a 5:30pm ceremony ." at bounding box center [360, 195] width 521 height 13
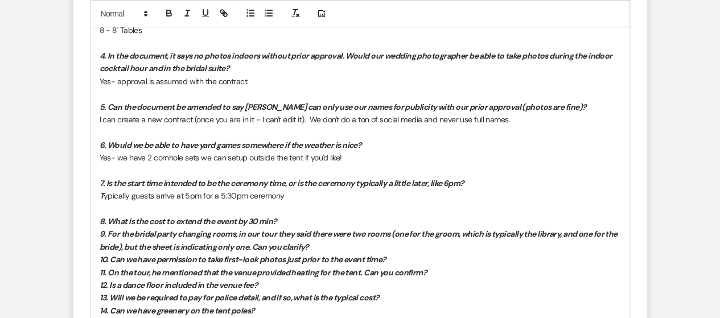
click at [288, 220] on p "8. What is the cost to extend the event by 30 min?" at bounding box center [360, 221] width 521 height 13
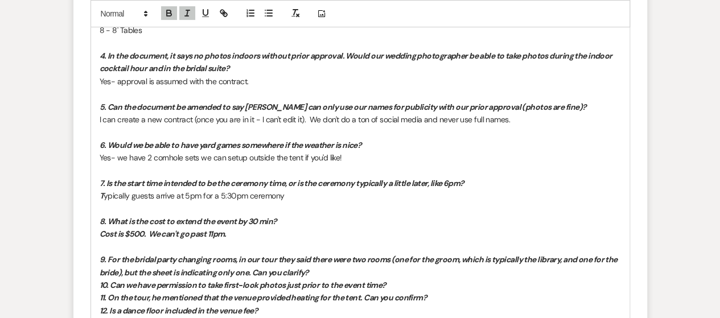
drag, startPoint x: 100, startPoint y: 231, endPoint x: 262, endPoint y: 235, distance: 162.2
click at [262, 235] on p "Cost is $500. We can't go past 11pm." at bounding box center [360, 234] width 521 height 13
click at [170, 13] on icon "button" at bounding box center [169, 14] width 5 height 3
click at [184, 14] on icon "button" at bounding box center [187, 13] width 10 height 10
click at [258, 232] on p "Cost is $500. We can't go past 11pm." at bounding box center [360, 234] width 521 height 13
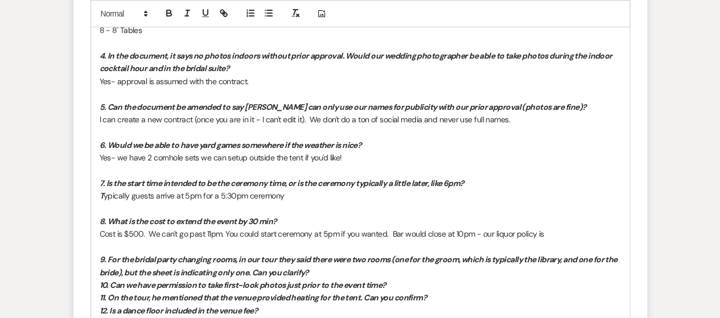
click at [388, 238] on p "Cost is $500. We can't go past 11pm. You could start ceremony at 5pm if you wan…" at bounding box center [360, 234] width 521 height 13
click at [593, 232] on p "Cost is $500. We can't go past 11pm. You could start ceremony at 5pm if you wan…" at bounding box center [360, 234] width 521 height 13
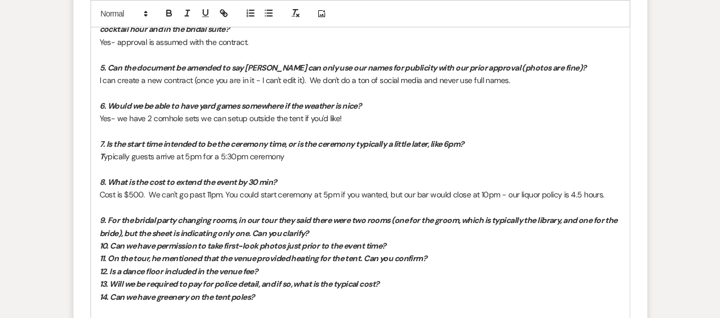
scroll to position [2357, 0]
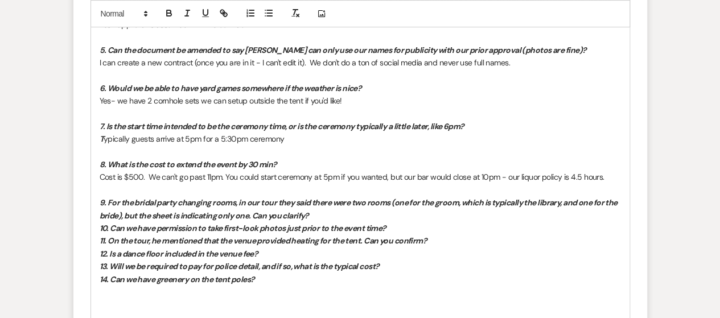
click at [342, 210] on p "9. For the bridal party changing rooms, in our tour they said there were two ro…" at bounding box center [360, 209] width 521 height 26
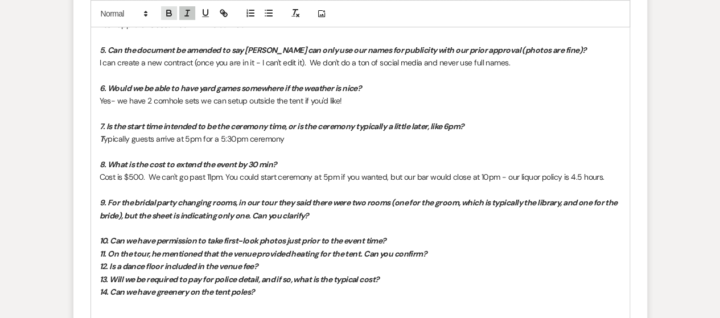
click at [167, 10] on icon "button" at bounding box center [169, 11] width 4 height 3
click at [185, 9] on icon "button" at bounding box center [187, 13] width 10 height 10
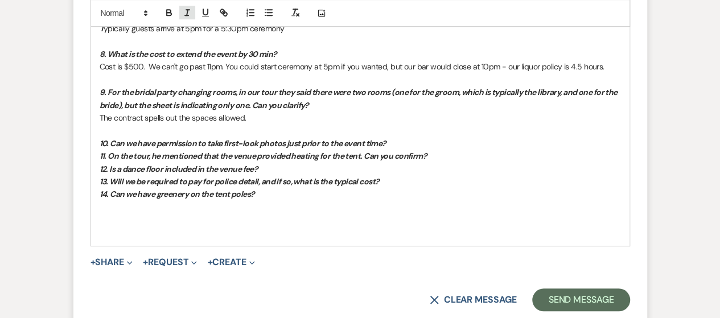
scroll to position [2471, 0]
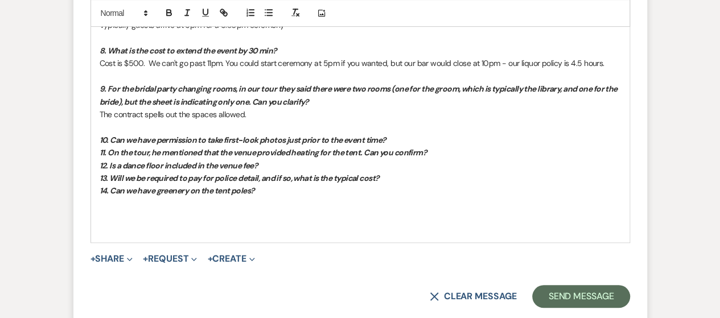
click at [311, 112] on p "The contract spells out the spaces allowed." at bounding box center [360, 114] width 521 height 13
click at [393, 134] on p "10. Can we have permission to take first-look photos just prior to the event ti…" at bounding box center [360, 140] width 521 height 13
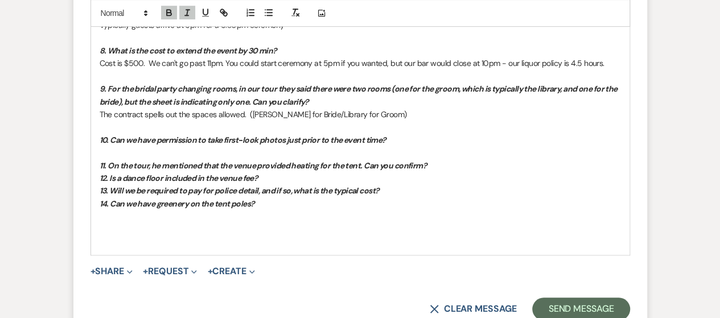
click at [159, 12] on div "Add Photo" at bounding box center [359, 13] width 539 height 27
click at [112, 148] on p "﻿" at bounding box center [360, 152] width 521 height 13
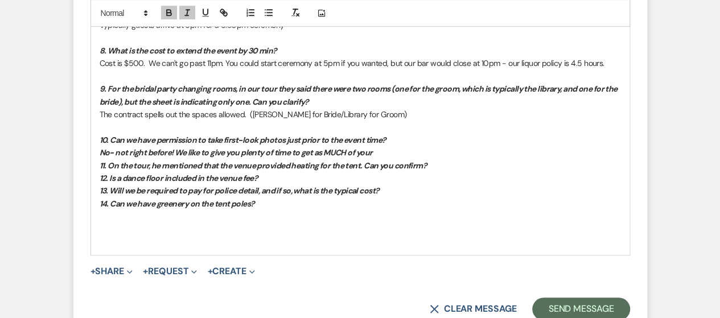
click at [175, 150] on em "No- not right before! We like to give you plenty of time to get as MUCH of your" at bounding box center [236, 152] width 273 height 10
click at [405, 146] on p "No- not right before! :-) We like to give you plenty of time to get as MUCH of …" at bounding box center [360, 152] width 521 height 13
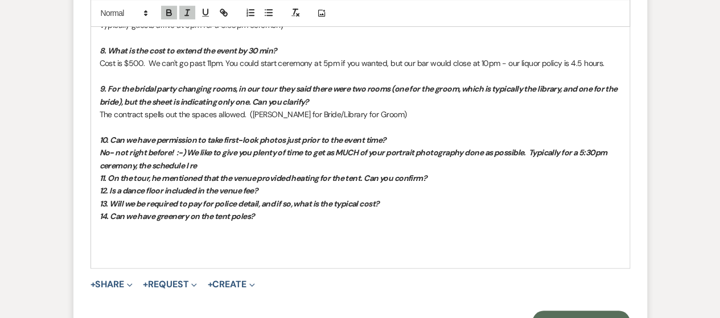
click at [199, 152] on em "No- not right before! :-) We like to give you plenty of time to get as MUCH of …" at bounding box center [354, 158] width 509 height 23
click at [257, 166] on p "No- not right before! :-) We actually like to give you plenty of time to get as…" at bounding box center [360, 159] width 521 height 26
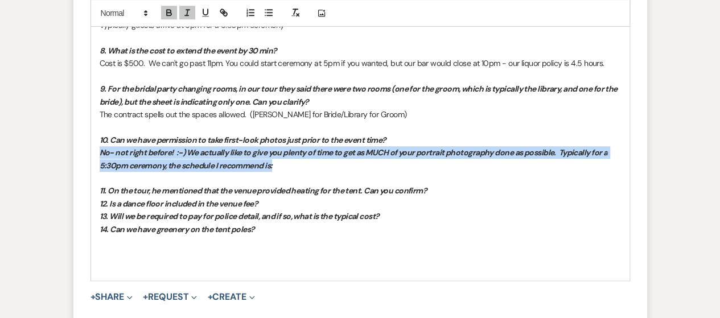
drag, startPoint x: 97, startPoint y: 149, endPoint x: 321, endPoint y: 159, distance: 224.3
click at [168, 15] on icon "button" at bounding box center [169, 14] width 5 height 3
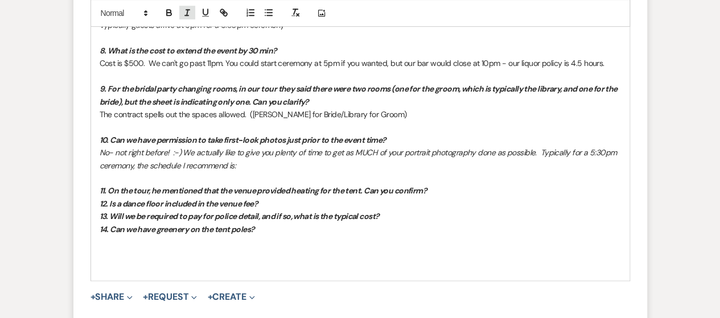
click at [181, 13] on button "button" at bounding box center [187, 13] width 16 height 14
click at [262, 160] on p "No- not right before! :-) We actually like to give you plenty of time to get as…" at bounding box center [360, 159] width 521 height 26
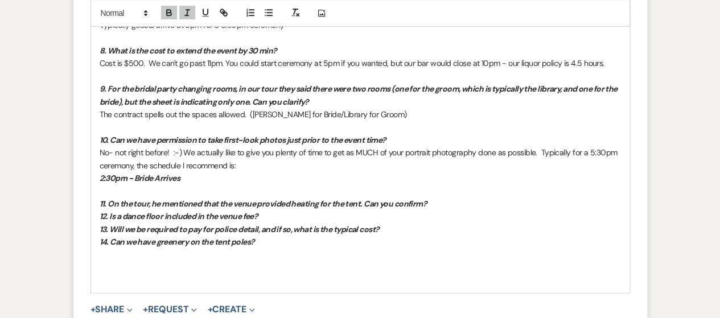
click at [218, 179] on p "2:30pm - Bride Arrives" at bounding box center [360, 178] width 521 height 13
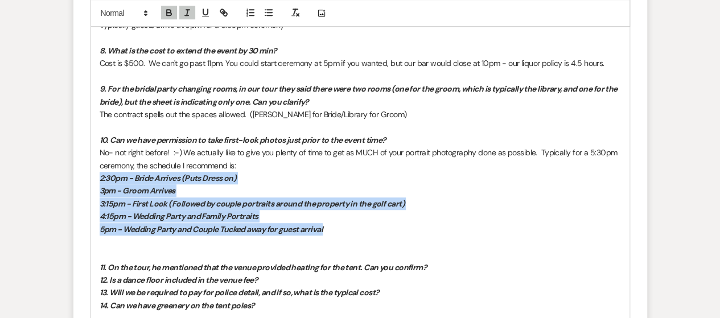
drag, startPoint x: 192, startPoint y: 180, endPoint x: 385, endPoint y: 230, distance: 199.1
click at [170, 12] on icon "button" at bounding box center [169, 11] width 4 height 3
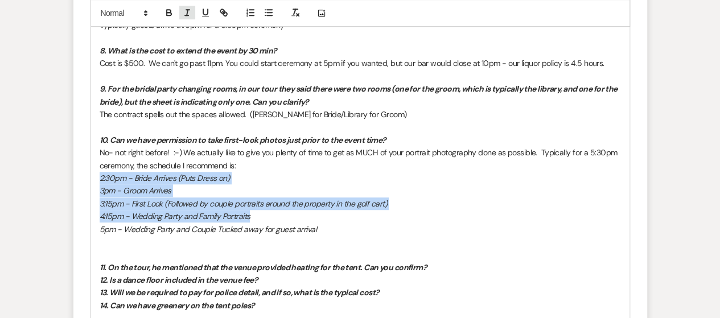
click at [189, 11] on icon "button" at bounding box center [187, 13] width 10 height 10
click at [302, 184] on p "3pm - Groom Arrives" at bounding box center [360, 190] width 521 height 13
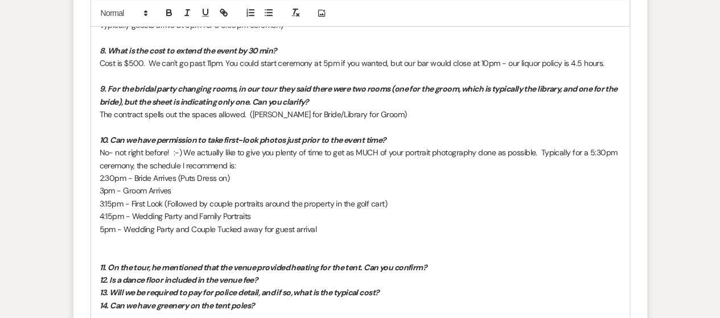
click at [143, 254] on p at bounding box center [360, 254] width 521 height 13
click at [201, 188] on p "3pm - Groom Arrives" at bounding box center [360, 190] width 521 height 13
drag, startPoint x: 195, startPoint y: 186, endPoint x: 403, endPoint y: 180, distance: 208.3
click at [403, 180] on p "2:30pm - Bride Arrives (Puts Dress on)" at bounding box center [360, 178] width 521 height 13
click at [141, 240] on p at bounding box center [360, 242] width 521 height 13
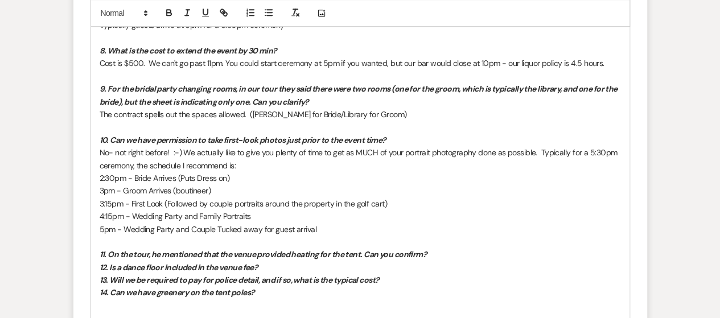
click at [470, 249] on p "11. On the tour, he mentioned that the venue provided heating for the tent. Can…" at bounding box center [360, 254] width 521 height 13
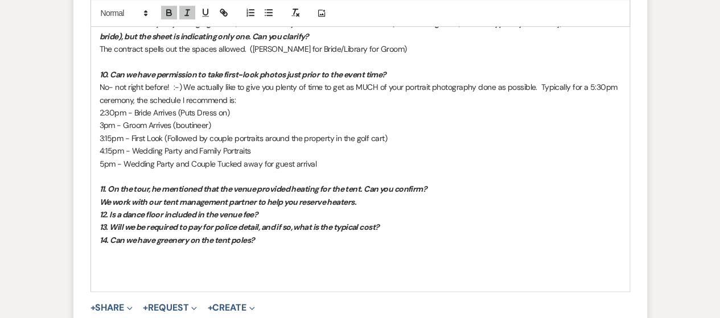
scroll to position [2503, 0]
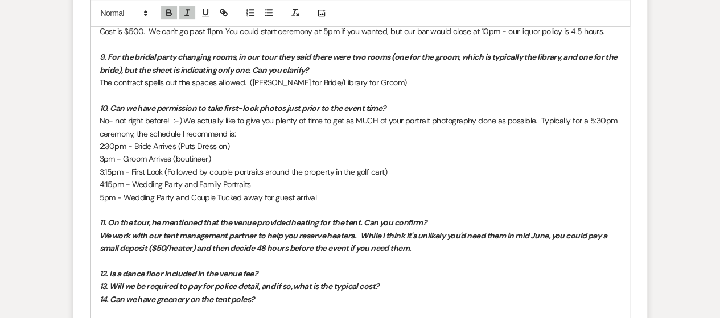
drag, startPoint x: 167, startPoint y: 236, endPoint x: 424, endPoint y: 246, distance: 256.7
click at [171, 11] on icon "button" at bounding box center [169, 13] width 10 height 10
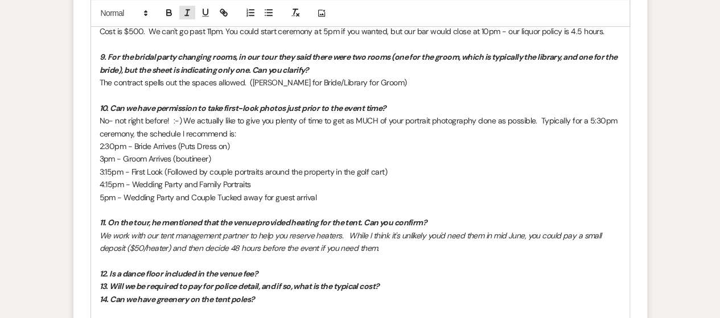
click at [191, 11] on icon "button" at bounding box center [187, 13] width 10 height 10
click at [288, 250] on span "We work with our tent management partner to help you reserve heaters. While I t…" at bounding box center [351, 241] width 503 height 23
click at [298, 245] on span "We work with our tent management partner to help you reserve heaters. While I t…" at bounding box center [351, 241] width 503 height 23
click at [291, 270] on p "12. Is a dance floor included in the venue fee?" at bounding box center [360, 273] width 521 height 13
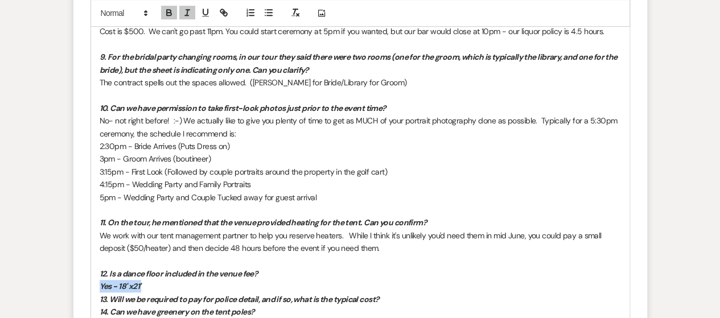
drag, startPoint x: 99, startPoint y: 283, endPoint x: 167, endPoint y: 284, distance: 68.3
click at [167, 284] on p "Yes - 18' x21'" at bounding box center [360, 286] width 521 height 13
click at [170, 13] on icon "button" at bounding box center [169, 14] width 5 height 3
click at [185, 12] on icon "button" at bounding box center [187, 13] width 10 height 10
click at [208, 265] on p at bounding box center [360, 260] width 521 height 13
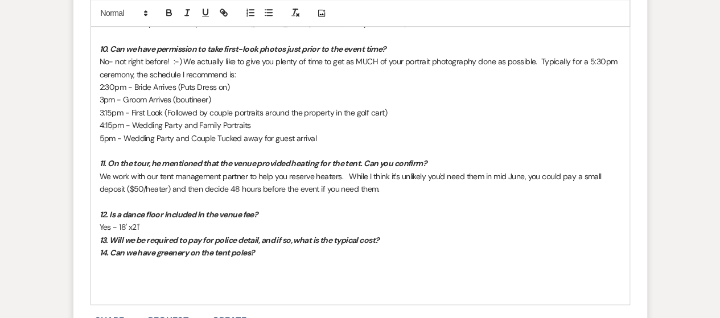
scroll to position [2617, 0]
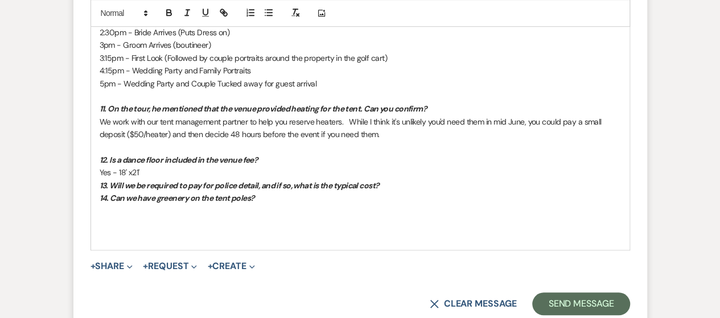
click at [183, 168] on p "Yes - 18' x21'" at bounding box center [360, 172] width 521 height 13
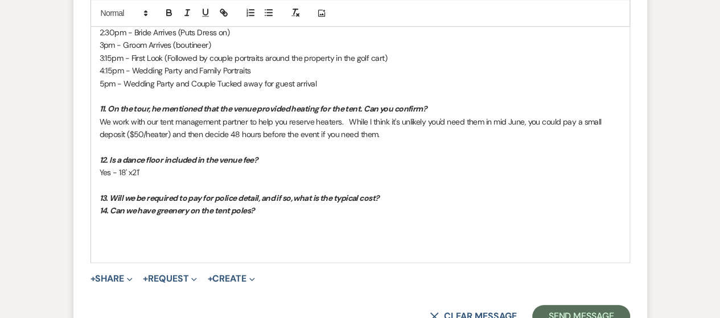
click at [432, 195] on p "13. Will we be required to pay for police detail, and if so, what is the typica…" at bounding box center [360, 198] width 521 height 13
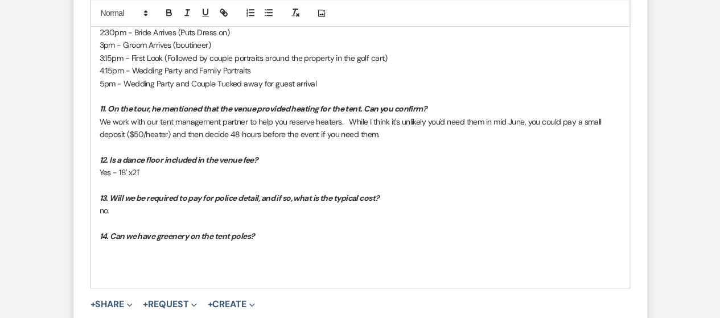
click at [265, 230] on p "14. Can we have greenery on the tent poles?" at bounding box center [360, 236] width 521 height 13
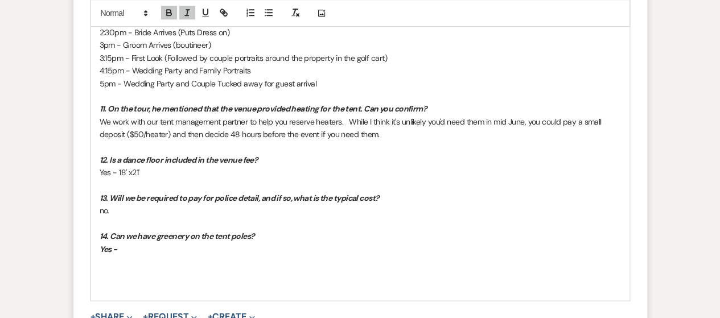
drag, startPoint x: 93, startPoint y: 245, endPoint x: 127, endPoint y: 244, distance: 33.6
click at [171, 13] on icon "button" at bounding box center [169, 13] width 10 height 10
click at [184, 14] on icon "button" at bounding box center [187, 13] width 10 height 10
click at [142, 240] on p "14. Can we have greenery on the tent poles?" at bounding box center [360, 236] width 521 height 13
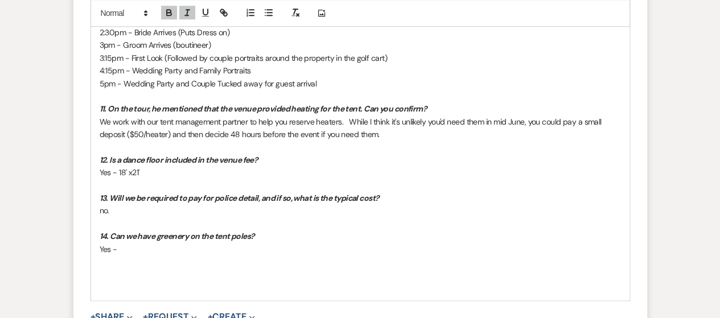
click at [138, 253] on p "Yes -" at bounding box center [360, 249] width 521 height 13
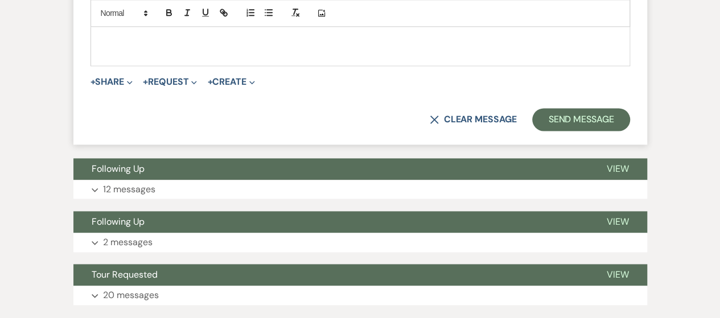
scroll to position [2978, 0]
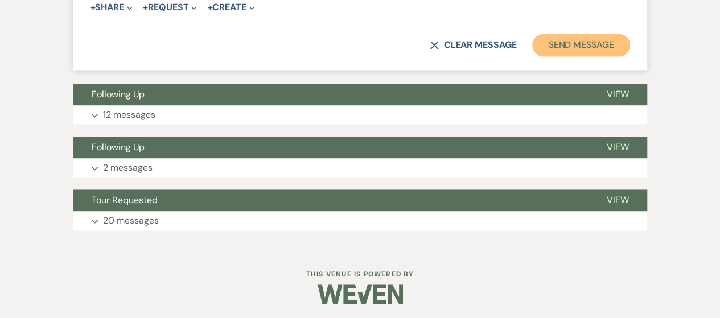
click at [593, 37] on button "Send Message" at bounding box center [580, 45] width 97 height 23
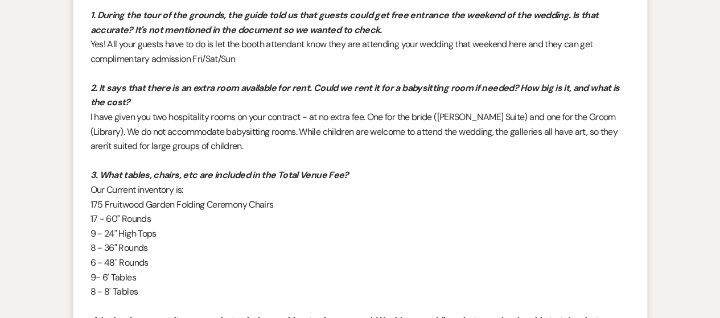
scroll to position [0, 0]
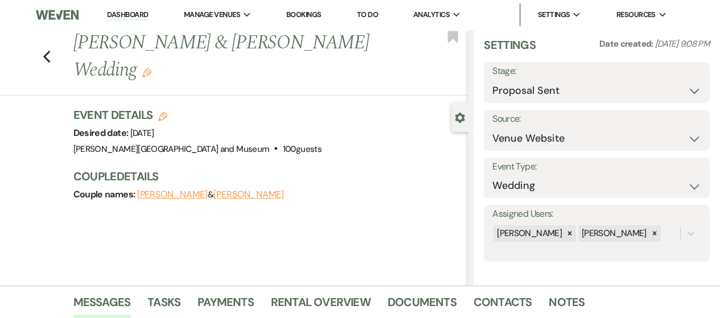
click at [114, 10] on link "Dashboard" at bounding box center [127, 15] width 41 height 11
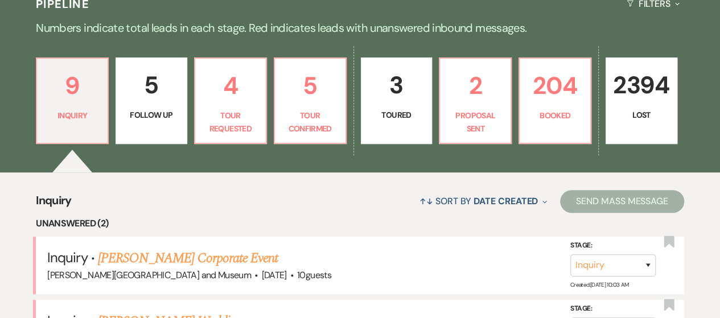
scroll to position [341, 0]
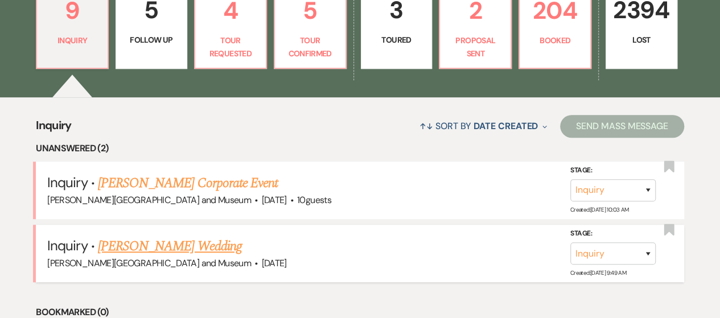
click at [114, 244] on link "[PERSON_NAME] Wedding" at bounding box center [170, 246] width 144 height 20
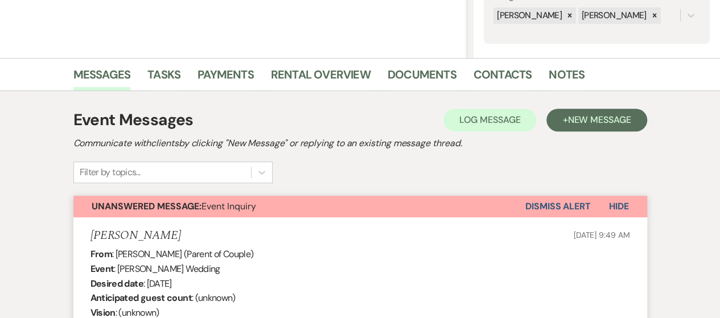
scroll to position [273, 0]
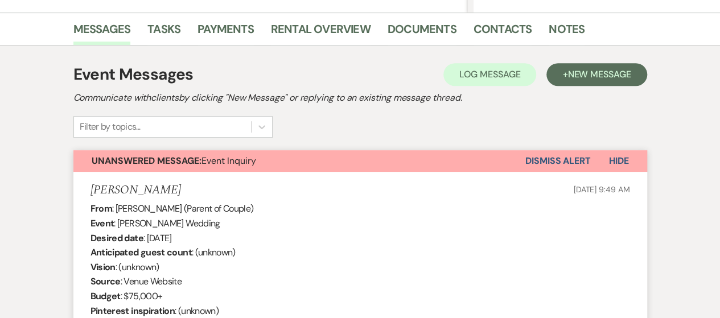
click at [547, 159] on button "Dismiss Alert" at bounding box center [557, 161] width 65 height 22
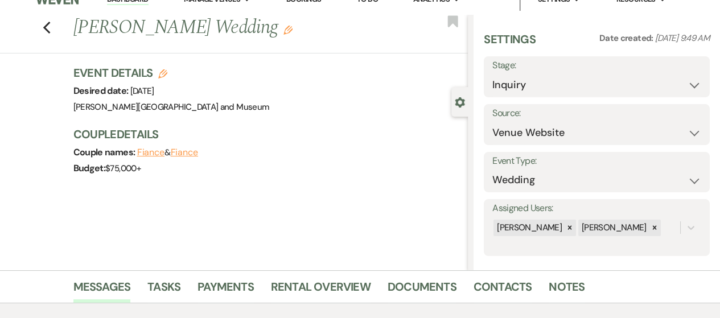
scroll to position [0, 0]
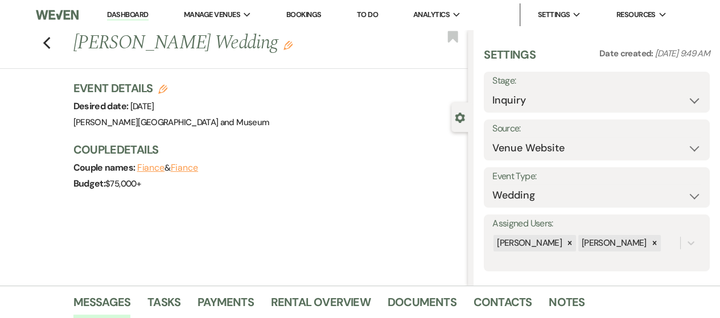
click at [126, 16] on link "Dashboard" at bounding box center [127, 15] width 41 height 11
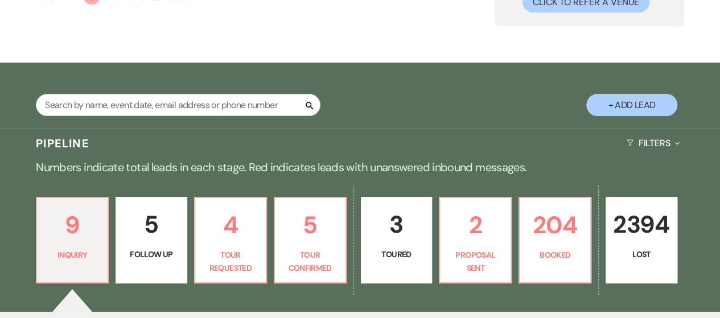
scroll to position [171, 0]
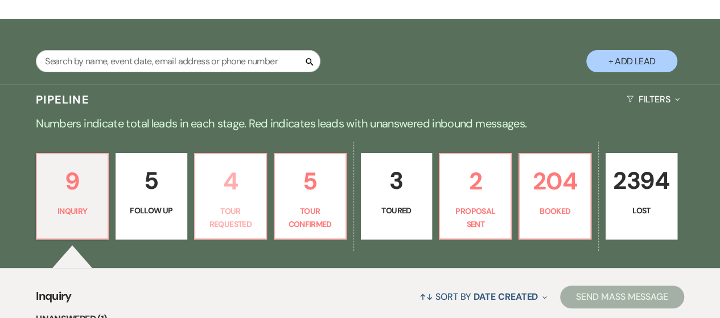
click at [219, 212] on p "Tour Requested" at bounding box center [230, 218] width 57 height 26
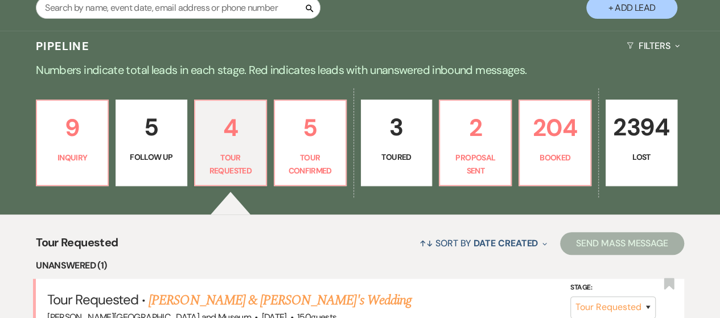
scroll to position [284, 0]
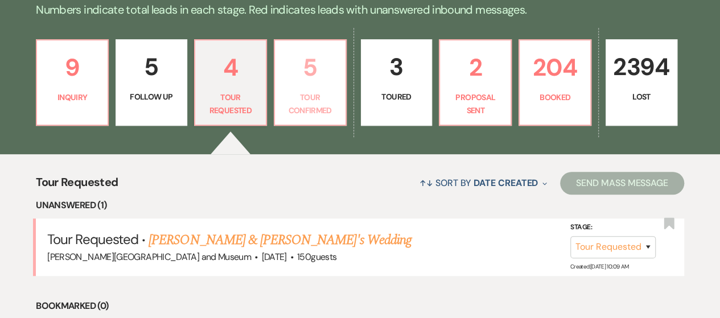
click at [334, 109] on p "Tour Confirmed" at bounding box center [310, 104] width 57 height 26
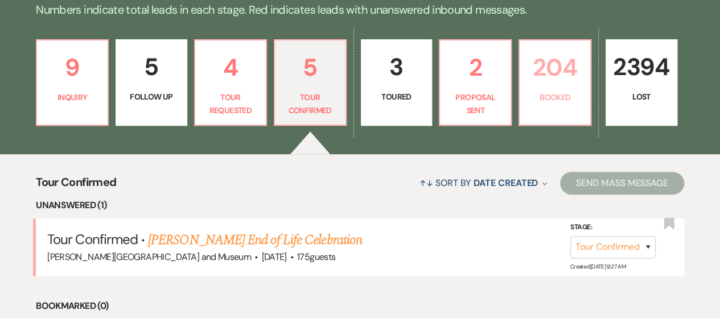
click at [538, 92] on p "Booked" at bounding box center [554, 97] width 57 height 13
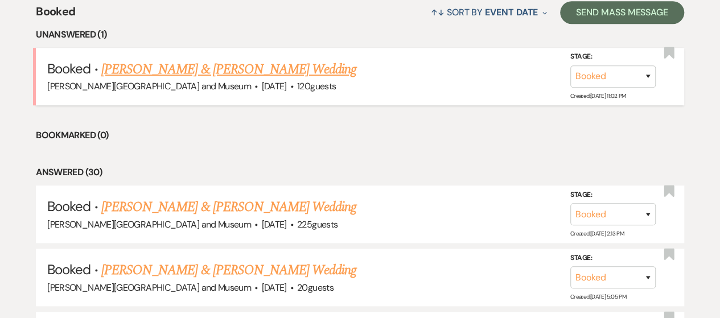
scroll to position [341, 0]
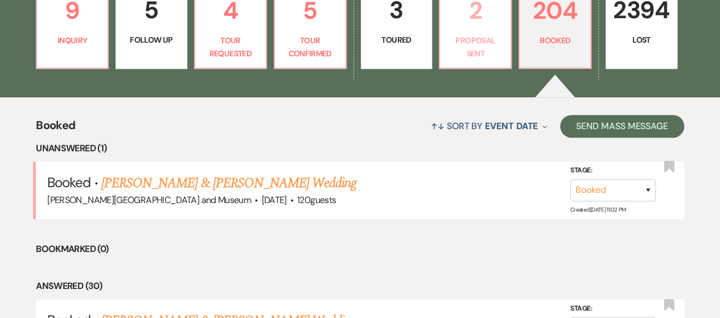
click at [476, 65] on link "2 Proposal Sent" at bounding box center [475, 25] width 73 height 86
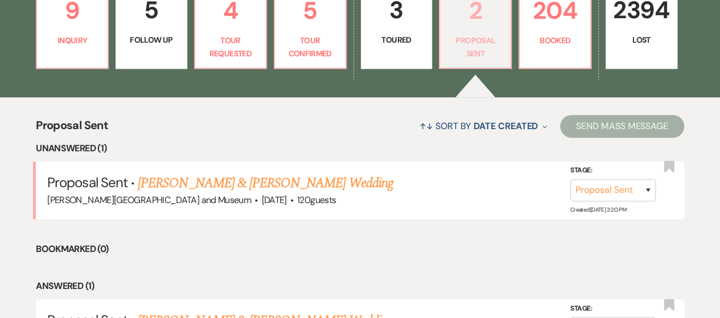
click at [475, 31] on link "2 Proposal Sent" at bounding box center [475, 25] width 73 height 86
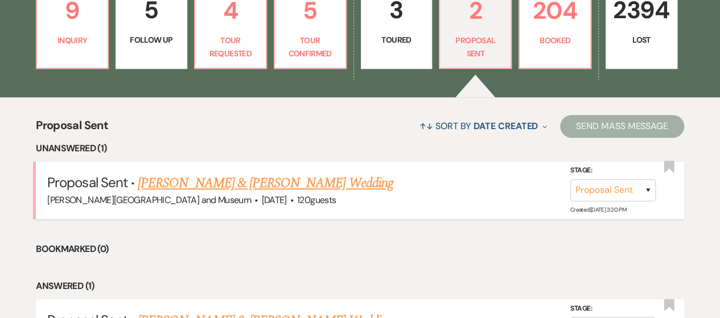
click at [164, 184] on link "[PERSON_NAME] & [PERSON_NAME] Wedding" at bounding box center [265, 183] width 255 height 20
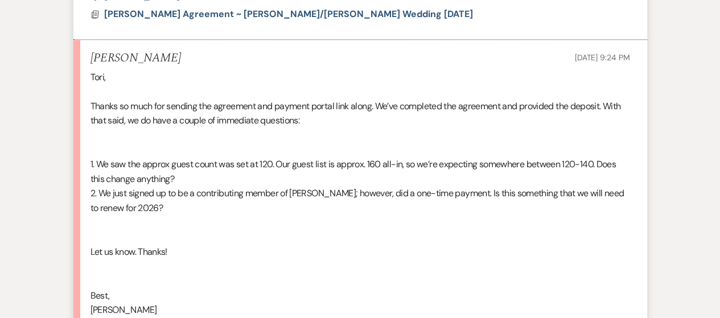
scroll to position [910, 0]
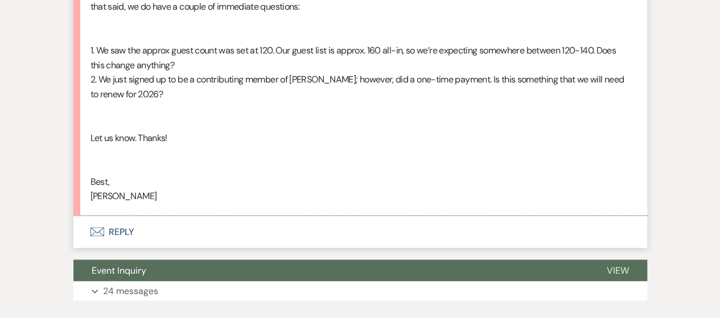
click at [96, 234] on icon "Envelope" at bounding box center [97, 231] width 14 height 9
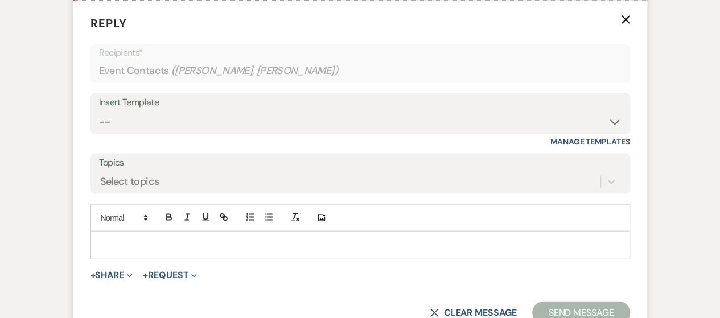
scroll to position [1174, 0]
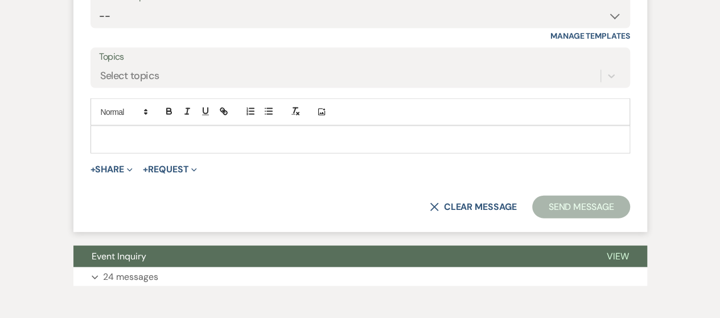
click at [101, 131] on div at bounding box center [360, 139] width 538 height 26
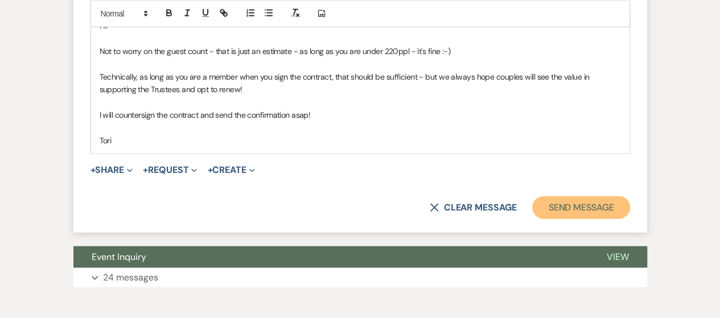
click at [583, 201] on button "Send Message" at bounding box center [580, 207] width 97 height 23
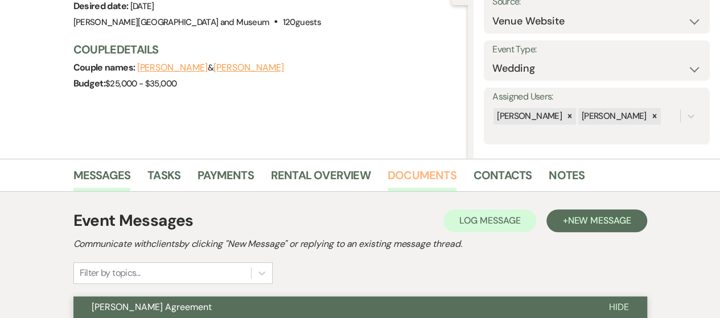
scroll to position [171, 0]
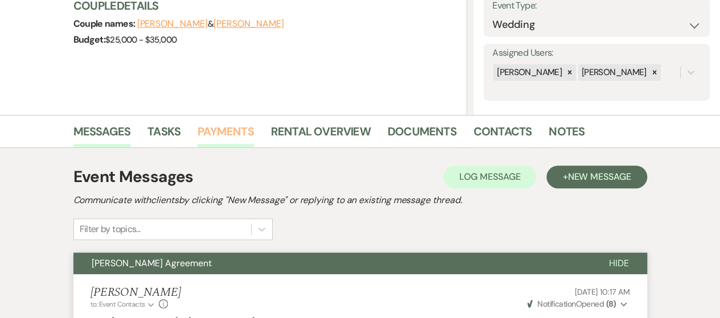
click at [226, 138] on link "Payments" at bounding box center [225, 134] width 56 height 25
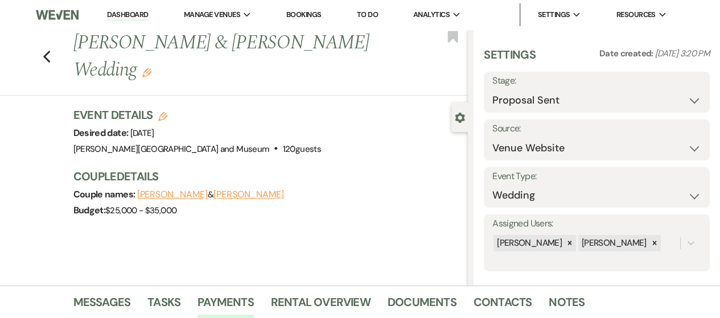
click at [138, 12] on link "Dashboard" at bounding box center [127, 15] width 41 height 11
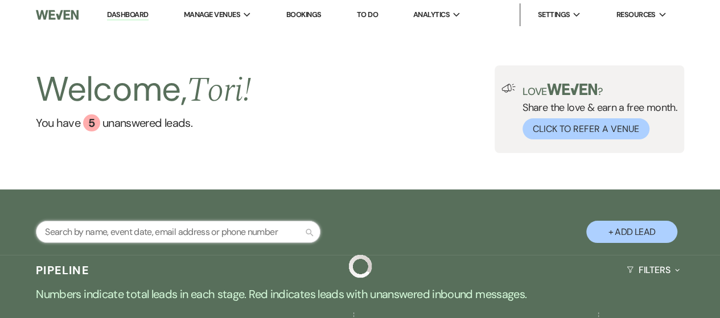
click at [135, 236] on input "text" at bounding box center [178, 232] width 284 height 22
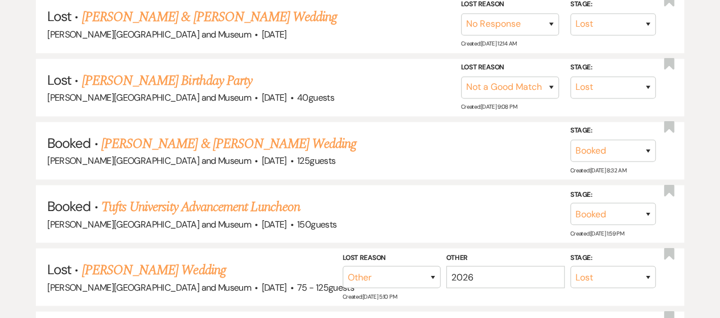
scroll to position [1238, 0]
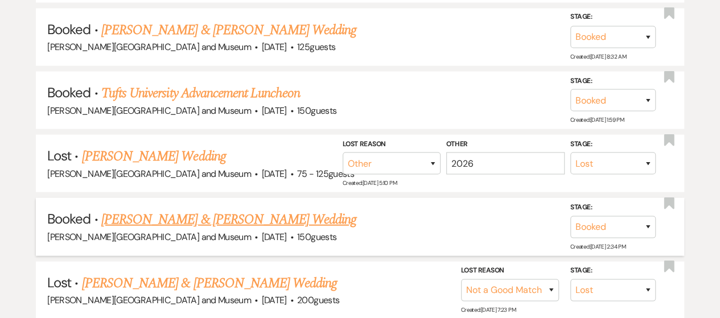
click at [175, 210] on link "[PERSON_NAME] & [PERSON_NAME] Wedding" at bounding box center [228, 219] width 255 height 20
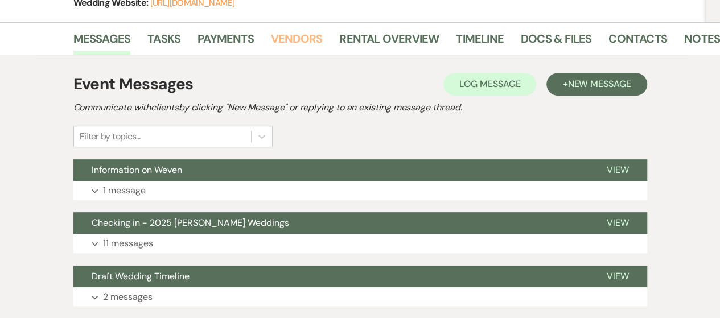
scroll to position [114, 0]
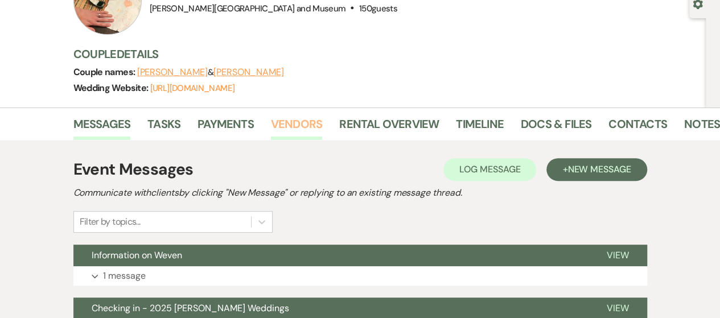
click at [291, 121] on link "Vendors" at bounding box center [296, 127] width 51 height 25
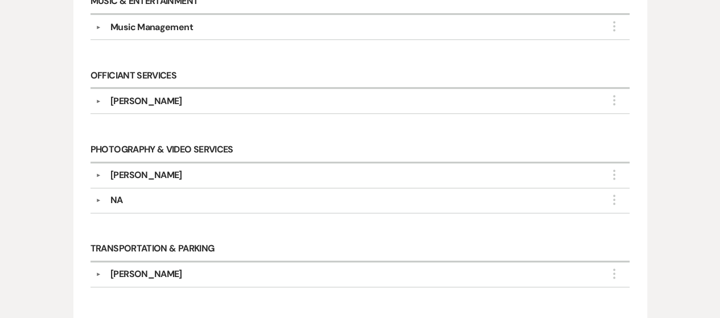
scroll to position [512, 0]
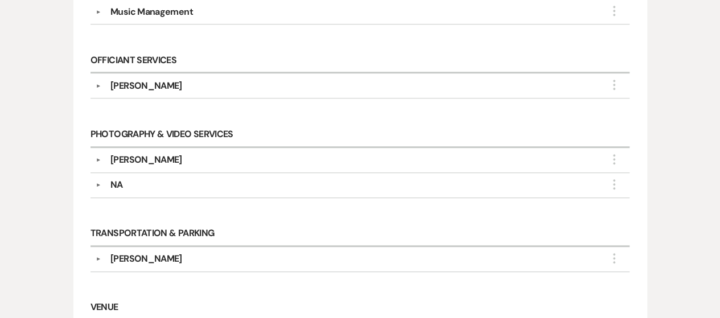
click at [94, 152] on div "▼ [PERSON_NAME] More Company Contact Information: Phone [PHONE_NUMBER] Rsvp [PE…" at bounding box center [359, 160] width 539 height 25
click at [97, 157] on button "▼" at bounding box center [99, 160] width 14 height 6
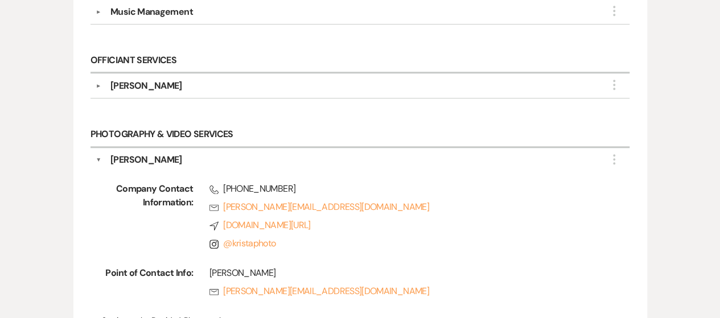
drag, startPoint x: 125, startPoint y: 157, endPoint x: 208, endPoint y: 161, distance: 83.2
click at [208, 161] on div "[PERSON_NAME]" at bounding box center [362, 160] width 523 height 14
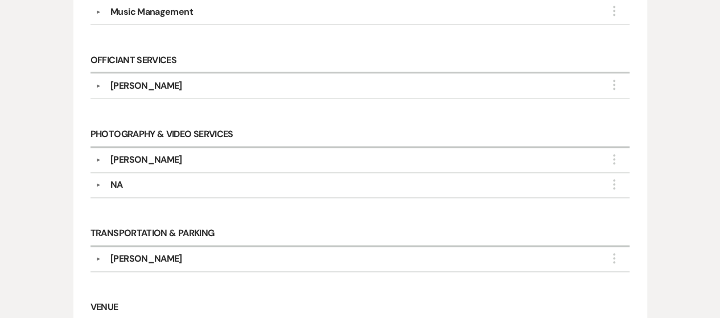
click at [101, 158] on button "▼" at bounding box center [99, 160] width 14 height 6
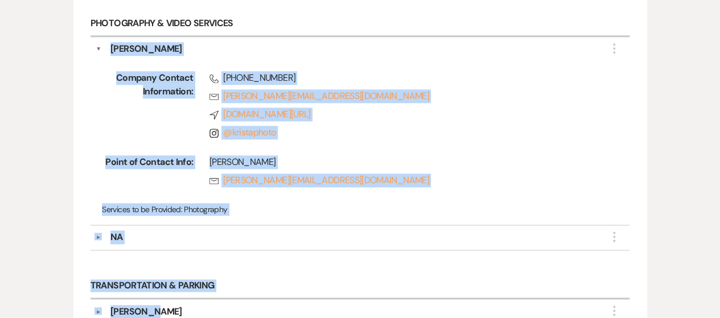
scroll to position [699, 0]
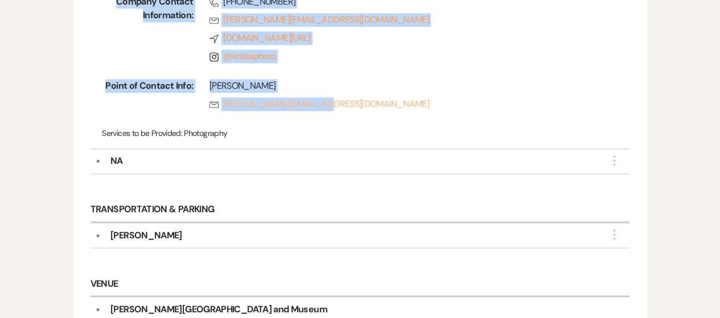
drag, startPoint x: 108, startPoint y: 157, endPoint x: 329, endPoint y: 105, distance: 227.8
click at [329, 105] on div "▼ [PERSON_NAME] More Company Contact Information: Phone [PHONE_NUMBER] Rsvp [PE…" at bounding box center [359, 55] width 539 height 188
copy div "[PERSON_NAME] More Company Contact Information: Phone [PHONE_NUMBER] Rsvp [PERS…"
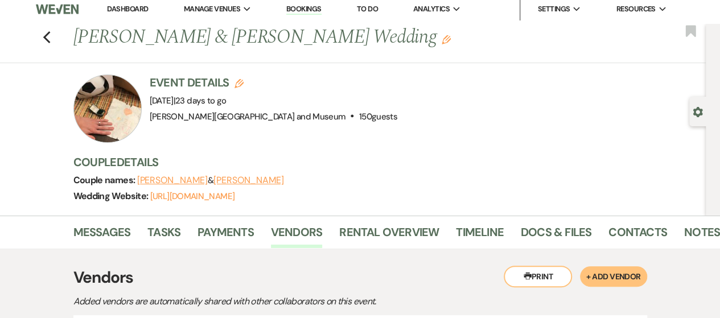
scroll to position [0, 0]
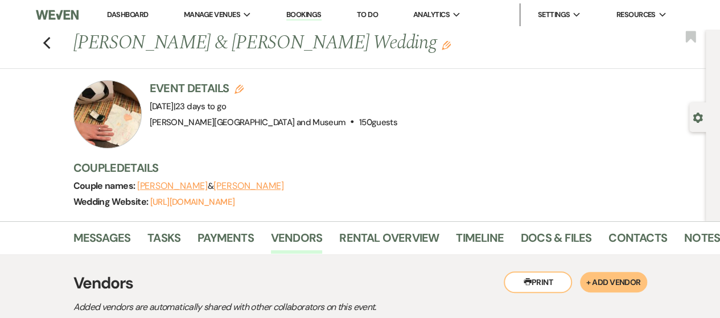
click at [132, 16] on link "Dashboard" at bounding box center [127, 15] width 41 height 10
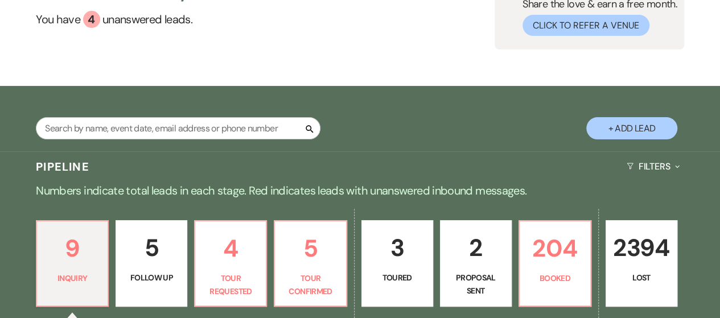
scroll to position [228, 0]
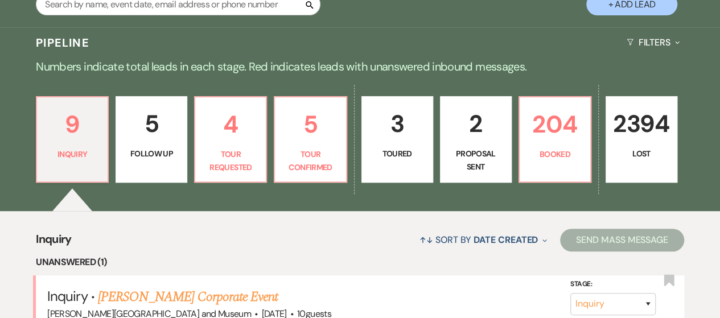
click at [455, 137] on p "2" at bounding box center [475, 124] width 57 height 38
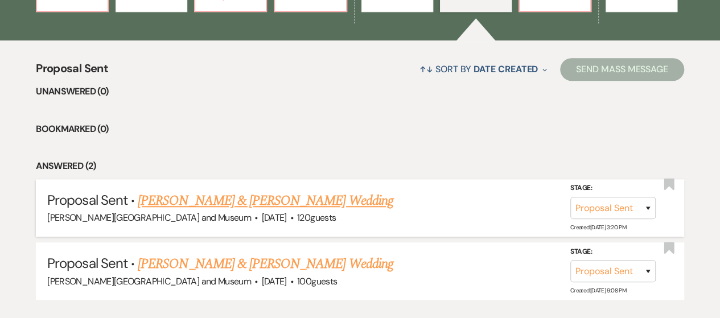
click at [224, 199] on link "[PERSON_NAME] & [PERSON_NAME] Wedding" at bounding box center [265, 201] width 255 height 20
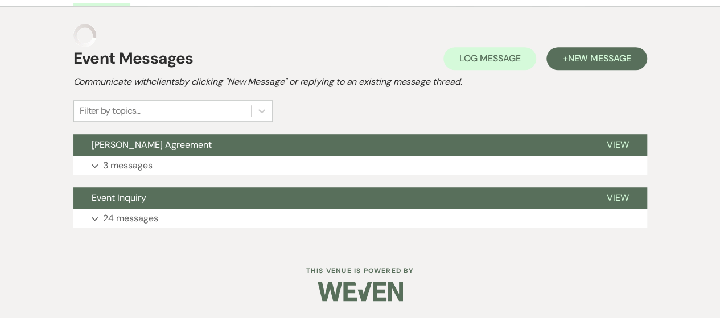
scroll to position [239, 0]
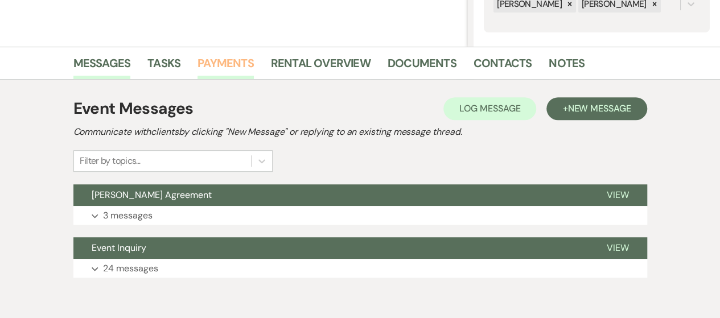
click at [215, 66] on link "Payments" at bounding box center [225, 66] width 56 height 25
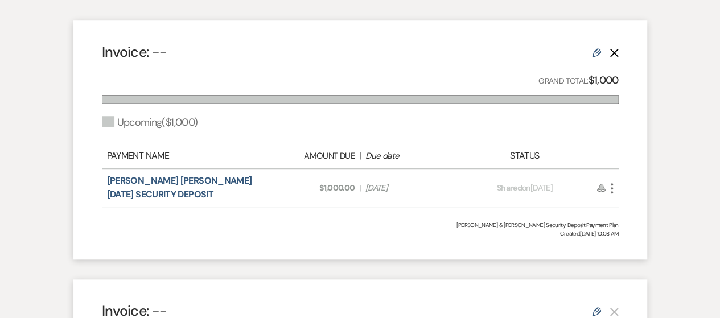
scroll to position [182, 0]
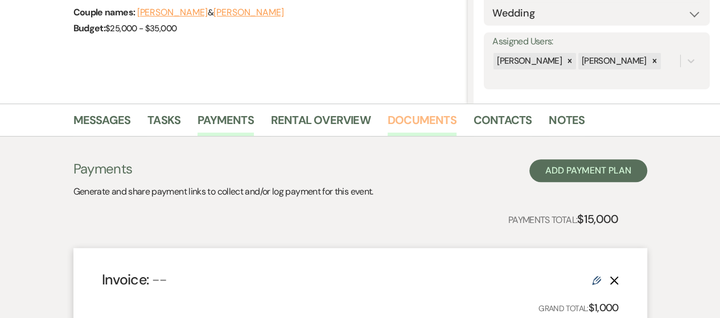
click at [397, 121] on link "Documents" at bounding box center [421, 123] width 69 height 25
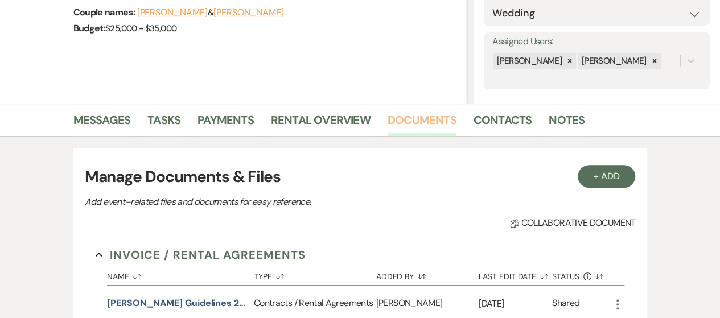
scroll to position [410, 0]
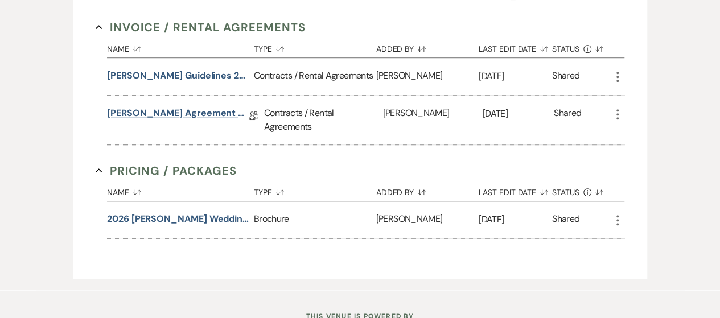
click at [140, 111] on link "[PERSON_NAME] Agreement ~ [PERSON_NAME]/[PERSON_NAME] Wedding [DATE]" at bounding box center [178, 115] width 142 height 18
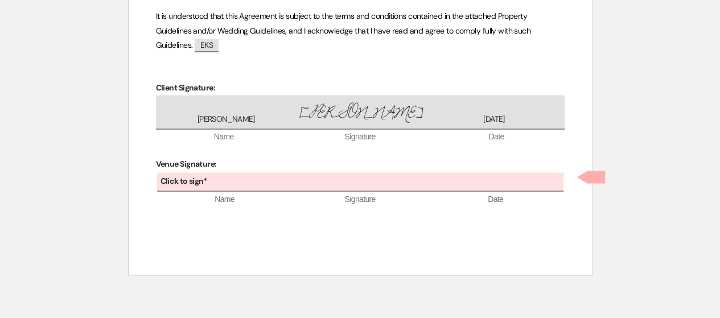
scroll to position [892, 0]
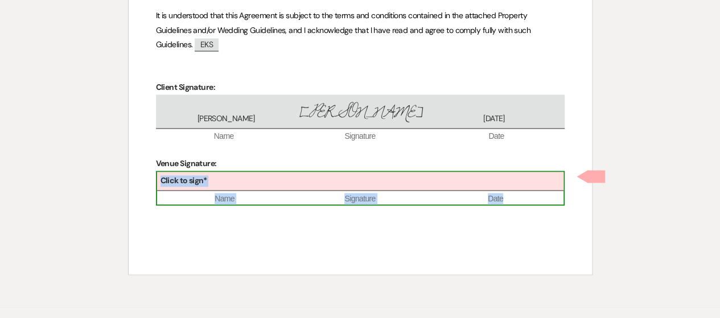
click at [245, 172] on div "Click to sign*" at bounding box center [360, 181] width 406 height 19
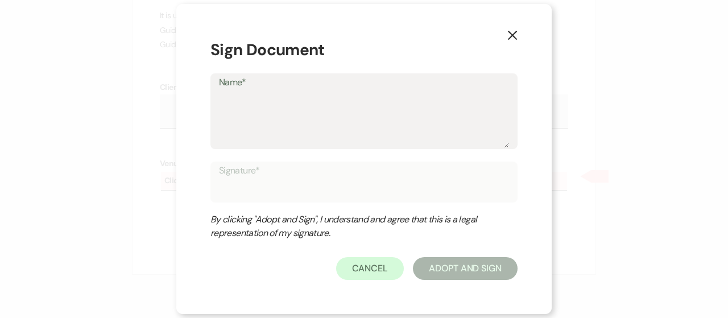
click at [244, 119] on textarea "Name*" at bounding box center [364, 119] width 290 height 57
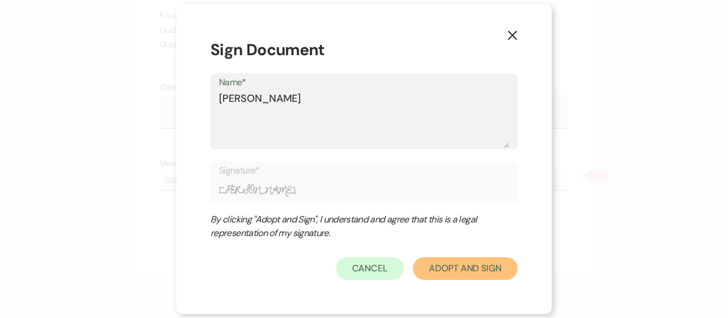
click at [480, 272] on button "Adopt And Sign" at bounding box center [465, 268] width 105 height 23
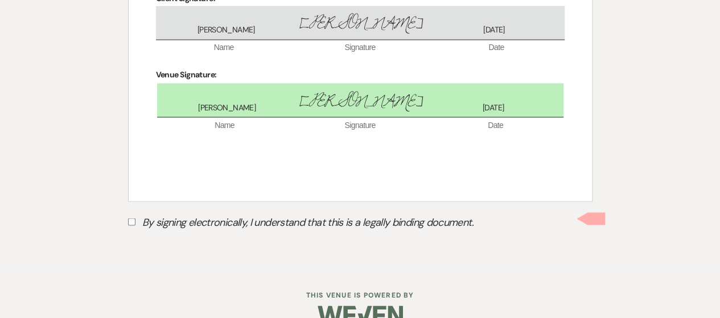
scroll to position [987, 0]
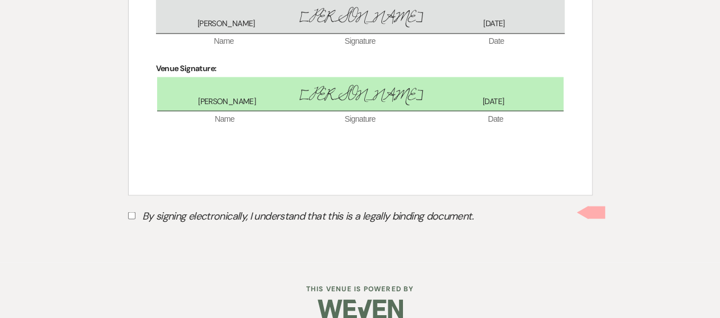
click at [129, 207] on label "By signing electronically, I understand that this is a legally binding document." at bounding box center [360, 218] width 464 height 22
click at [129, 212] on input "By signing electronically, I understand that this is a legally binding document." at bounding box center [131, 215] width 7 height 7
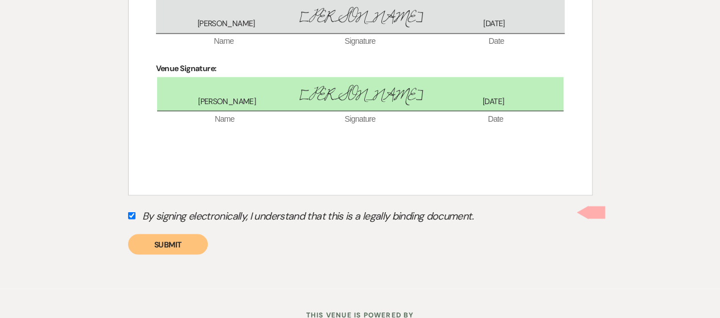
click at [174, 234] on button "Submit" at bounding box center [168, 244] width 80 height 20
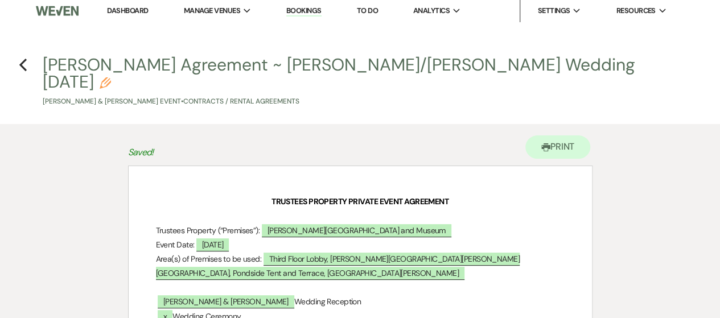
scroll to position [0, 0]
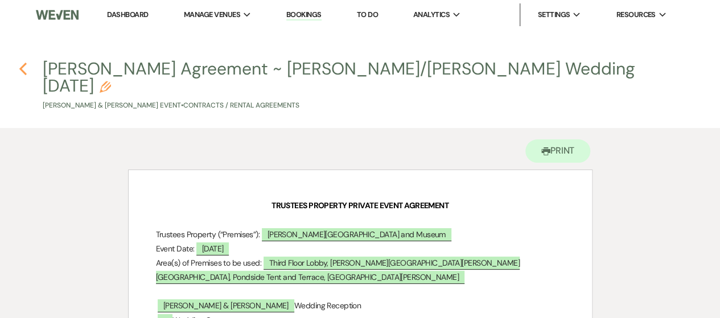
click at [27, 68] on icon "Previous" at bounding box center [23, 69] width 9 height 14
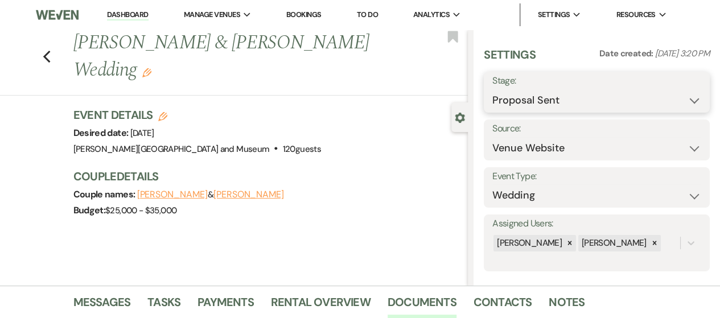
click at [636, 97] on select "Inquiry Follow Up Tour Requested Tour Confirmed Toured Proposal Sent Booked Lost" at bounding box center [596, 100] width 209 height 22
click at [492, 89] on select "Inquiry Follow Up Tour Requested Tour Confirmed Toured Proposal Sent Booked Lost" at bounding box center [596, 100] width 209 height 22
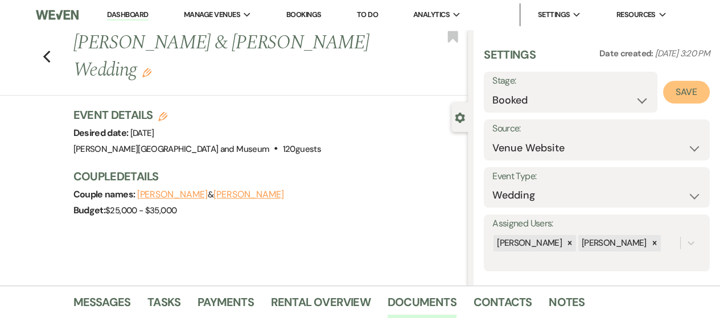
click at [667, 93] on button "Save" at bounding box center [686, 92] width 47 height 23
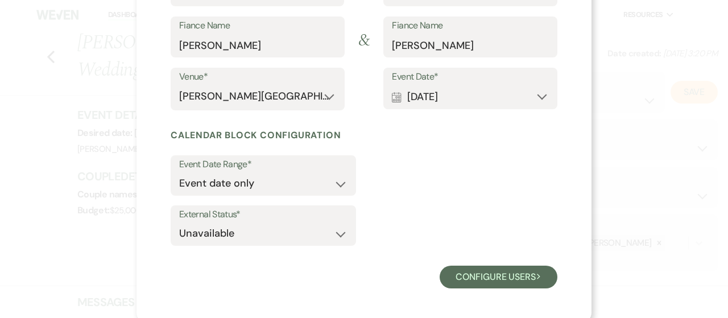
scroll to position [184, 0]
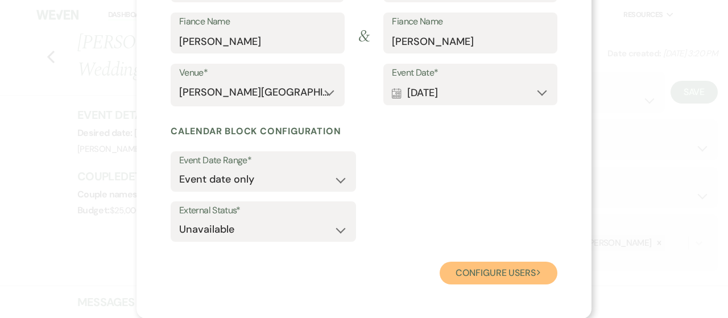
click at [483, 266] on button "Configure users Next" at bounding box center [499, 273] width 118 height 23
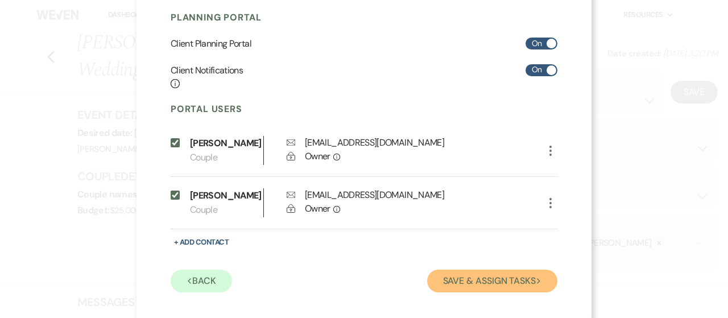
click at [486, 287] on button "Save & Assign Tasks Next" at bounding box center [492, 281] width 130 height 23
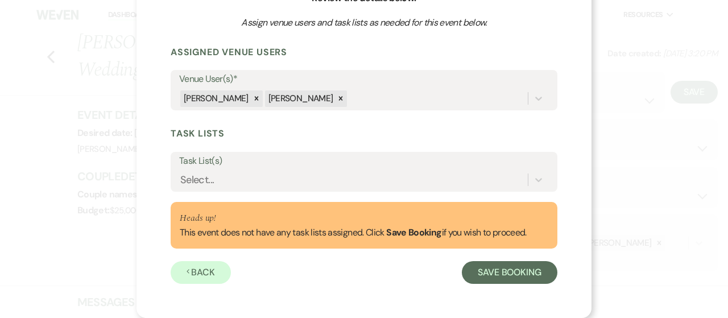
scroll to position [129, 0]
click at [480, 272] on button "Save Booking" at bounding box center [510, 273] width 96 height 23
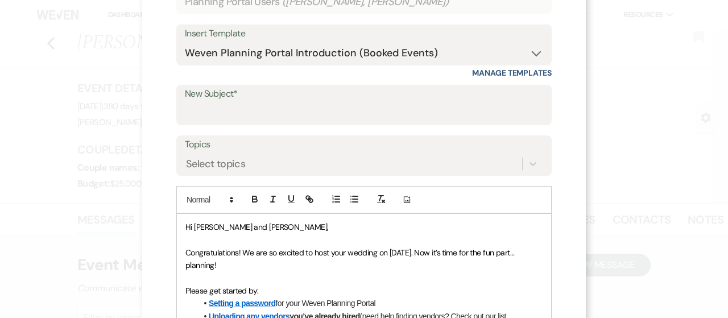
scroll to position [91, 0]
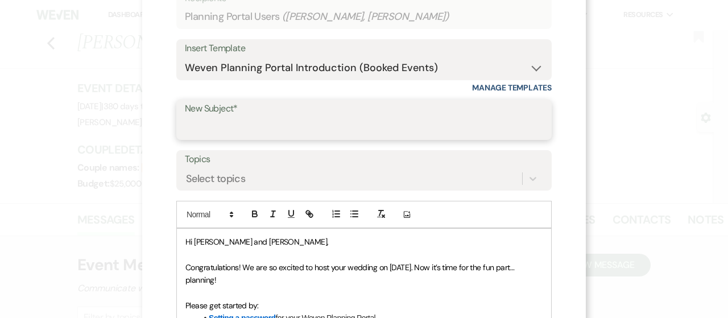
click at [284, 119] on input "New Subject*" at bounding box center [364, 128] width 358 height 22
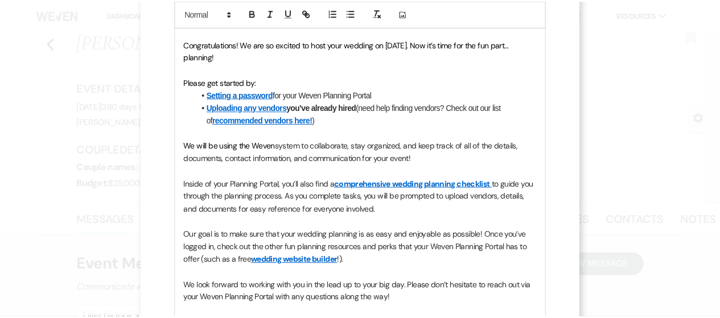
scroll to position [319, 0]
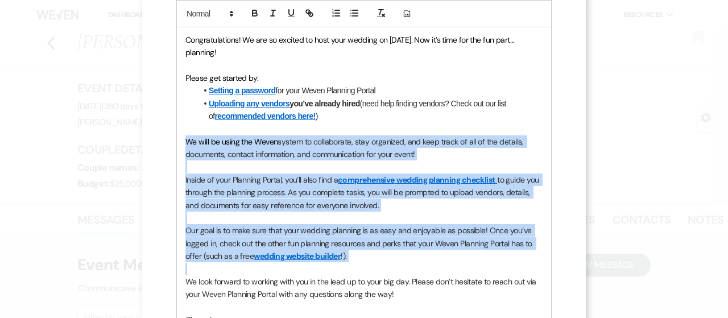
drag, startPoint x: 176, startPoint y: 139, endPoint x: 439, endPoint y: 270, distance: 293.6
click at [439, 270] on div "Hi [PERSON_NAME] and [PERSON_NAME], Congratulations! We are so excited to host …" at bounding box center [364, 173] width 374 height 345
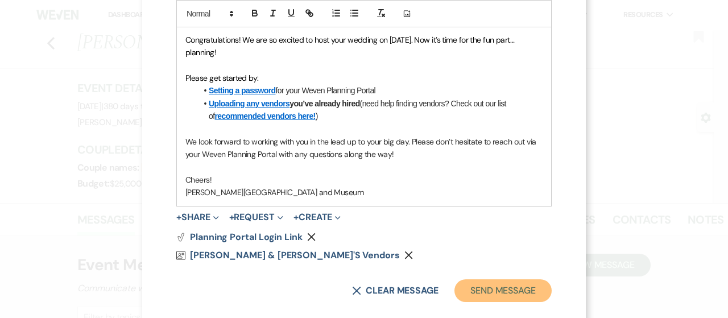
click at [498, 294] on button "Send Message" at bounding box center [503, 290] width 97 height 23
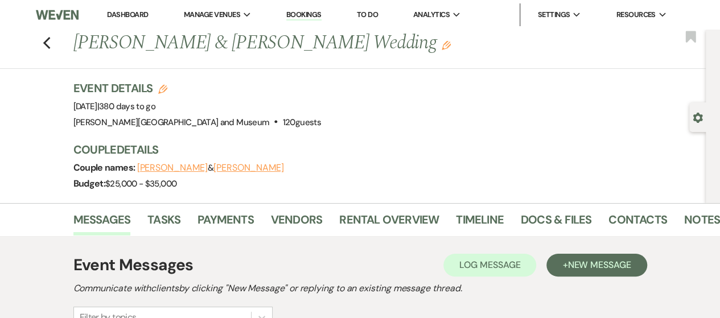
click at [129, 16] on link "Dashboard" at bounding box center [127, 15] width 41 height 10
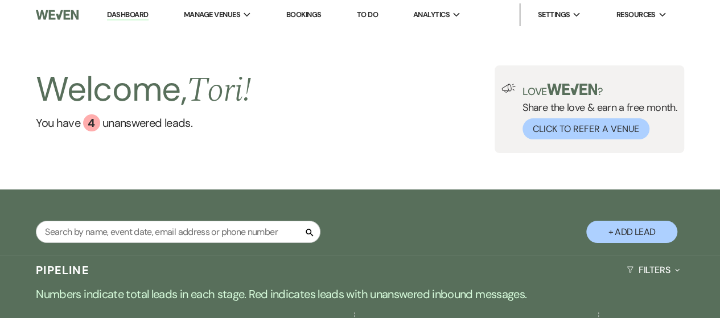
click at [127, 18] on link "Dashboard" at bounding box center [127, 15] width 41 height 11
click at [127, 15] on link "Dashboard" at bounding box center [127, 15] width 41 height 11
drag, startPoint x: 364, startPoint y: 6, endPoint x: 382, endPoint y: 81, distance: 77.3
click at [366, 84] on div "Welcome, Tori ! You have 4 unanswered lead s . Love ? Share the love & earn a f…" at bounding box center [360, 109] width 720 height 88
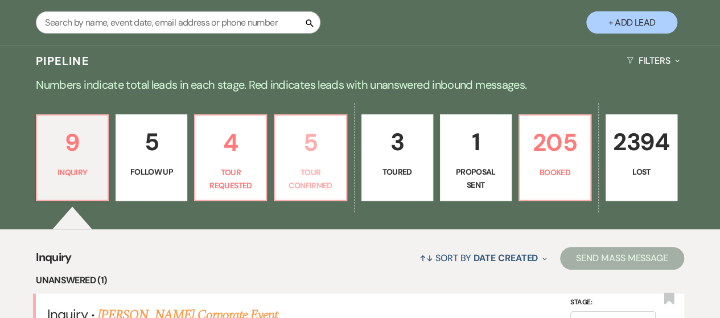
scroll to position [228, 0]
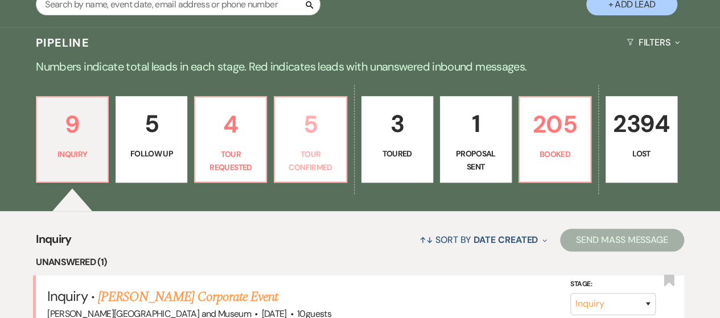
click at [312, 151] on p "Tour Confirmed" at bounding box center [310, 161] width 57 height 26
select select "4"
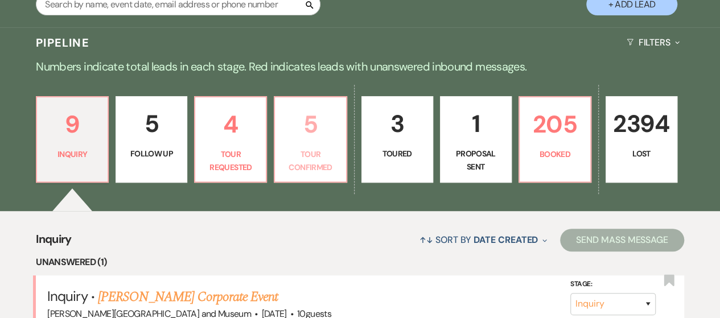
select select "4"
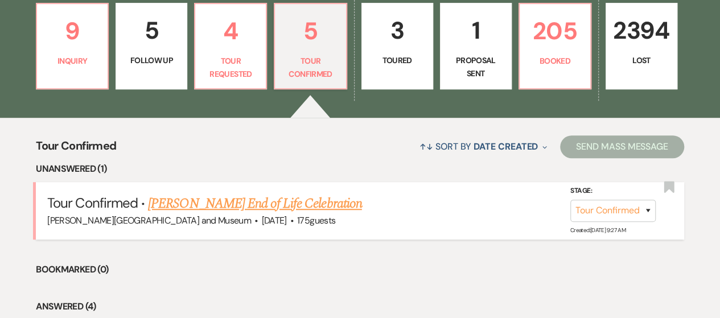
scroll to position [398, 0]
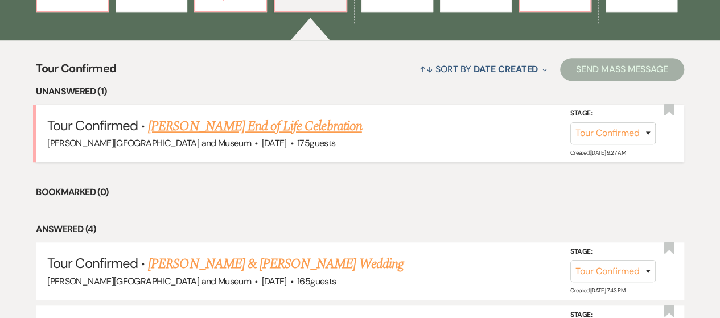
click at [262, 127] on link "[PERSON_NAME] End of Life Celebration" at bounding box center [254, 126] width 213 height 20
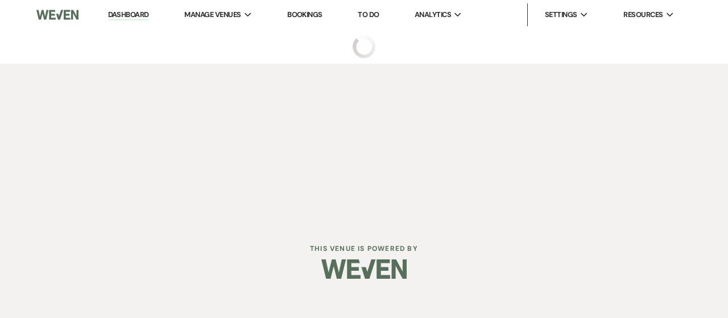
select select "4"
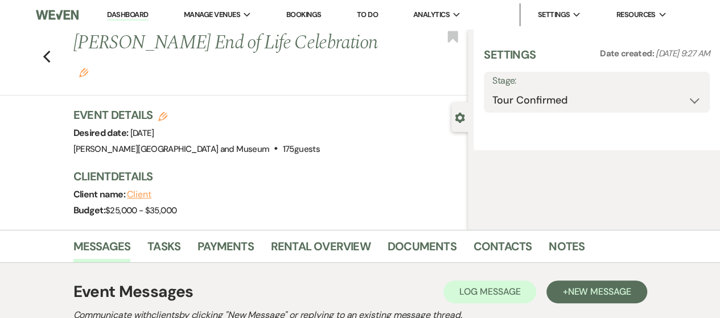
select select "5"
select select "14"
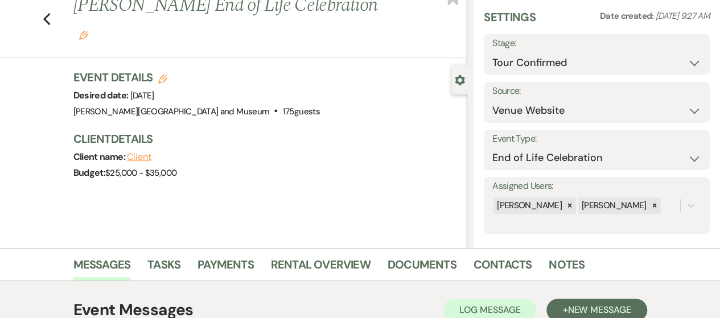
scroll to position [32, 0]
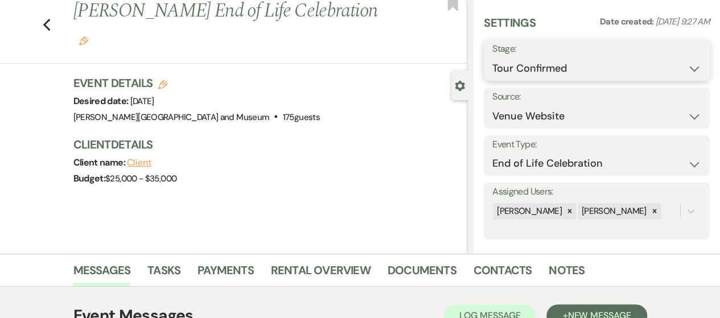
click at [561, 62] on select "Inquiry Follow Up Tour Requested Tour Confirmed Toured Proposal Sent Booked Lost" at bounding box center [596, 68] width 209 height 22
select select "6"
click at [492, 57] on select "Inquiry Follow Up Tour Requested Tour Confirmed Toured Proposal Sent Booked Lost" at bounding box center [596, 68] width 209 height 22
click at [677, 54] on button "Save" at bounding box center [686, 60] width 47 height 23
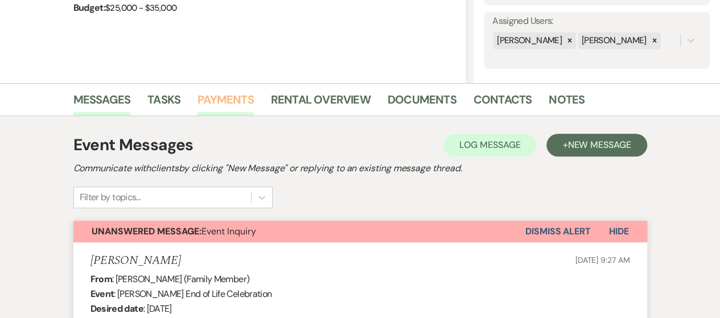
click at [222, 101] on link "Payments" at bounding box center [225, 102] width 56 height 25
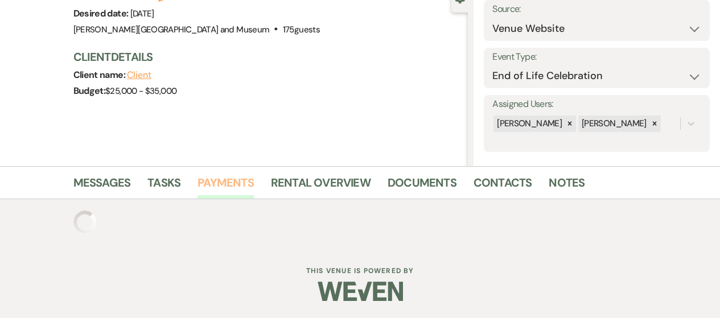
scroll to position [176, 0]
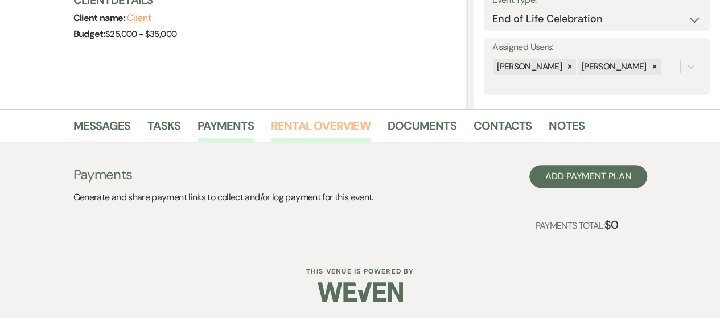
click at [284, 125] on link "Rental Overview" at bounding box center [321, 129] width 100 height 25
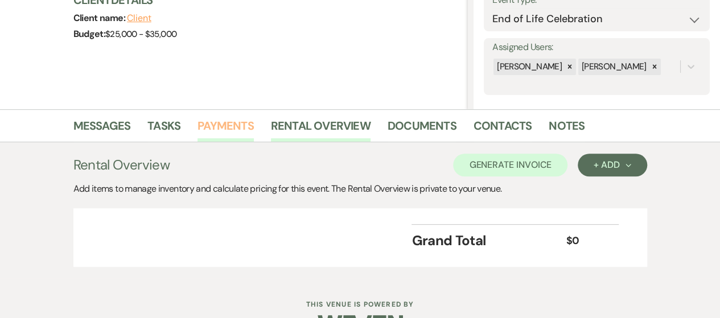
click at [204, 123] on link "Payments" at bounding box center [225, 129] width 56 height 25
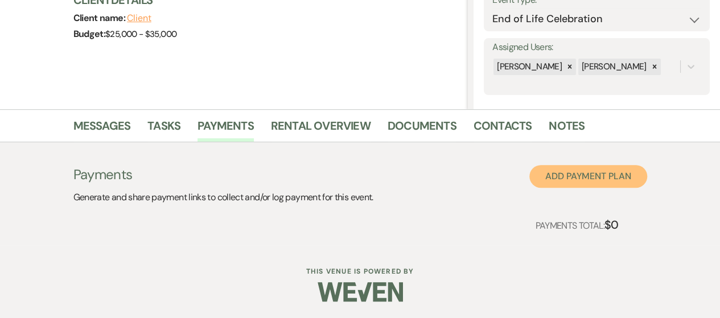
click at [592, 175] on button "Add Payment Plan" at bounding box center [588, 176] width 118 height 23
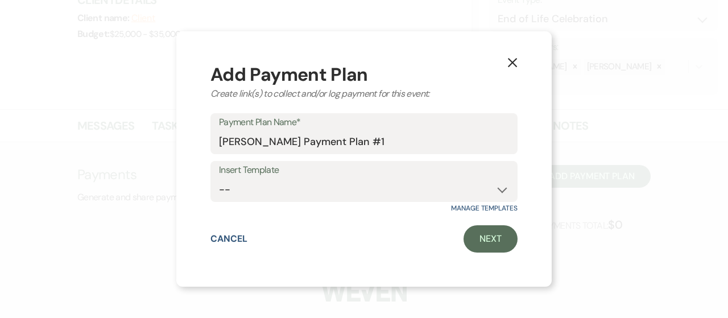
click at [513, 67] on icon "X" at bounding box center [512, 62] width 10 height 10
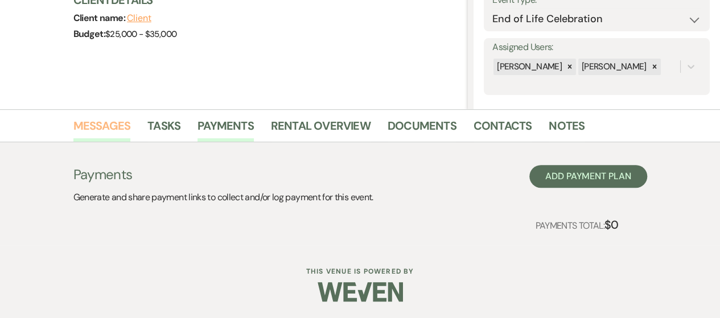
click at [115, 128] on link "Messages" at bounding box center [101, 129] width 57 height 25
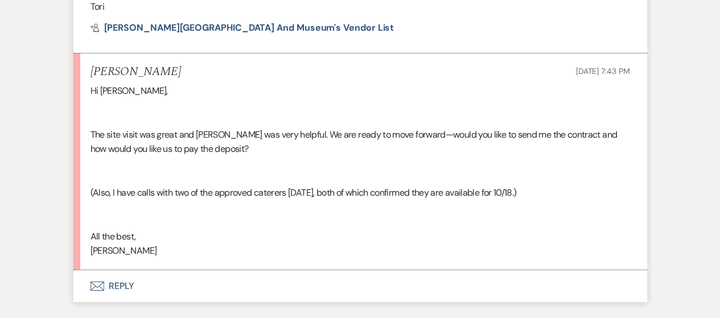
click at [119, 280] on button "Envelope Reply" at bounding box center [359, 286] width 573 height 32
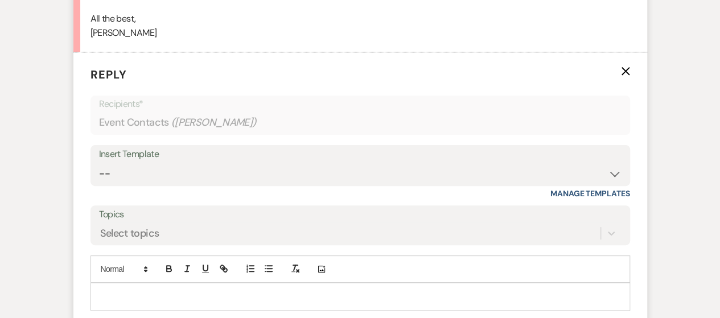
scroll to position [2263, 0]
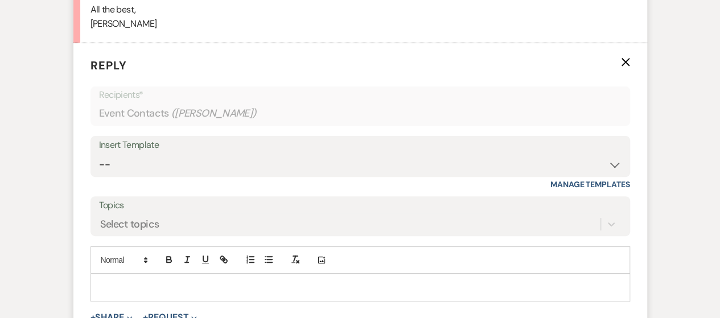
click at [141, 278] on div at bounding box center [360, 287] width 538 height 26
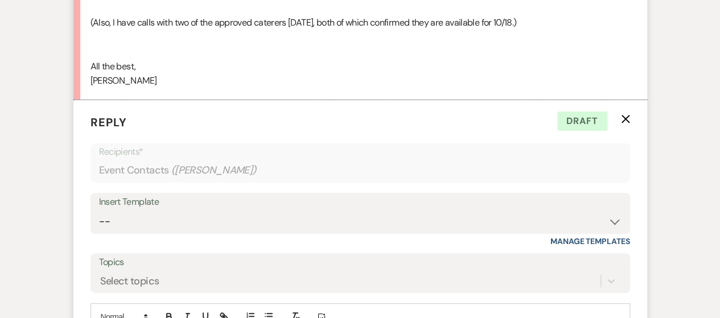
scroll to position [2426, 0]
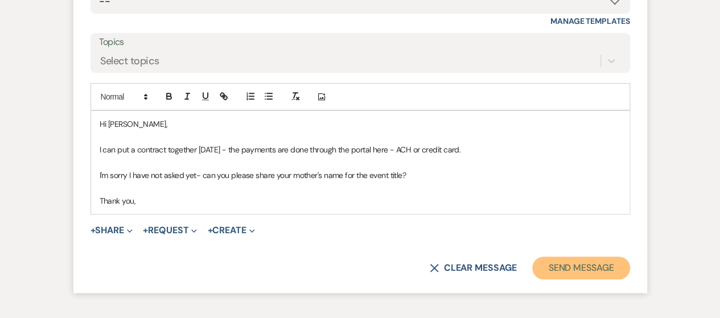
click at [561, 258] on button "Send Message" at bounding box center [580, 268] width 97 height 23
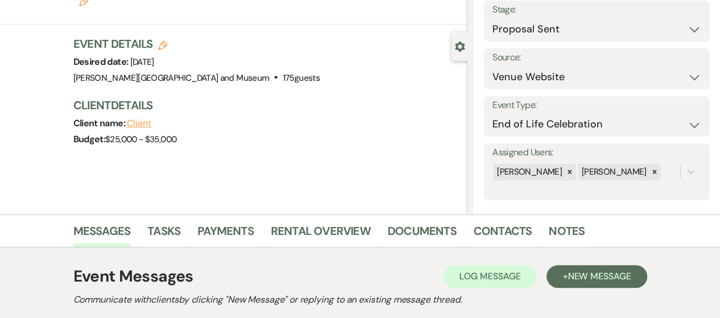
scroll to position [0, 0]
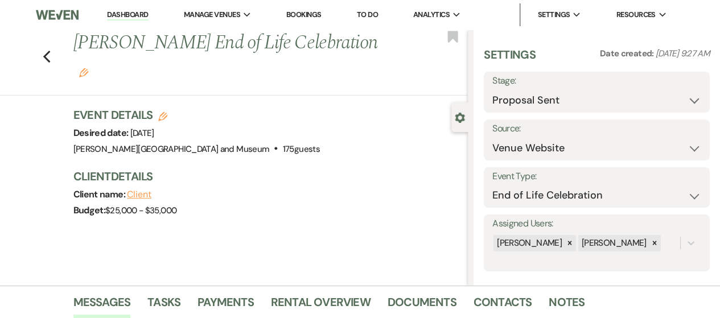
click at [127, 14] on link "Dashboard" at bounding box center [127, 15] width 41 height 11
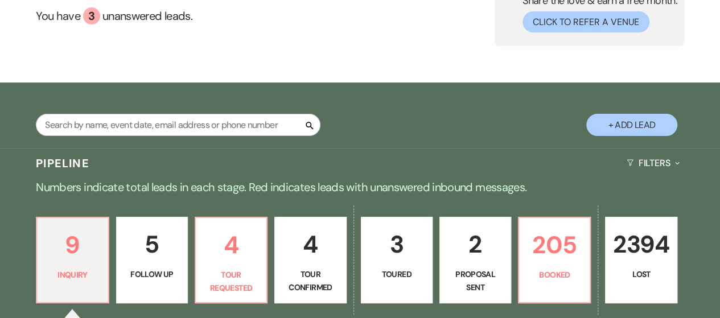
scroll to position [171, 0]
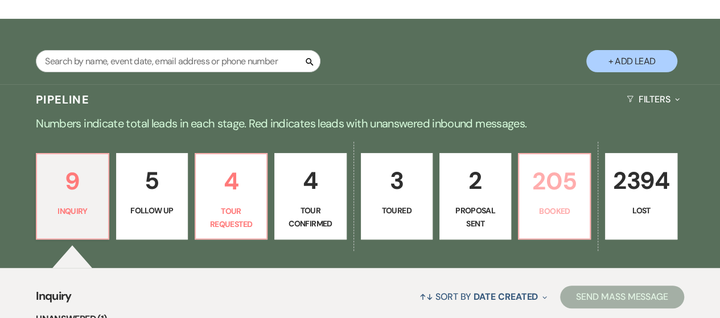
click at [563, 178] on p "205" at bounding box center [554, 181] width 57 height 38
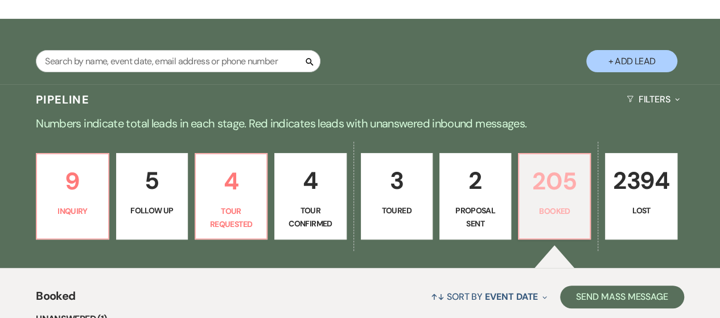
click at [551, 184] on p "205" at bounding box center [554, 181] width 57 height 38
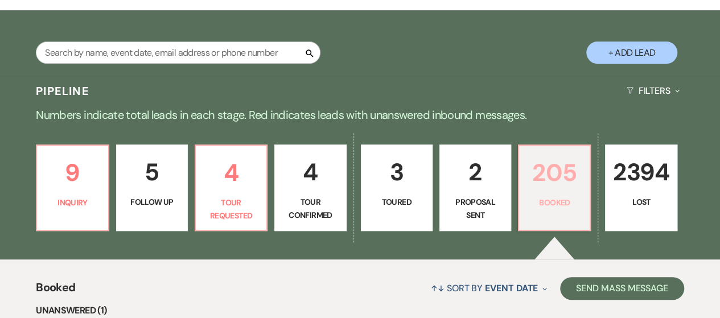
scroll to position [341, 0]
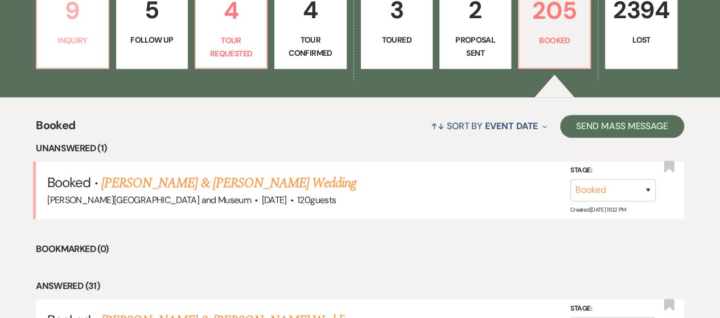
click at [66, 46] on p "Inquiry" at bounding box center [72, 40] width 57 height 13
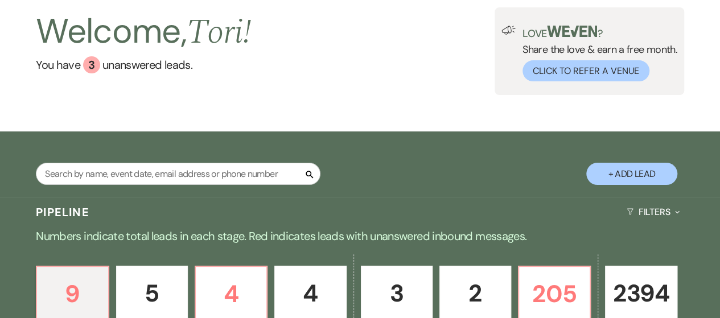
scroll to position [57, 0]
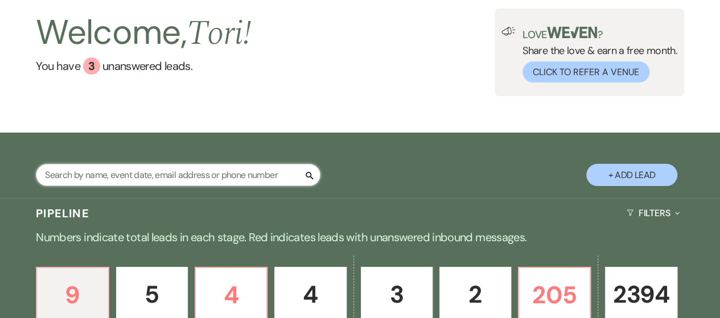
click at [139, 170] on input "text" at bounding box center [178, 175] width 284 height 22
type input "haviv"
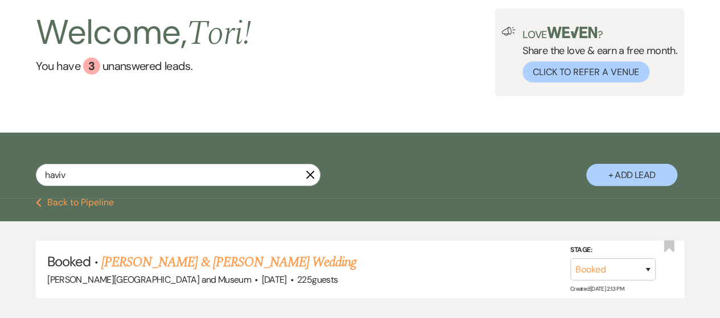
click at [142, 259] on link "[PERSON_NAME] & [PERSON_NAME] Wedding" at bounding box center [228, 262] width 255 height 20
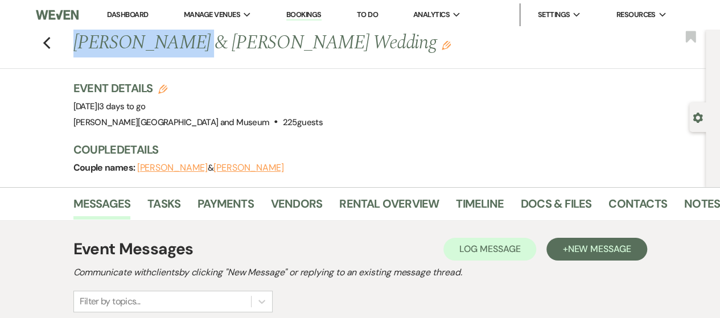
drag, startPoint x: 78, startPoint y: 44, endPoint x: 183, endPoint y: 47, distance: 105.3
click at [183, 47] on h1 "Haviva Garrett & Mateen Moghbel's Wedding Edit" at bounding box center [323, 43] width 501 height 27
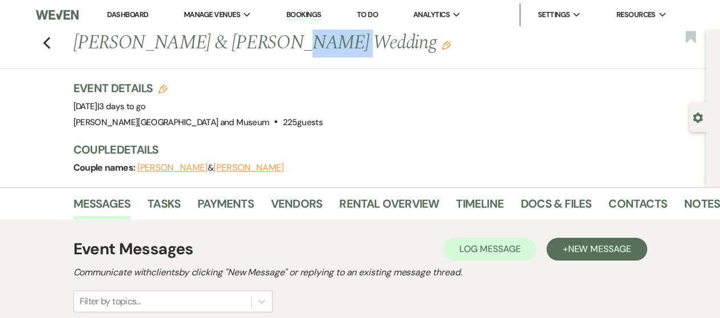
drag, startPoint x: 275, startPoint y: 42, endPoint x: 316, endPoint y: 44, distance: 41.6
click at [316, 44] on h1 "Haviva Garrett & Mateen Moghbel's Wedding Edit" at bounding box center [323, 43] width 501 height 27
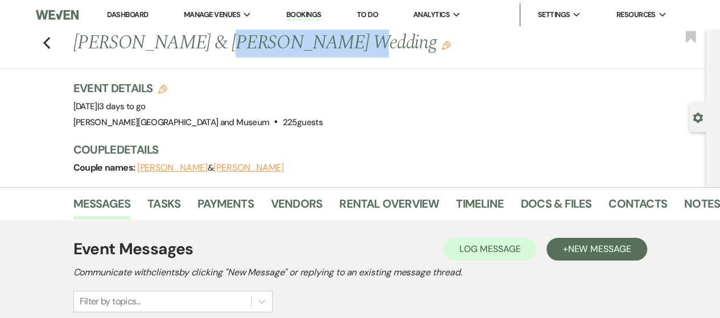
drag, startPoint x: 208, startPoint y: 43, endPoint x: 325, endPoint y: 43, distance: 117.8
click at [325, 43] on h1 "Haviva Garrett & Mateen Moghbel's Wedding Edit" at bounding box center [323, 43] width 501 height 27
copy h1 "Mateen Moghbel"
click at [119, 14] on link "Dashboard" at bounding box center [127, 15] width 41 height 10
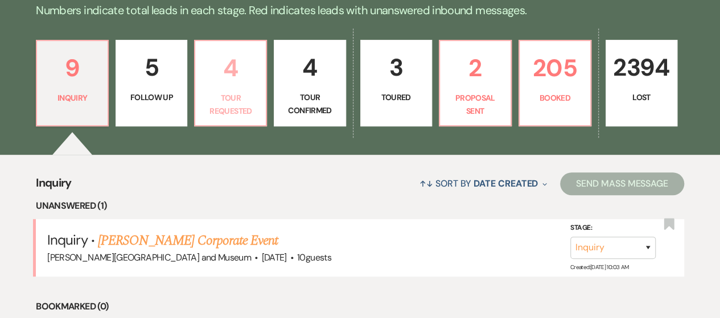
scroll to position [284, 0]
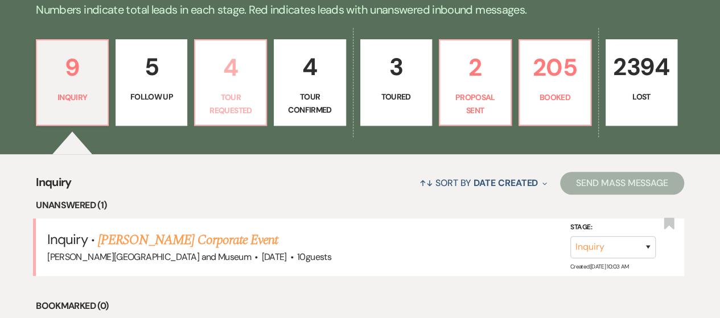
click at [239, 121] on link "4 Tour Requested" at bounding box center [230, 82] width 73 height 86
select select "2"
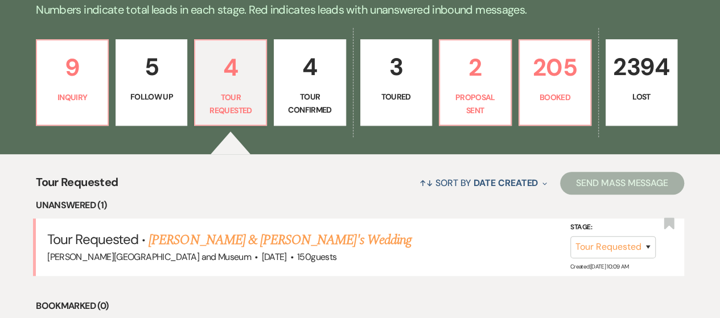
click at [311, 100] on p "Tour Confirmed" at bounding box center [309, 103] width 57 height 26
select select "4"
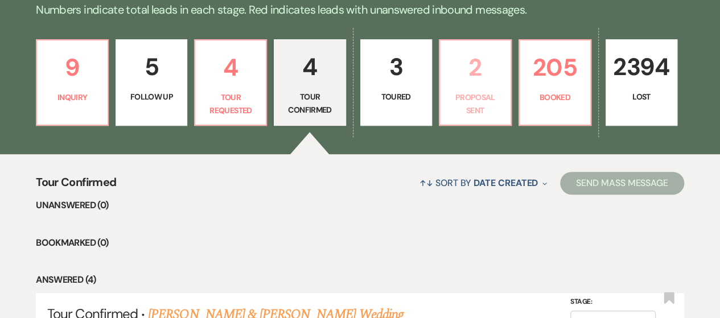
click at [483, 84] on p "2" at bounding box center [475, 67] width 57 height 38
select select "6"
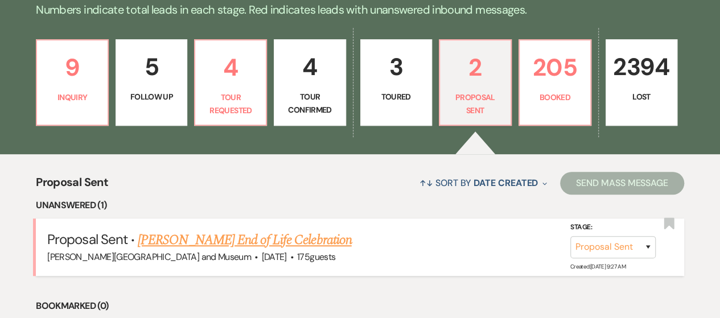
click at [225, 236] on link "[PERSON_NAME] End of Life Celebration" at bounding box center [244, 240] width 213 height 20
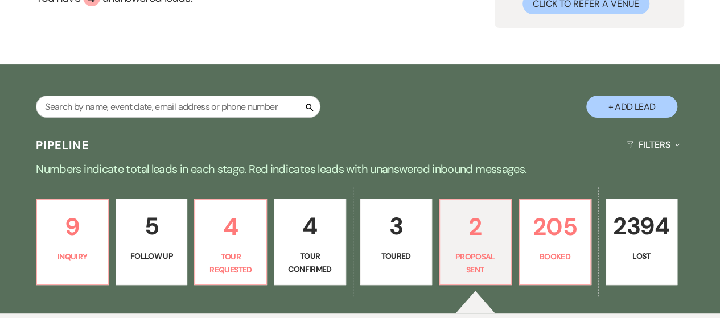
select select "6"
select select "5"
select select "14"
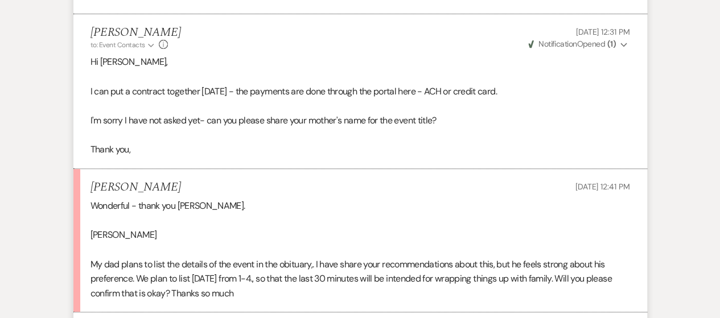
scroll to position [2337, 0]
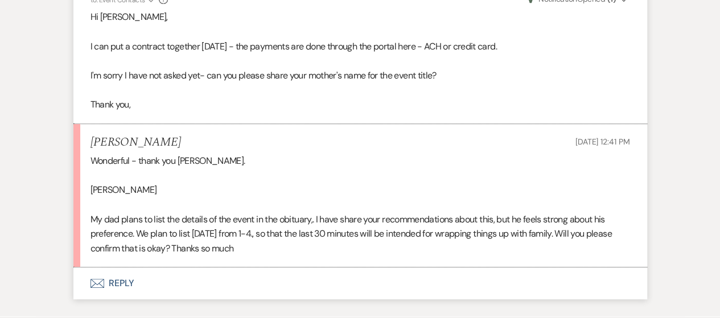
click at [126, 279] on button "Envelope Reply" at bounding box center [359, 283] width 573 height 32
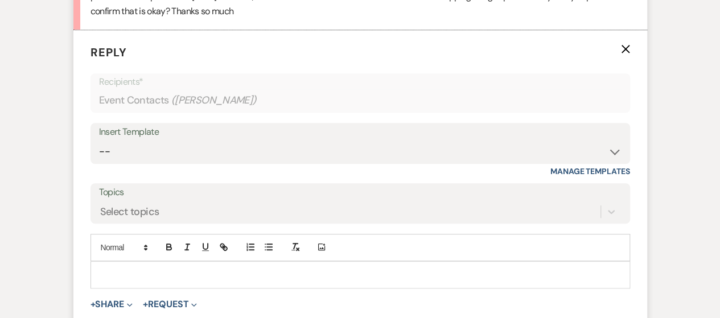
scroll to position [2612, 0]
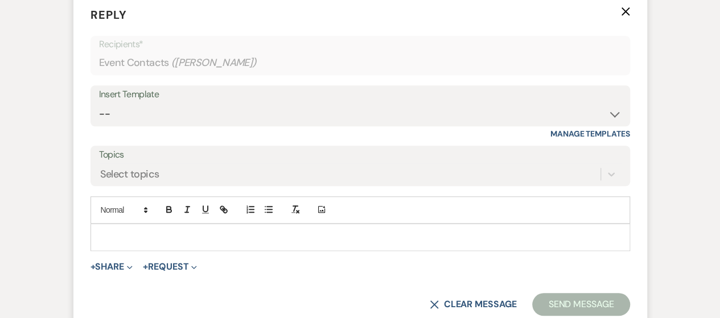
click at [141, 245] on div at bounding box center [360, 237] width 538 height 26
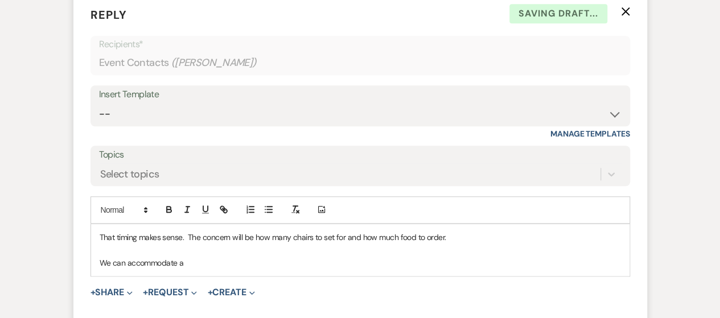
click at [212, 257] on p "We can accommodate a" at bounding box center [360, 263] width 521 height 13
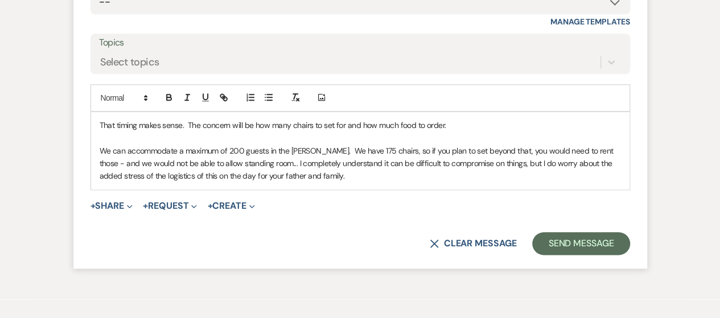
scroll to position [2725, 0]
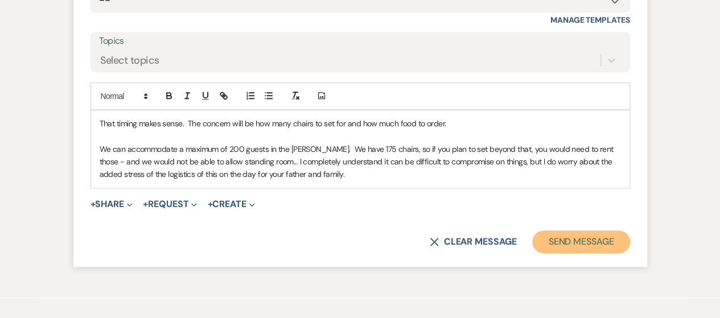
click at [548, 238] on button "Send Message" at bounding box center [580, 241] width 97 height 23
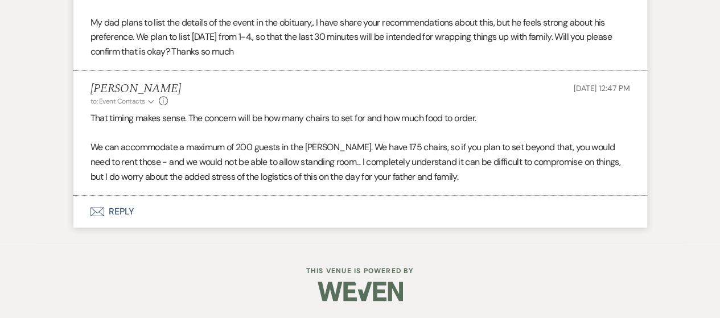
scroll to position [2531, 0]
